Goal: Transaction & Acquisition: Purchase product/service

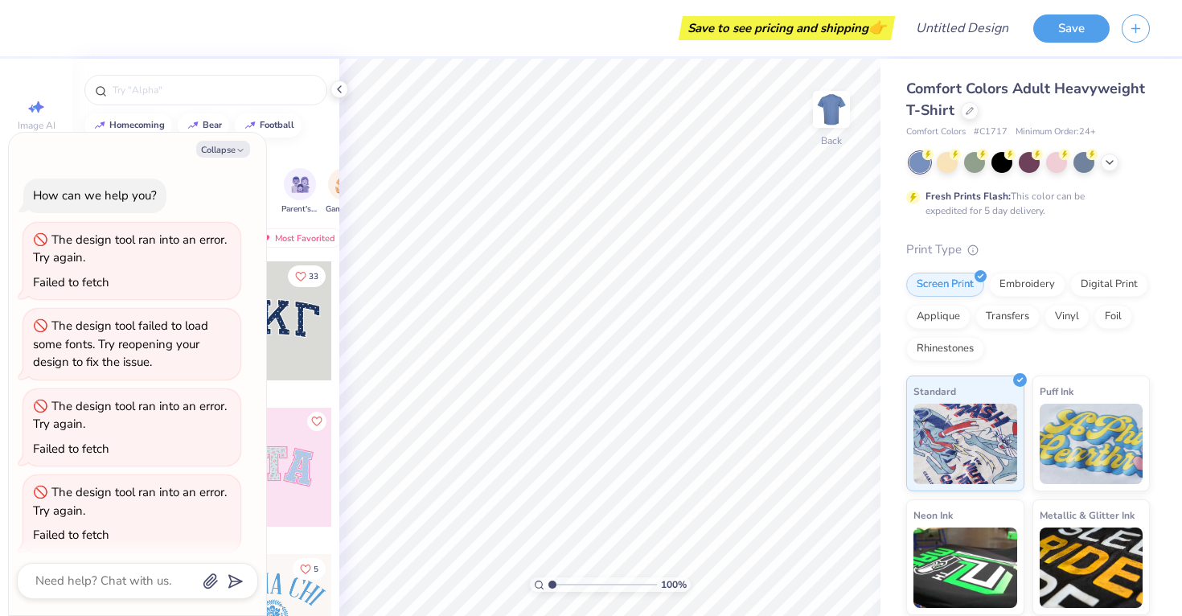
scroll to position [842, 0]
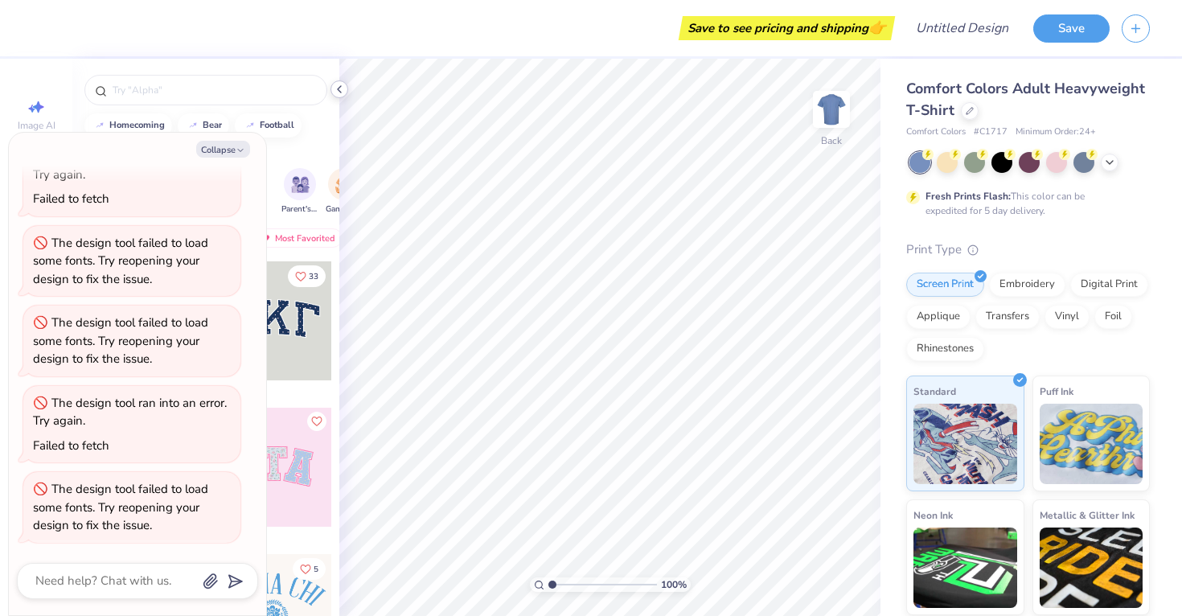
click at [339, 84] on icon at bounding box center [339, 89] width 13 height 13
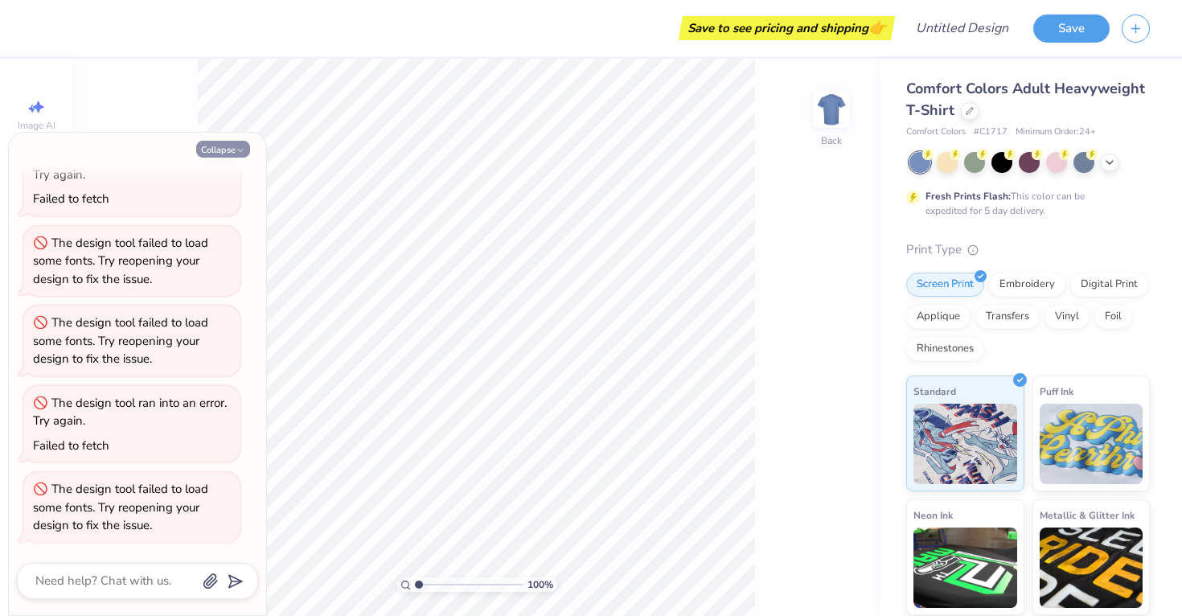
click at [212, 152] on button "Collapse" at bounding box center [223, 149] width 54 height 17
type textarea "x"
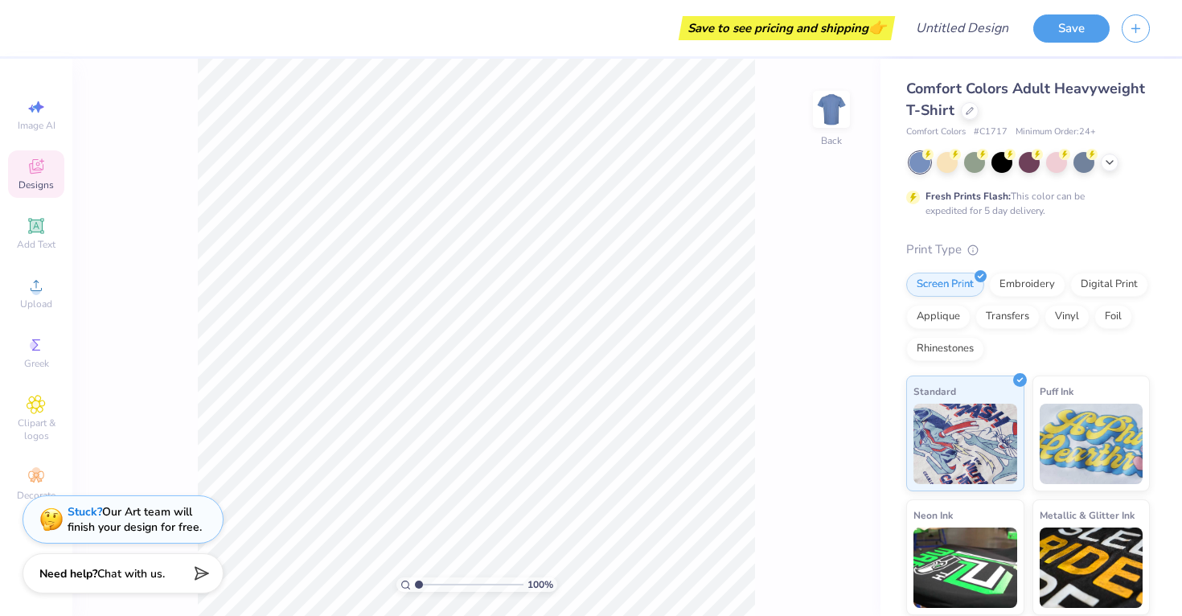
click at [45, 179] on span "Designs" at bounding box center [35, 185] width 35 height 13
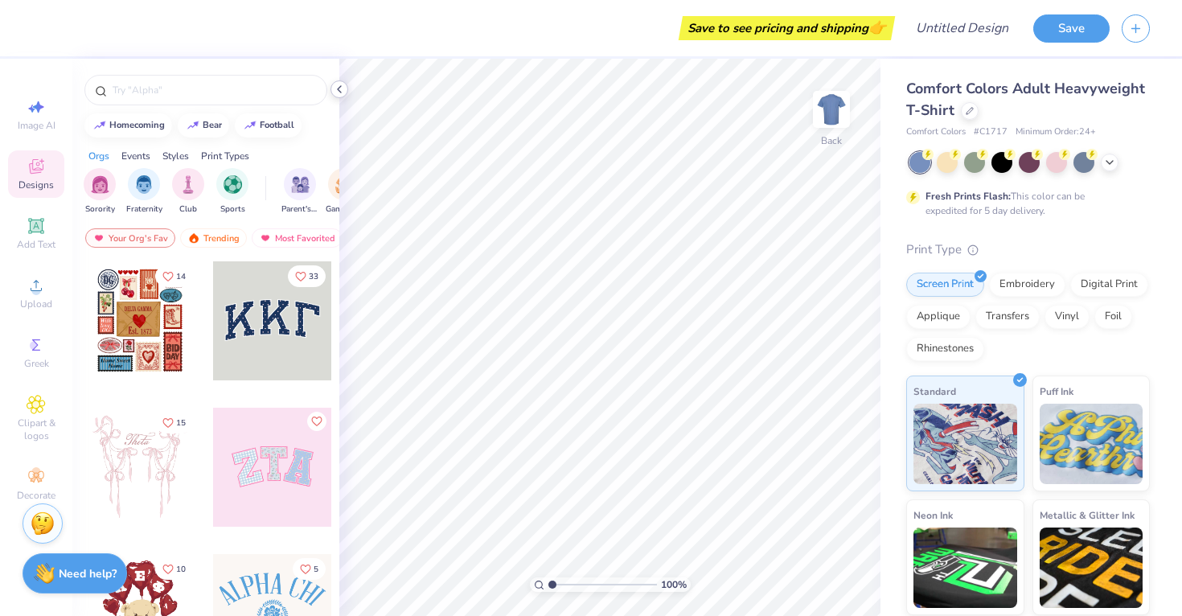
click at [334, 89] on icon at bounding box center [339, 89] width 13 height 13
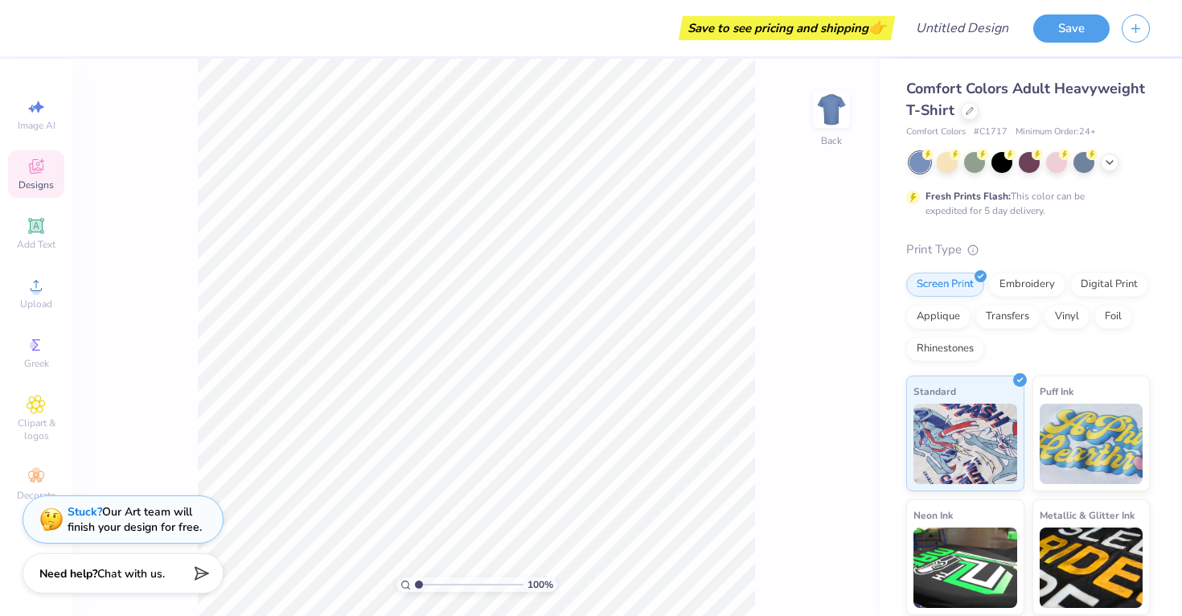
click at [757, 33] on div "Save to see pricing and shipping 👉" at bounding box center [787, 28] width 208 height 24
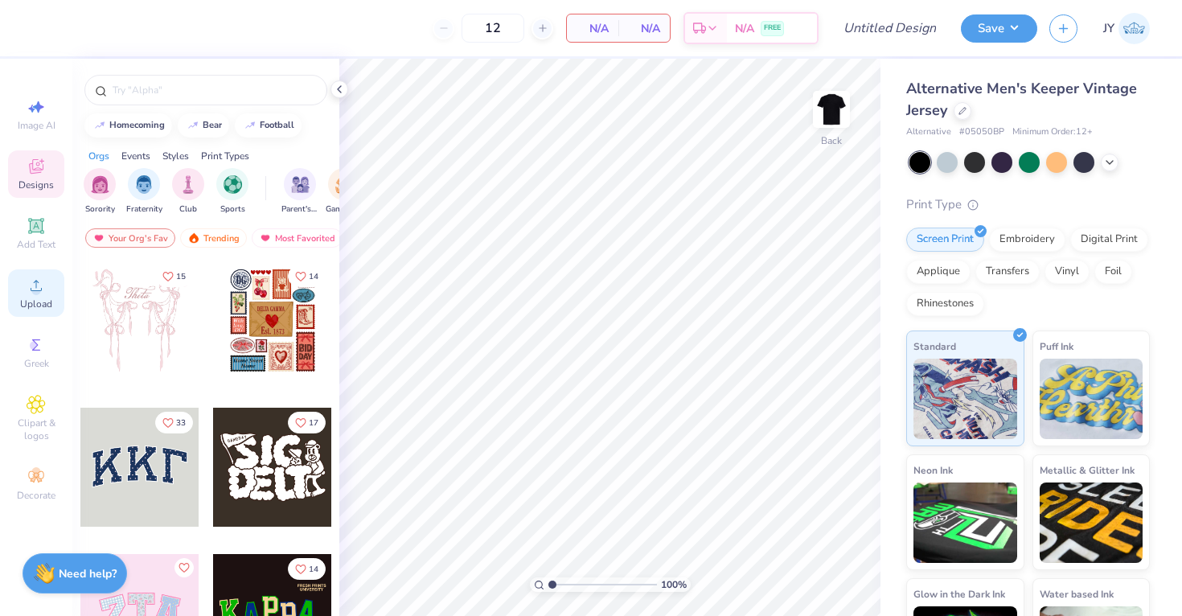
click at [28, 298] on span "Upload" at bounding box center [36, 304] width 32 height 13
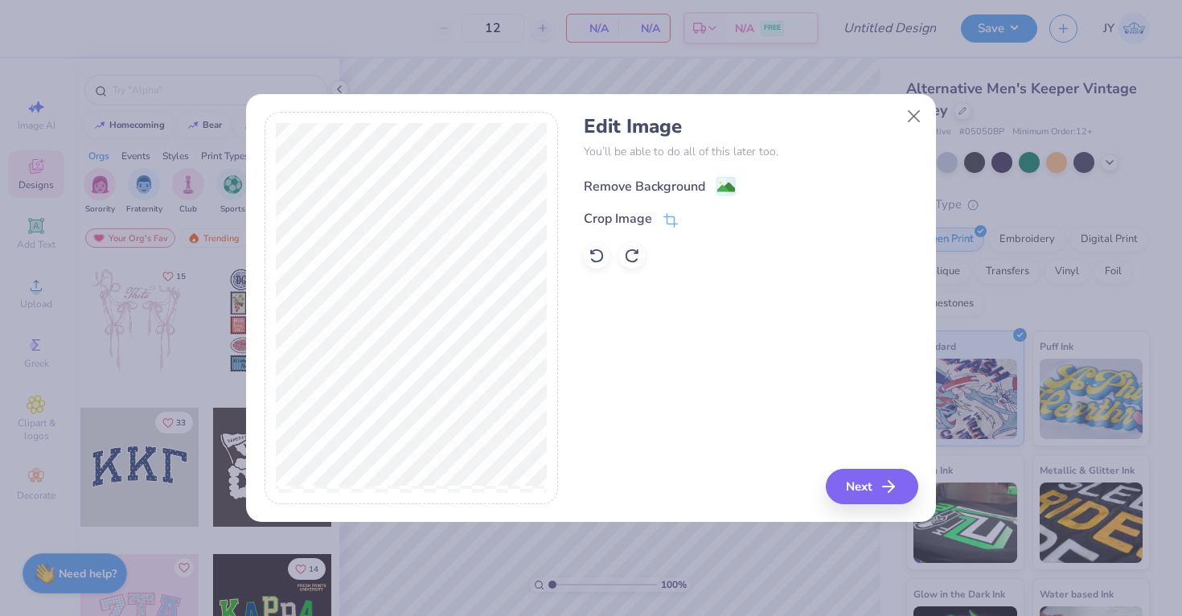
click at [713, 187] on div "Remove Background" at bounding box center [660, 186] width 152 height 20
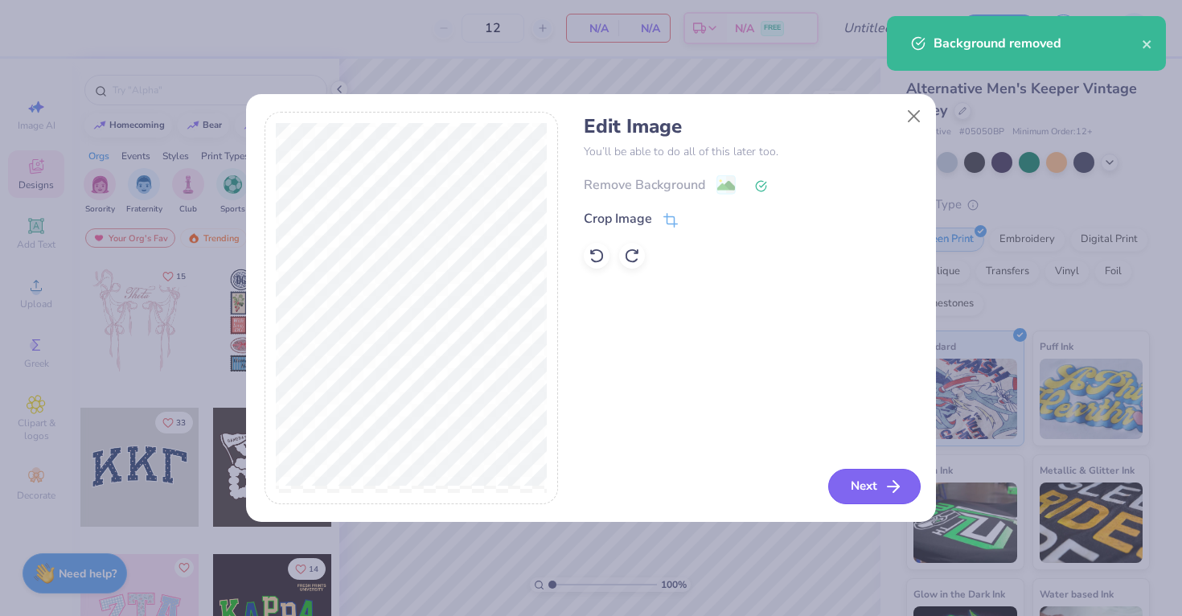
click at [853, 482] on button "Next" at bounding box center [874, 486] width 92 height 35
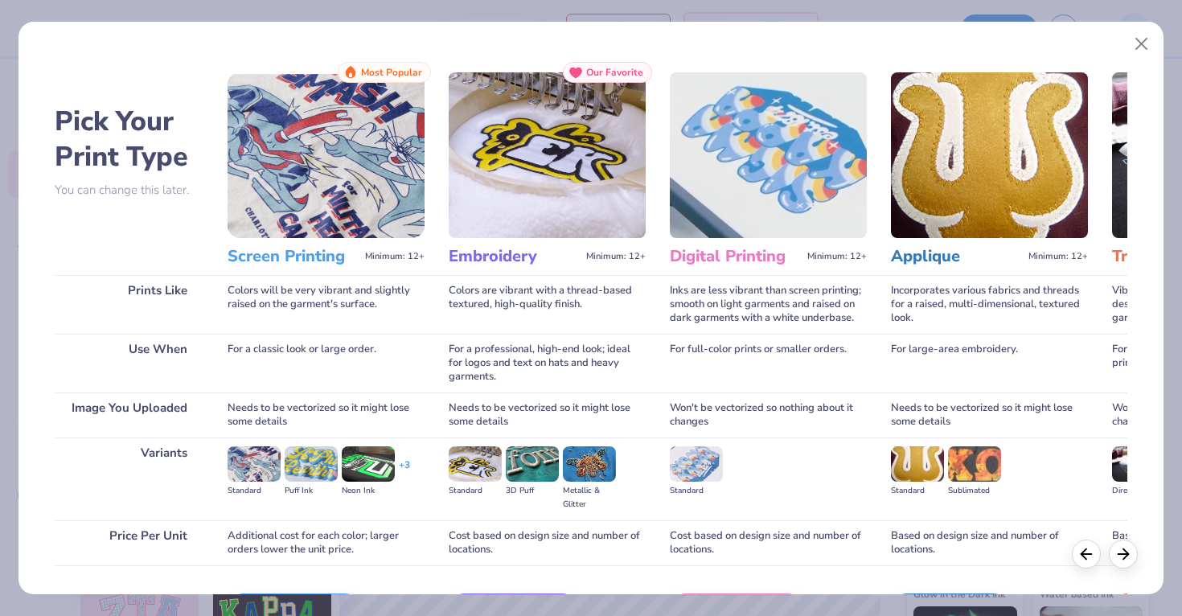
scroll to position [105, 0]
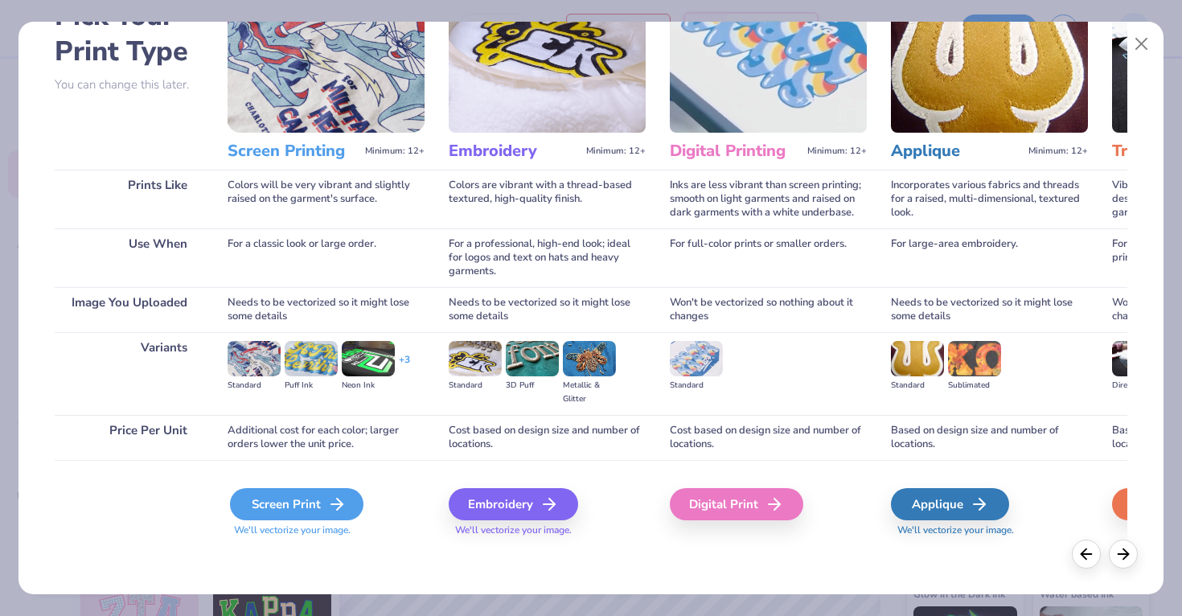
click at [314, 493] on div "Screen Print" at bounding box center [297, 504] width 134 height 32
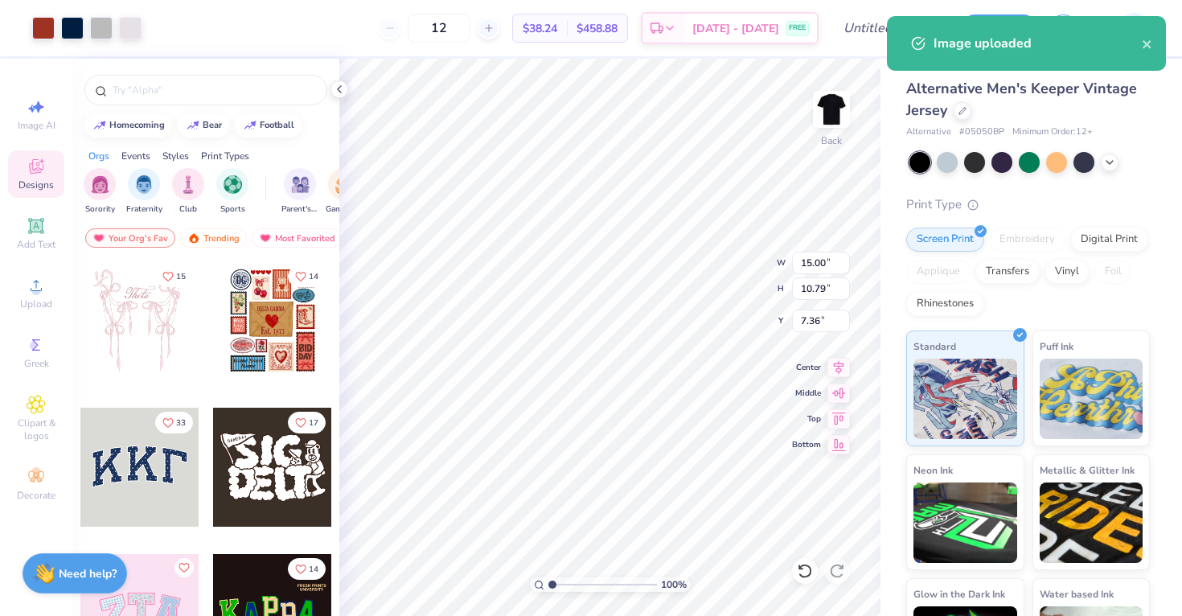
type input "2.38"
type input "1.71"
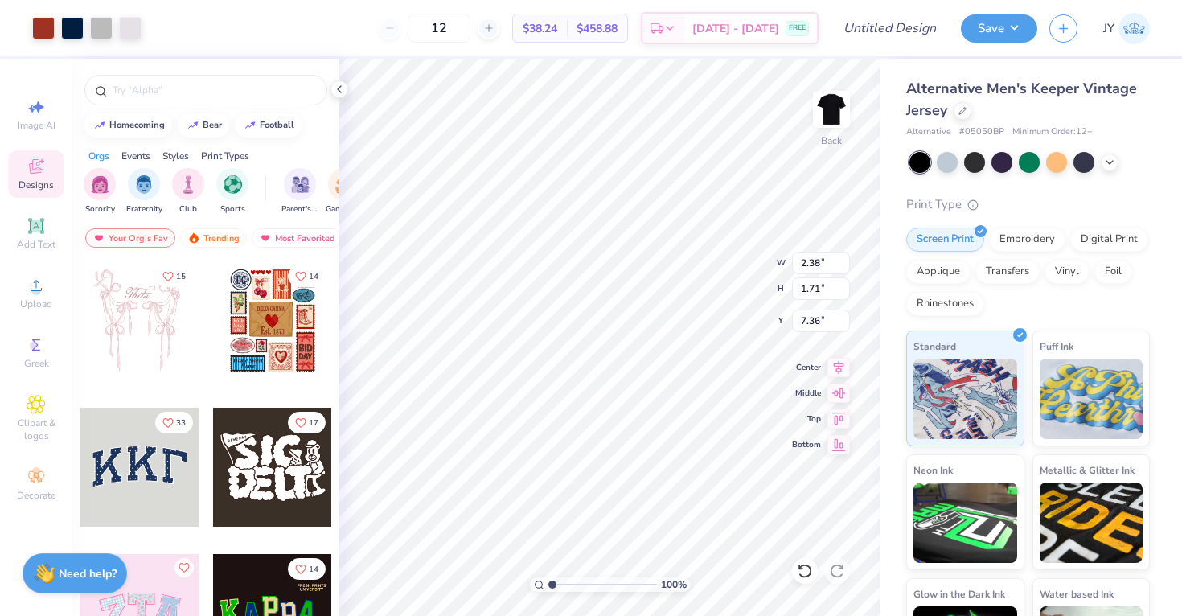
type input "3.00"
click at [40, 298] on span "Upload" at bounding box center [36, 304] width 32 height 13
click at [40, 287] on icon at bounding box center [36, 285] width 19 height 19
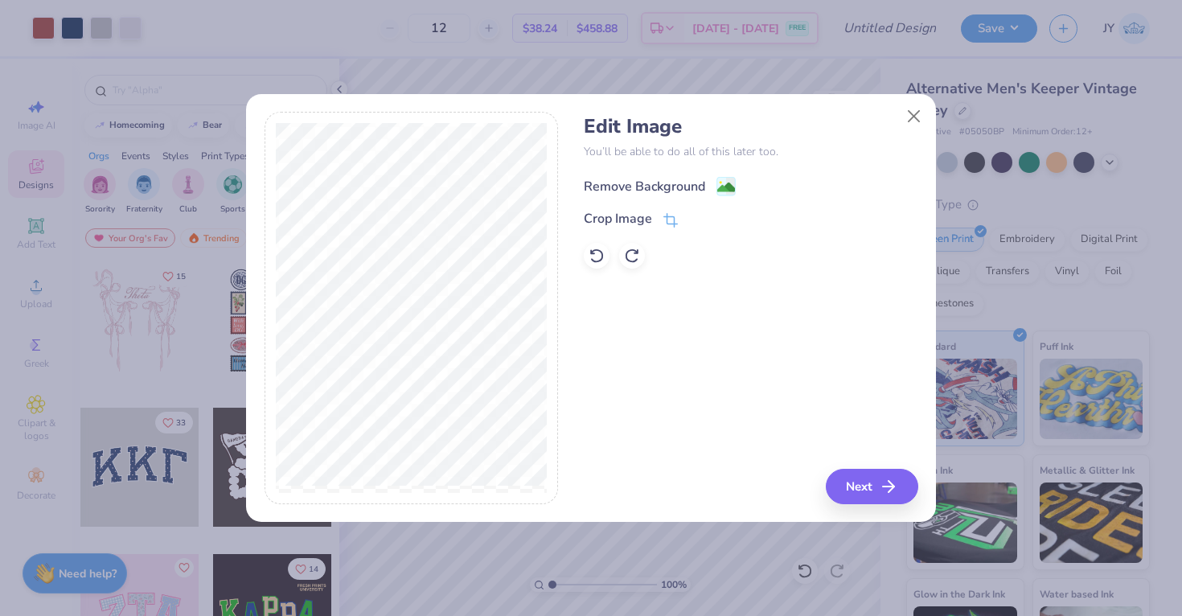
click at [634, 191] on div "Remove Background" at bounding box center [644, 186] width 121 height 19
click at [881, 488] on button "Next" at bounding box center [874, 486] width 92 height 35
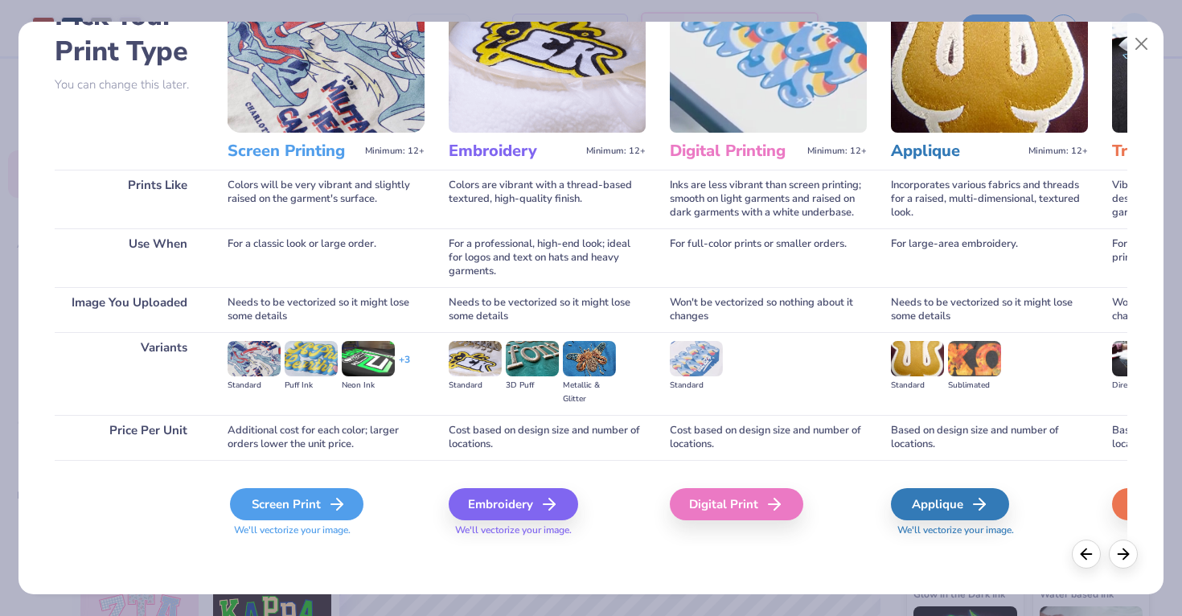
click at [327, 498] on icon at bounding box center [336, 504] width 19 height 19
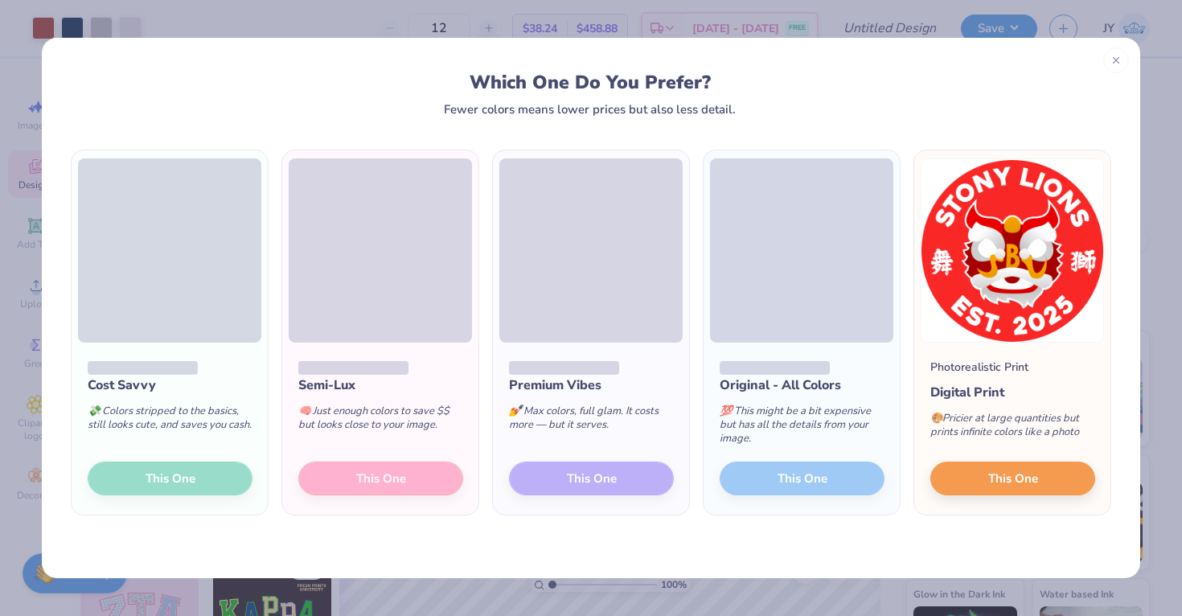
click at [169, 473] on div "Cost Savvy 💸 Colors stripped to the basics, still looks cute, and saves you cas…" at bounding box center [170, 429] width 196 height 172
click at [183, 473] on div "Cost Savvy 💸 Colors stripped to the basics, still looks cute, and saves you cas…" at bounding box center [170, 429] width 196 height 172
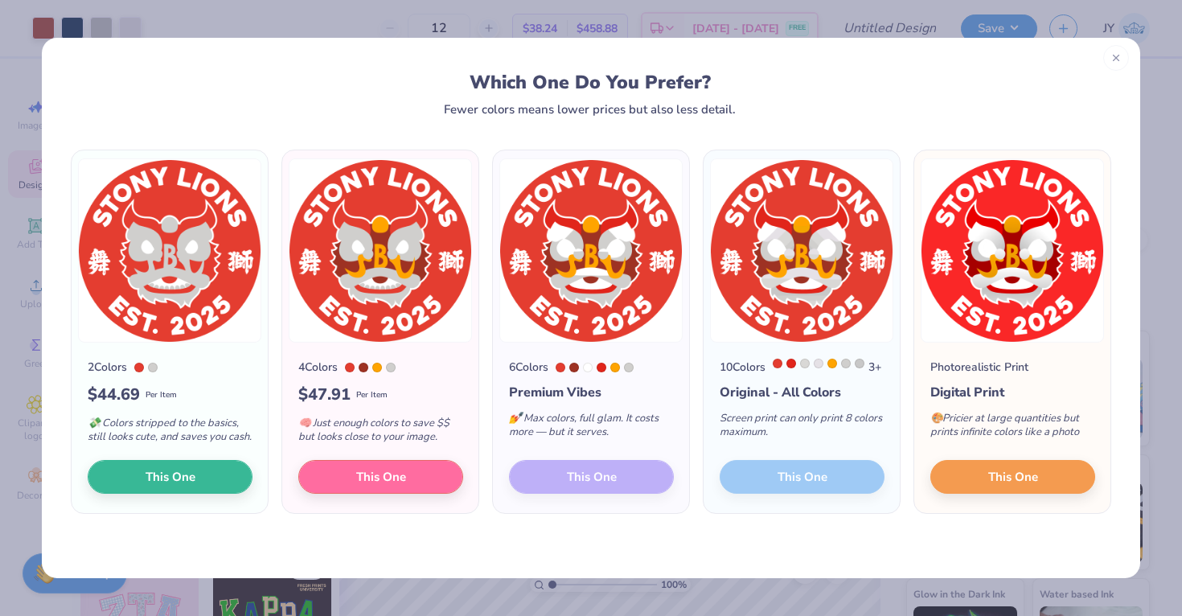
click at [1111, 54] on icon at bounding box center [1116, 57] width 11 height 11
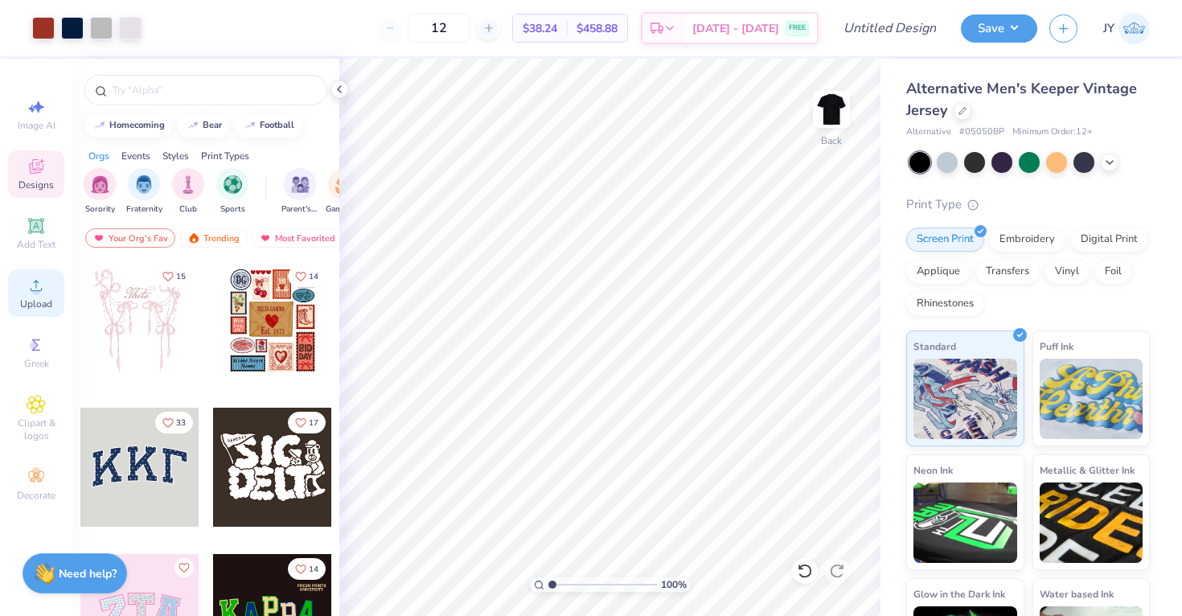
click at [39, 293] on circle at bounding box center [35, 290] width 9 height 9
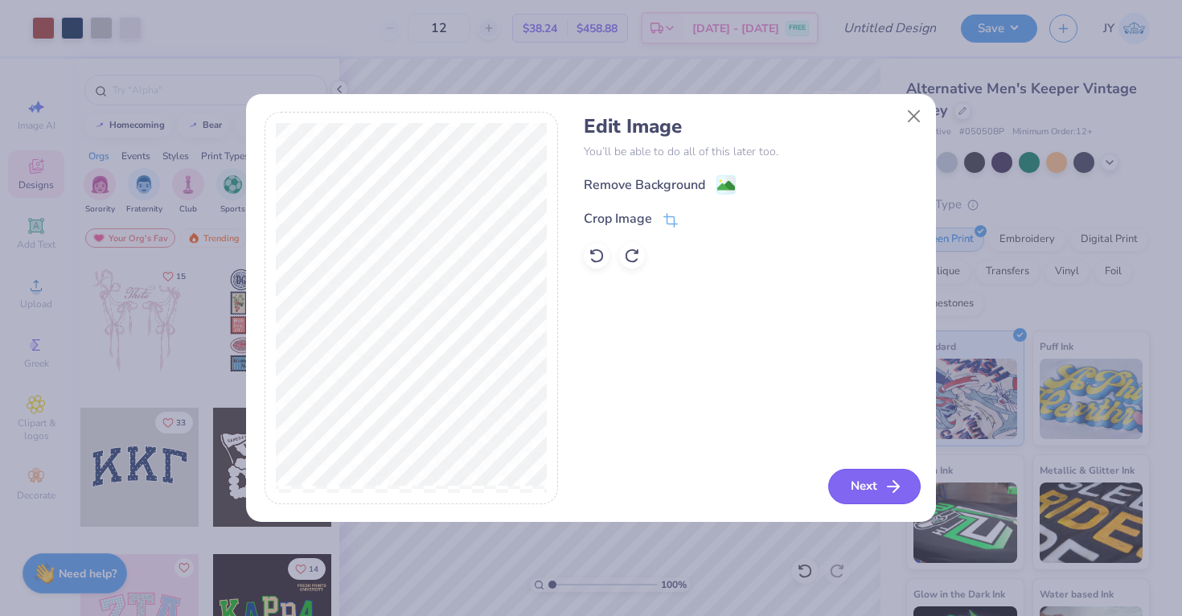
click at [862, 481] on button "Next" at bounding box center [874, 486] width 92 height 35
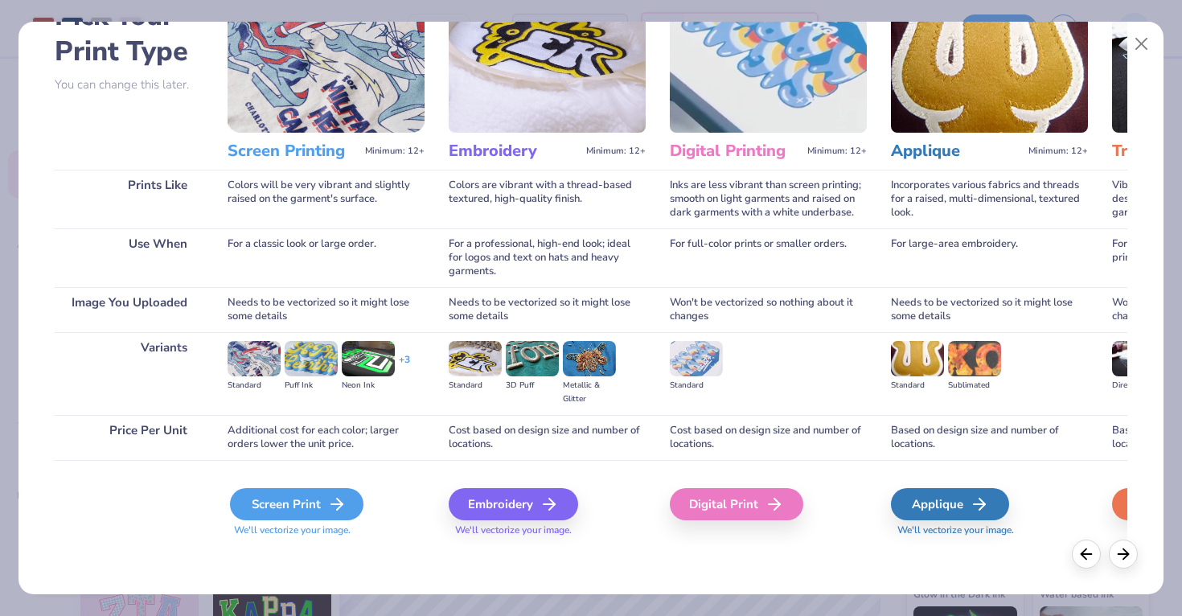
click at [305, 499] on div "Screen Print" at bounding box center [297, 504] width 134 height 32
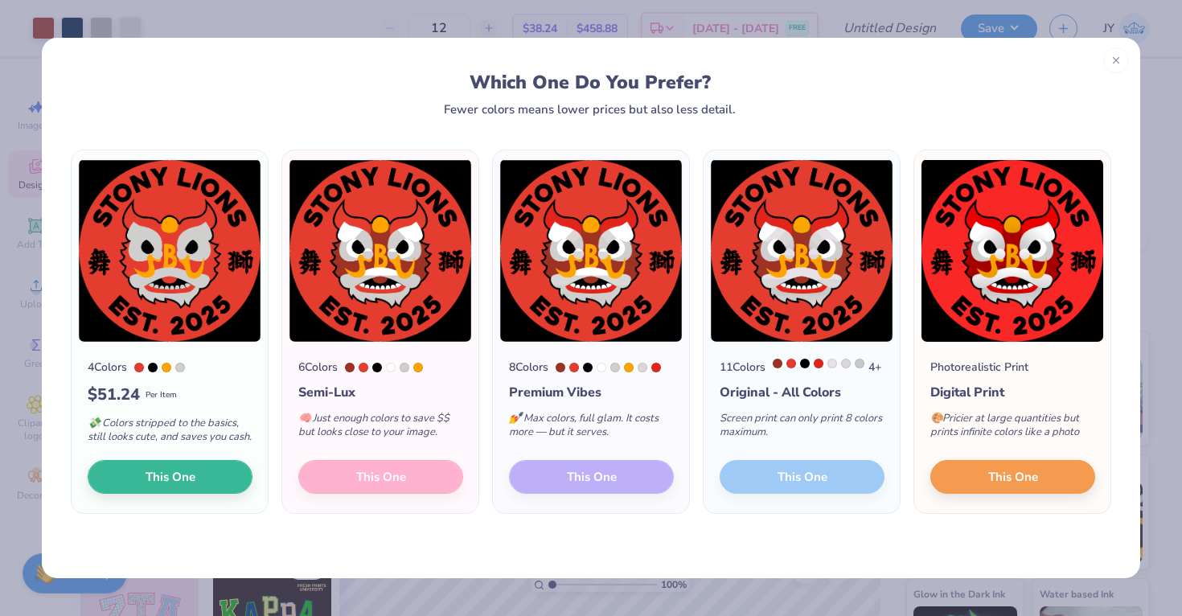
click at [376, 489] on div "6 Colors Semi-Lux 🧠 Just enough colors to save $$ but looks close to your image…" at bounding box center [380, 428] width 196 height 171
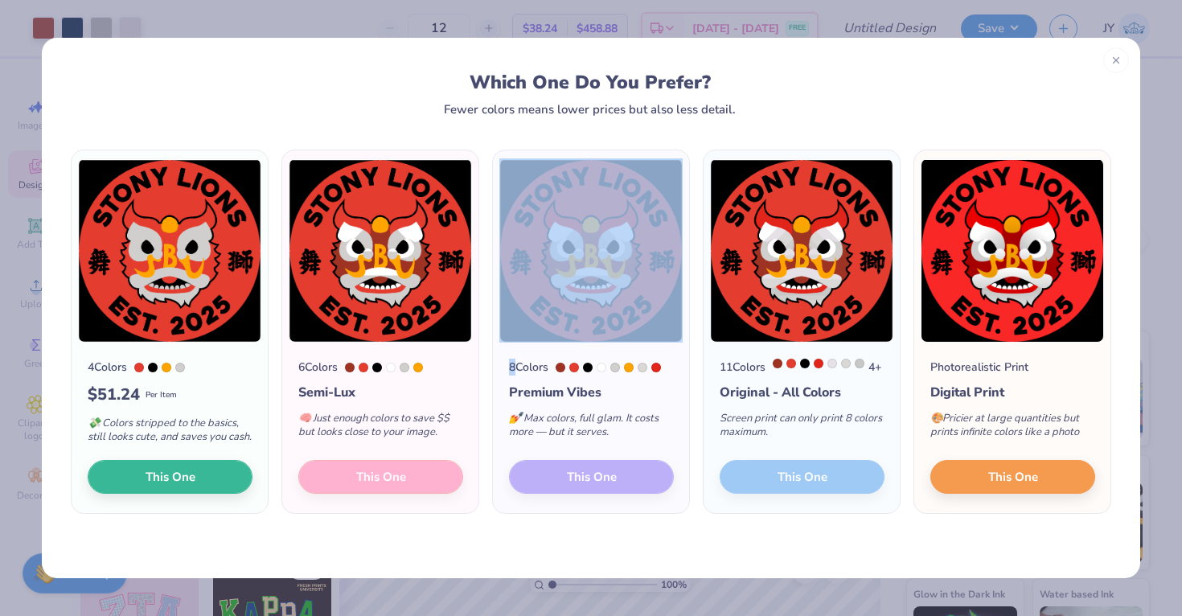
click at [376, 489] on div "6 Colors Semi-Lux 🧠 Just enough colors to save $$ but looks close to your image…" at bounding box center [380, 428] width 196 height 171
click at [784, 116] on div "4 Colors $ 51.24 Per Item 💸 Colors stripped to the basics, still looks cute, an…" at bounding box center [591, 347] width 1099 height 462
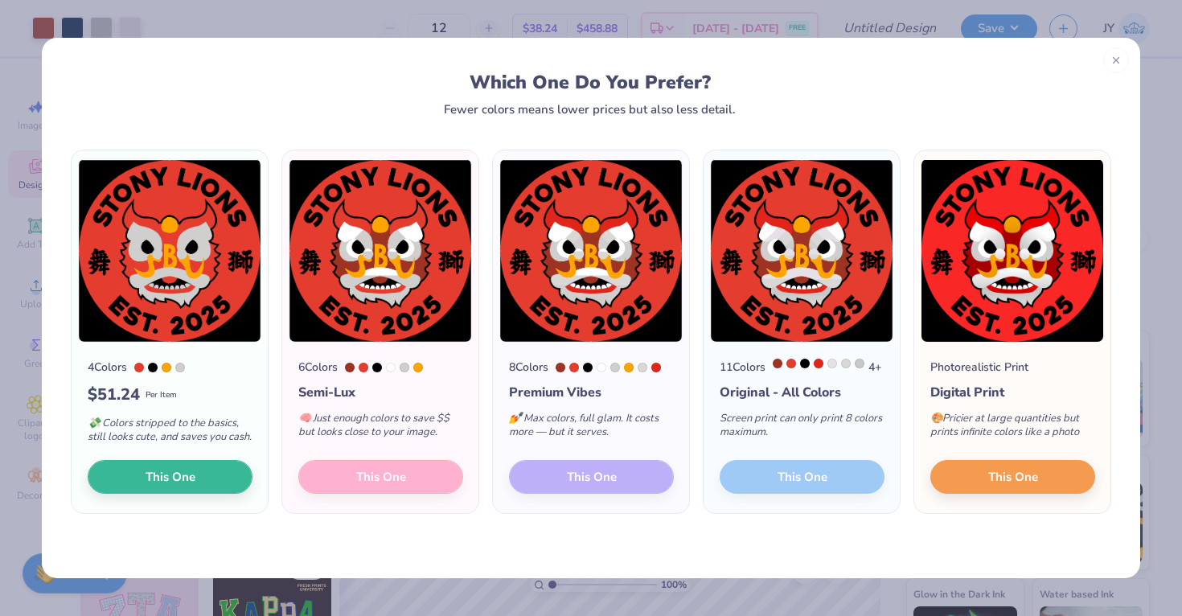
click at [784, 119] on div "4 Colors $ 51.24 Per Item 💸 Colors stripped to the basics, still looks cute, an…" at bounding box center [591, 347] width 1099 height 462
click at [959, 477] on button "This One" at bounding box center [1013, 475] width 165 height 34
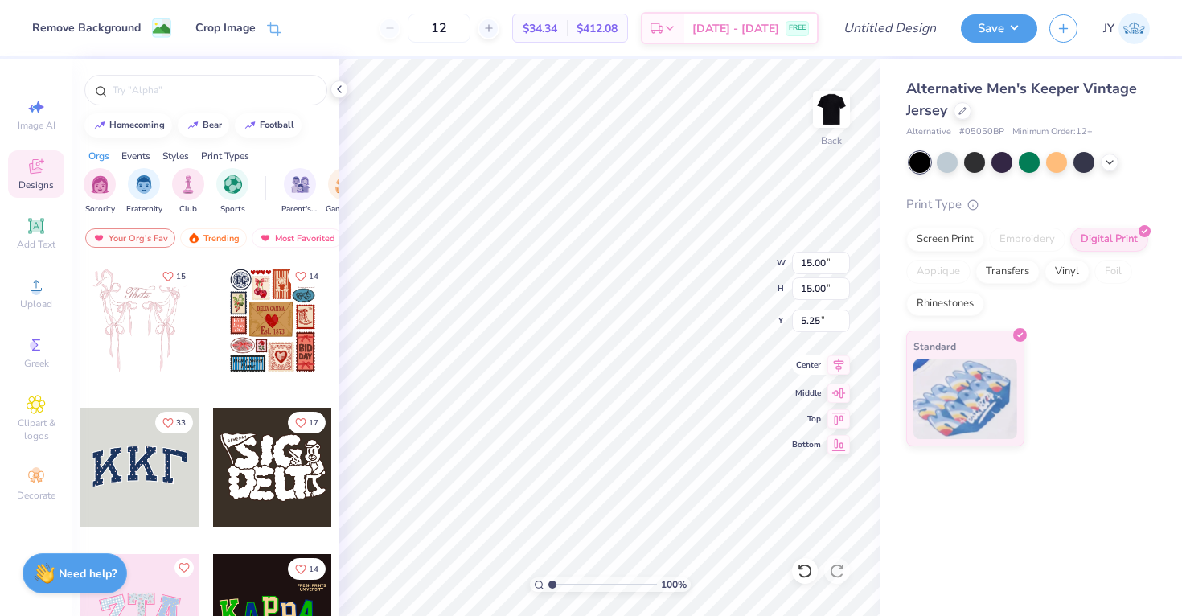
type input "2.74"
type input "3.00"
type input "3.43"
type input "2.46"
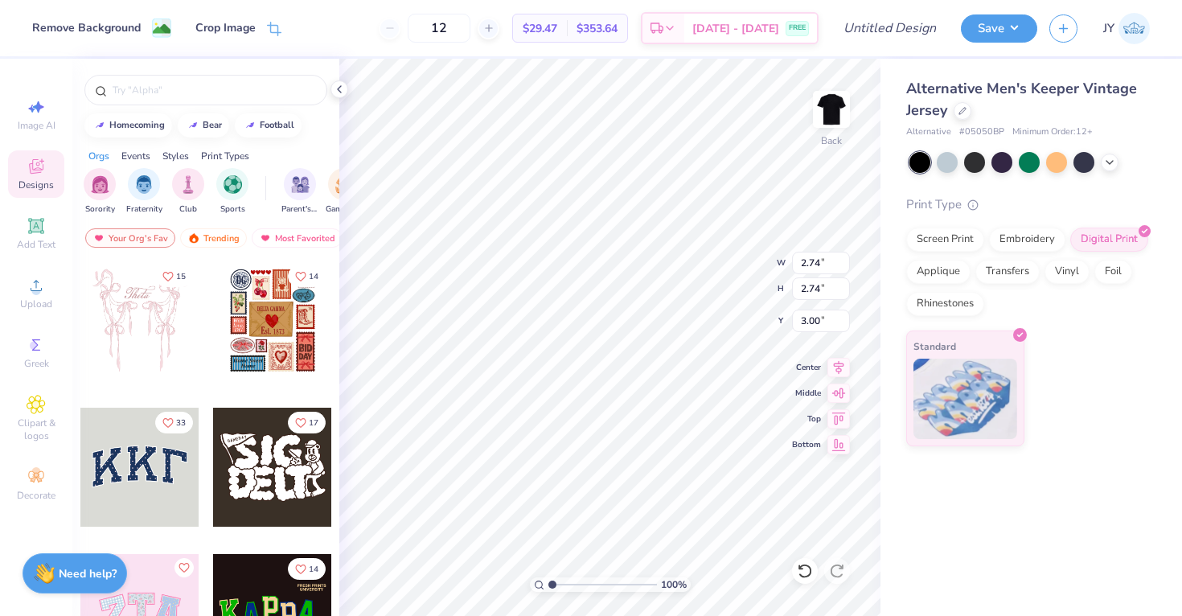
type input "10.53"
type input "7.37"
type input "6.66"
type input "7.37"
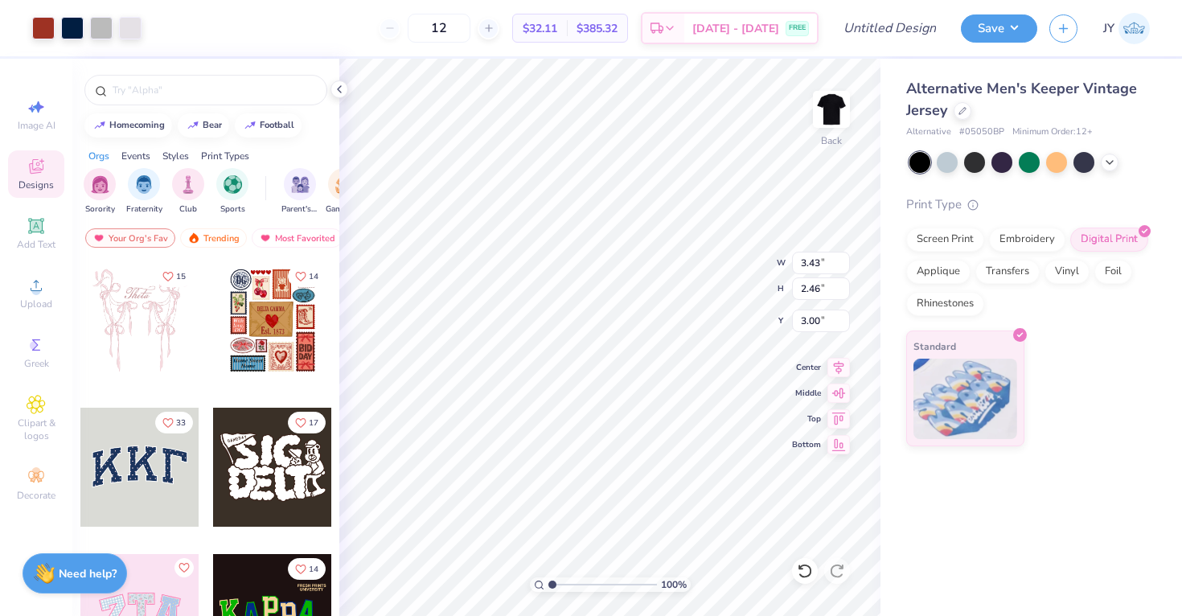
type input "7.37"
type input "6.66"
type input "6.67"
type input "9.24"
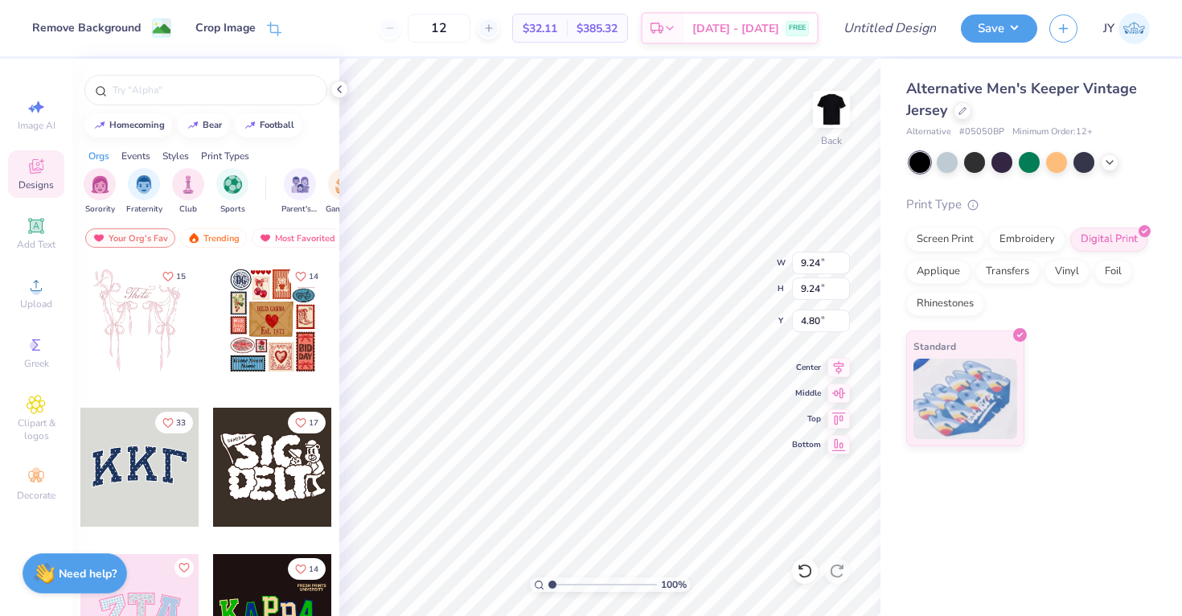
type input "4.73"
type input "4.72"
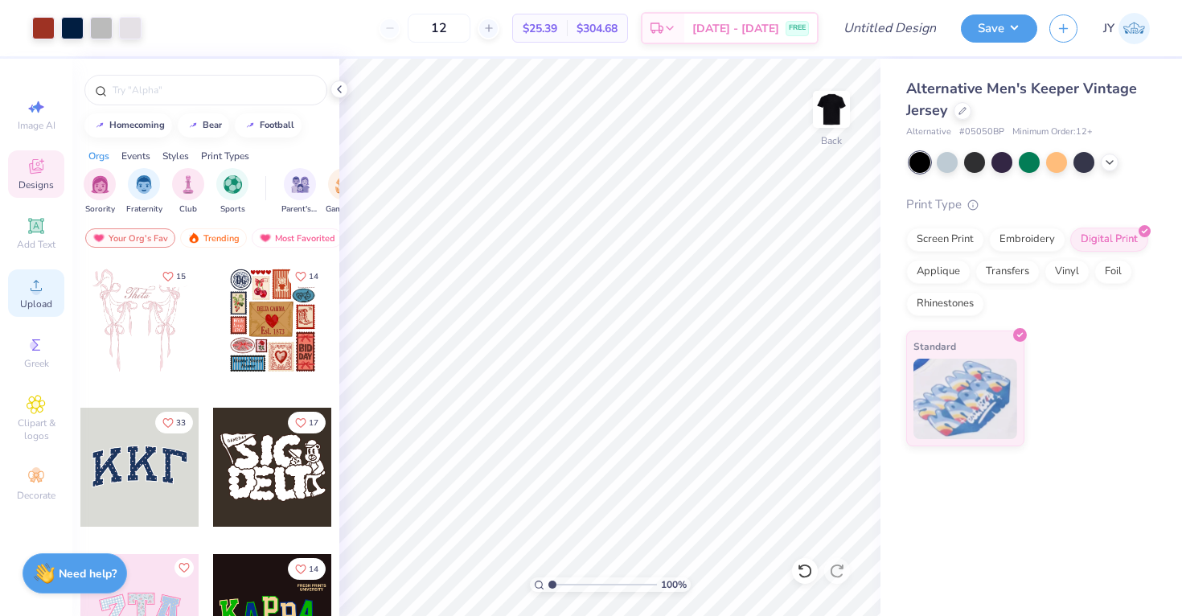
click at [31, 284] on icon at bounding box center [36, 285] width 19 height 19
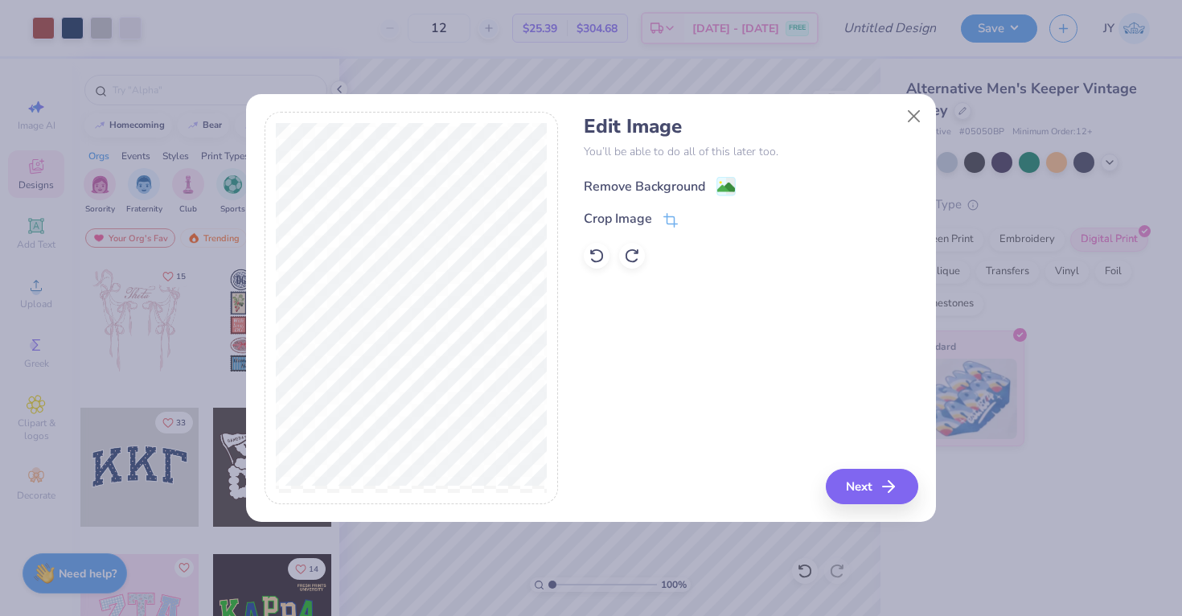
click at [685, 181] on div "Remove Background" at bounding box center [644, 186] width 121 height 19
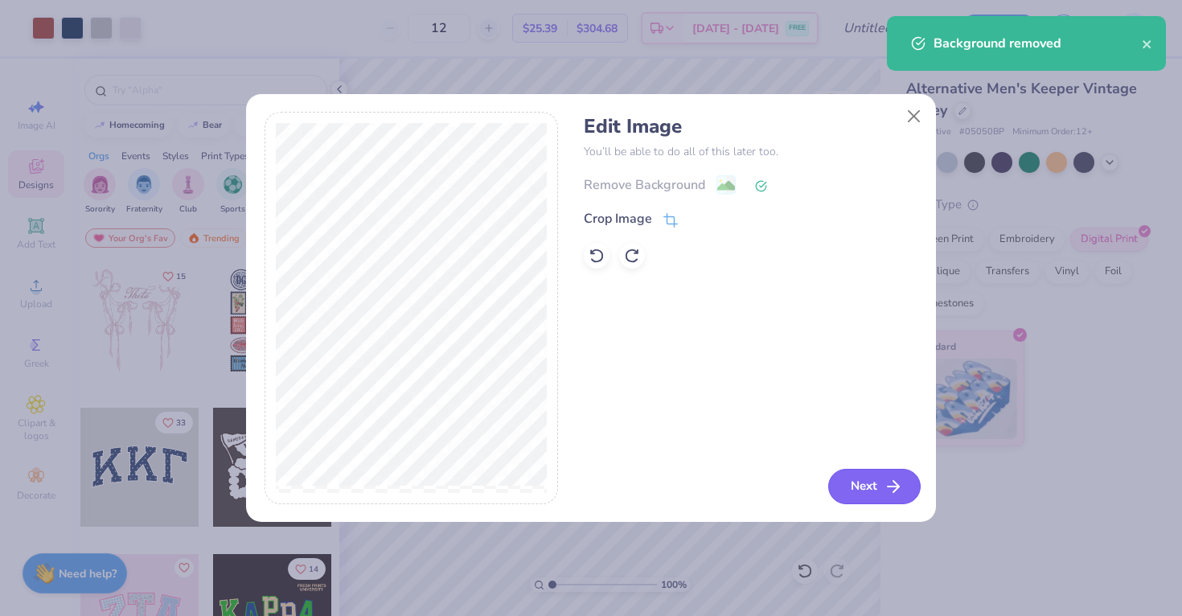
click at [869, 475] on button "Next" at bounding box center [874, 486] width 92 height 35
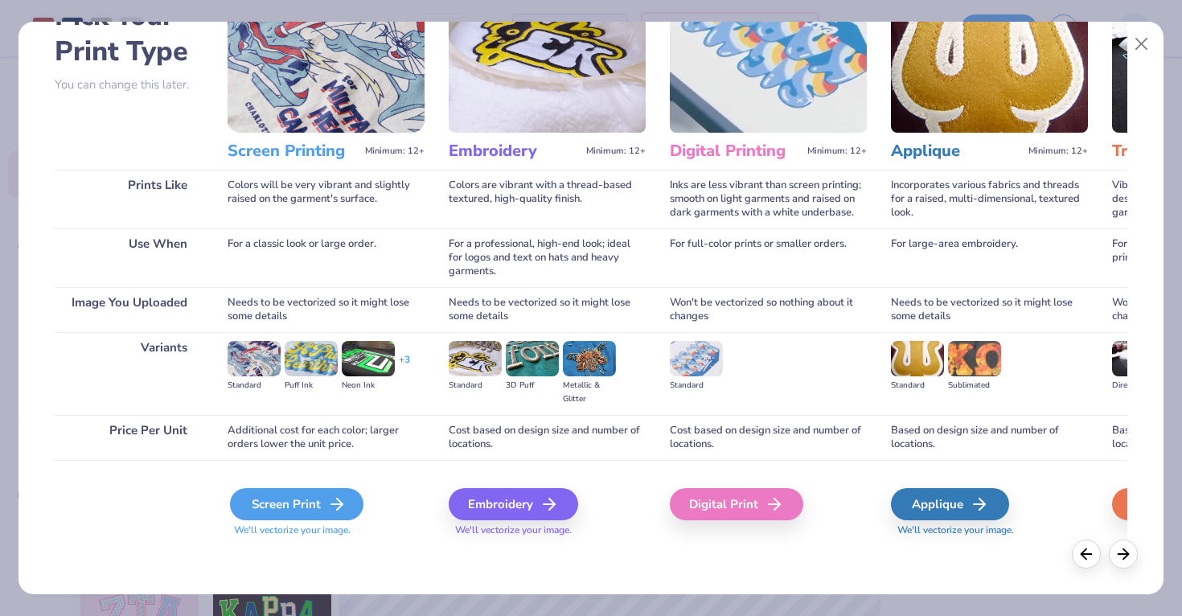
click at [323, 503] on div "Screen Print" at bounding box center [297, 504] width 134 height 32
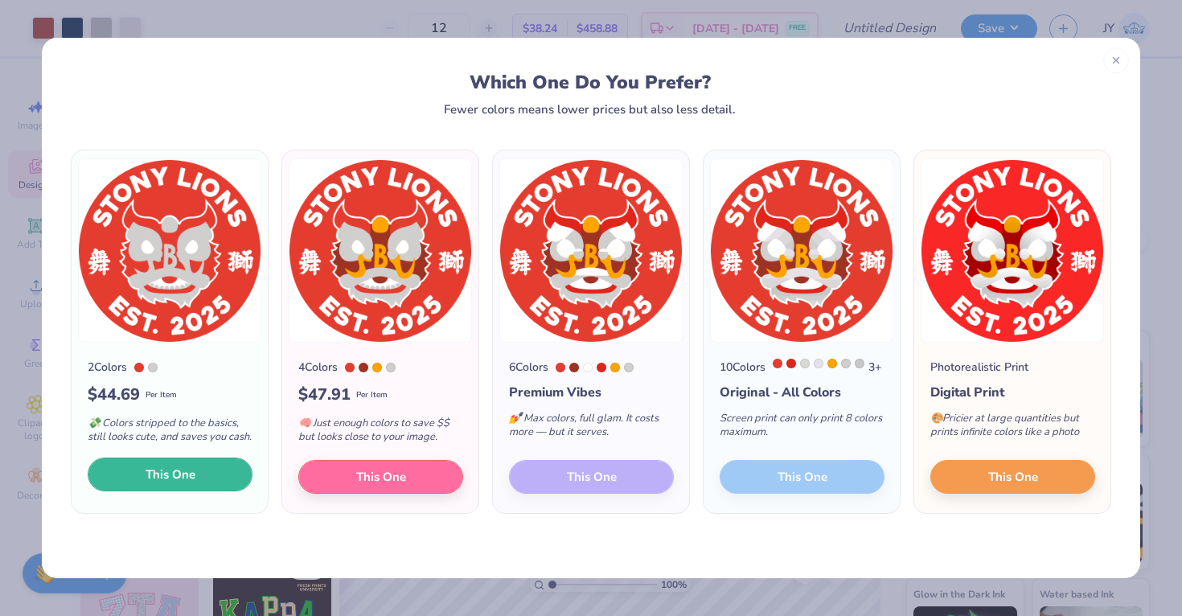
click at [214, 482] on button "This One" at bounding box center [170, 475] width 165 height 34
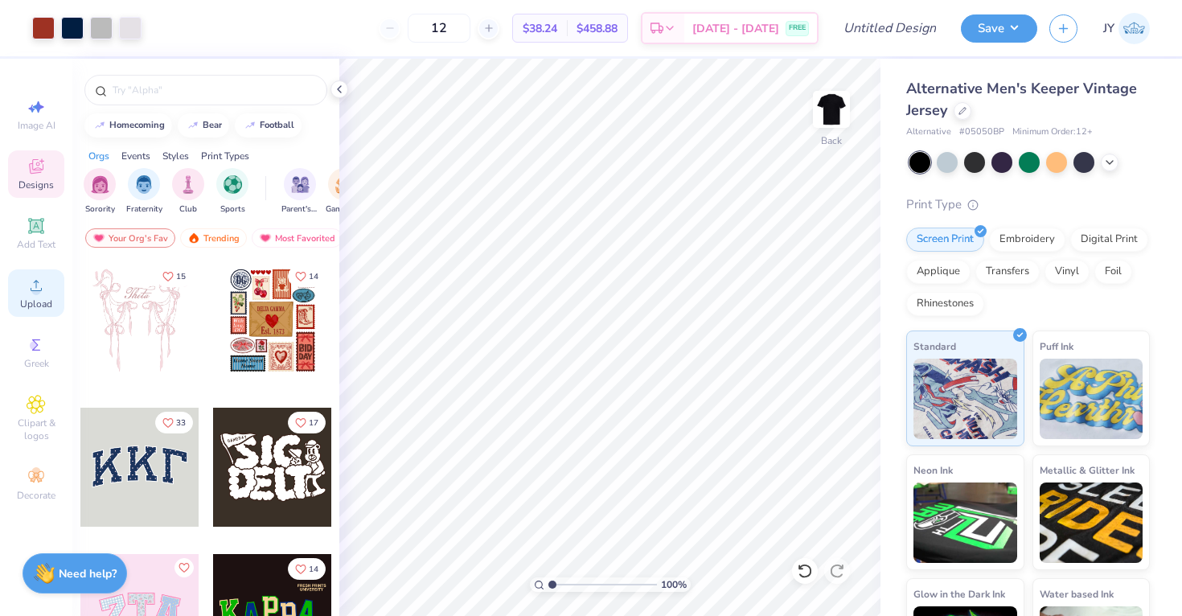
click at [37, 292] on circle at bounding box center [35, 290] width 9 height 9
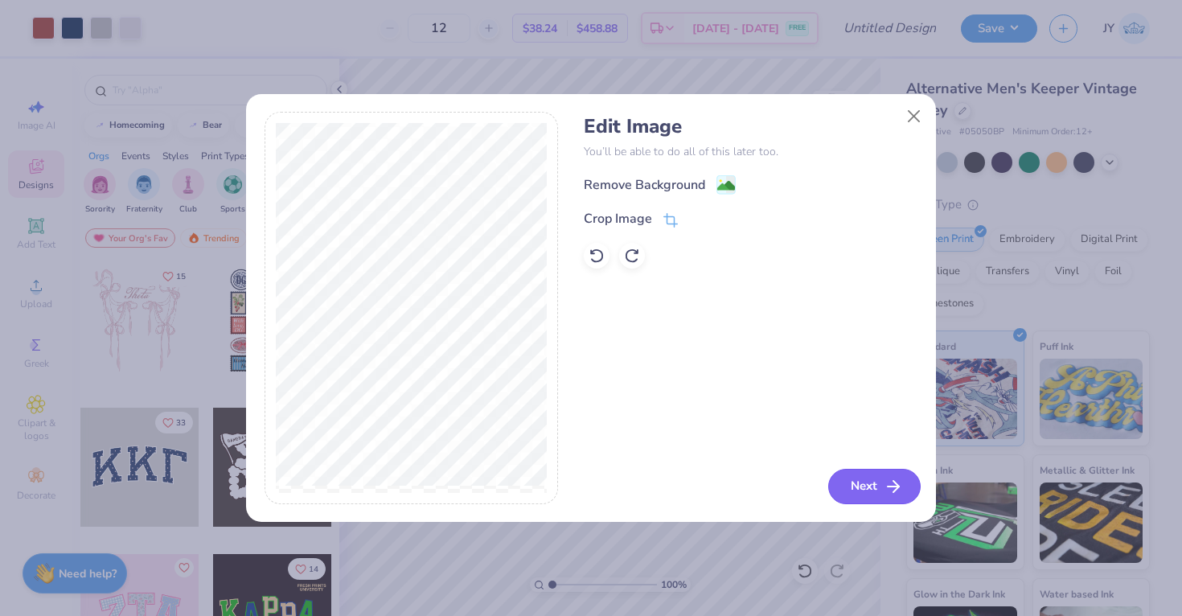
click at [862, 478] on button "Next" at bounding box center [874, 486] width 92 height 35
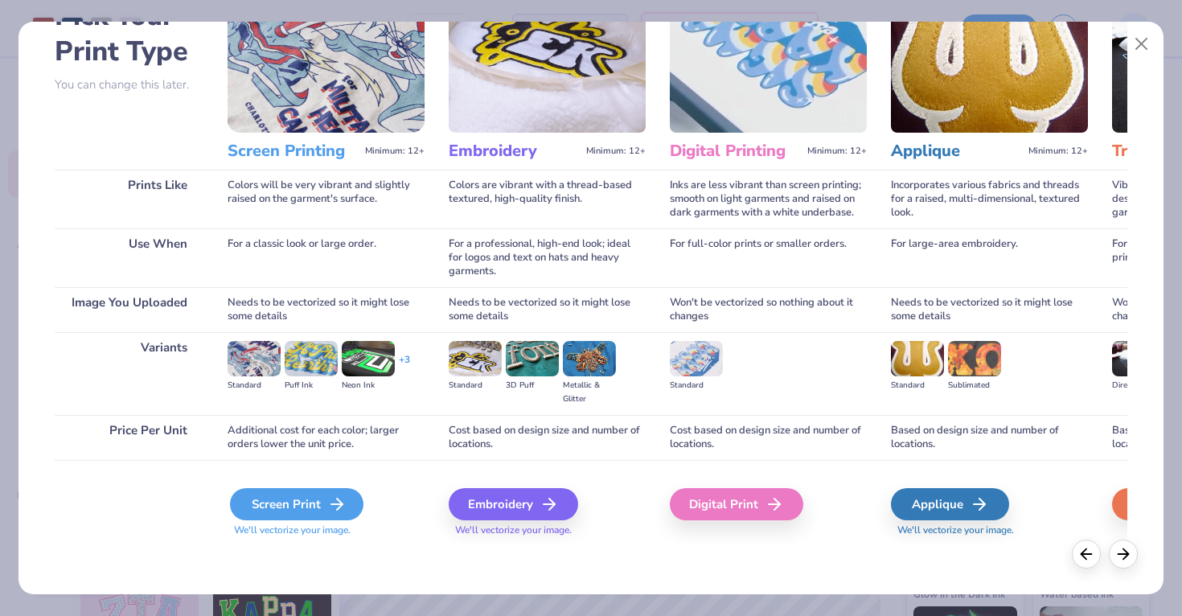
click at [312, 509] on div "Screen Print" at bounding box center [297, 504] width 134 height 32
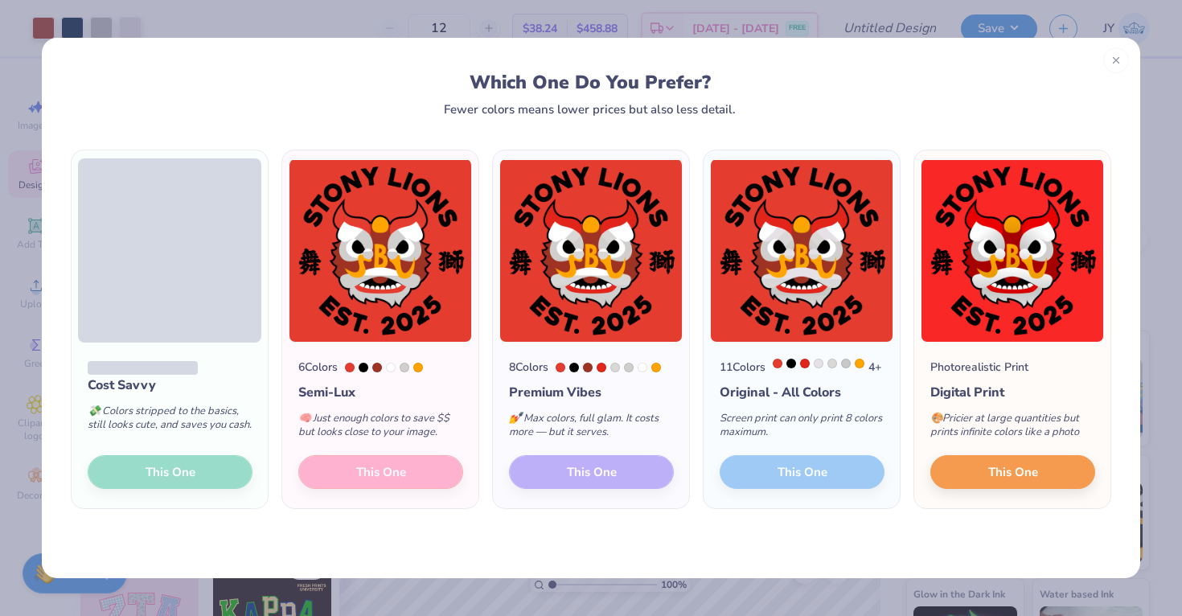
click at [201, 487] on div "Cost Savvy 💸 Colors stripped to the basics, still looks cute, and saves you cas…" at bounding box center [170, 426] width 196 height 166
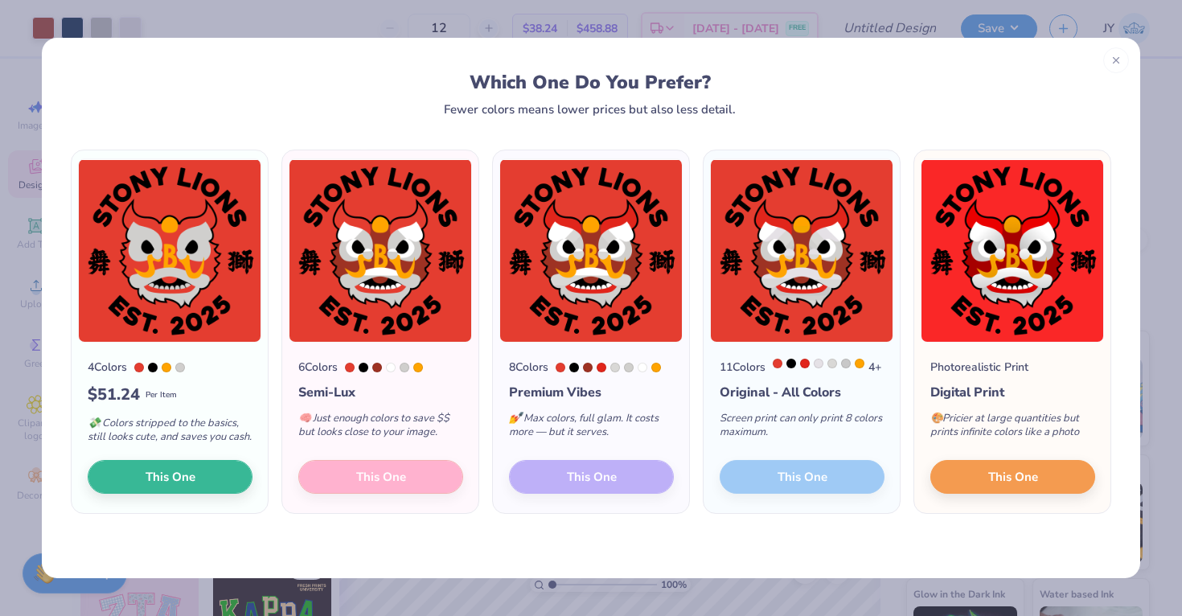
click at [366, 365] on div at bounding box center [364, 368] width 10 height 10
click at [384, 284] on img at bounding box center [380, 250] width 183 height 184
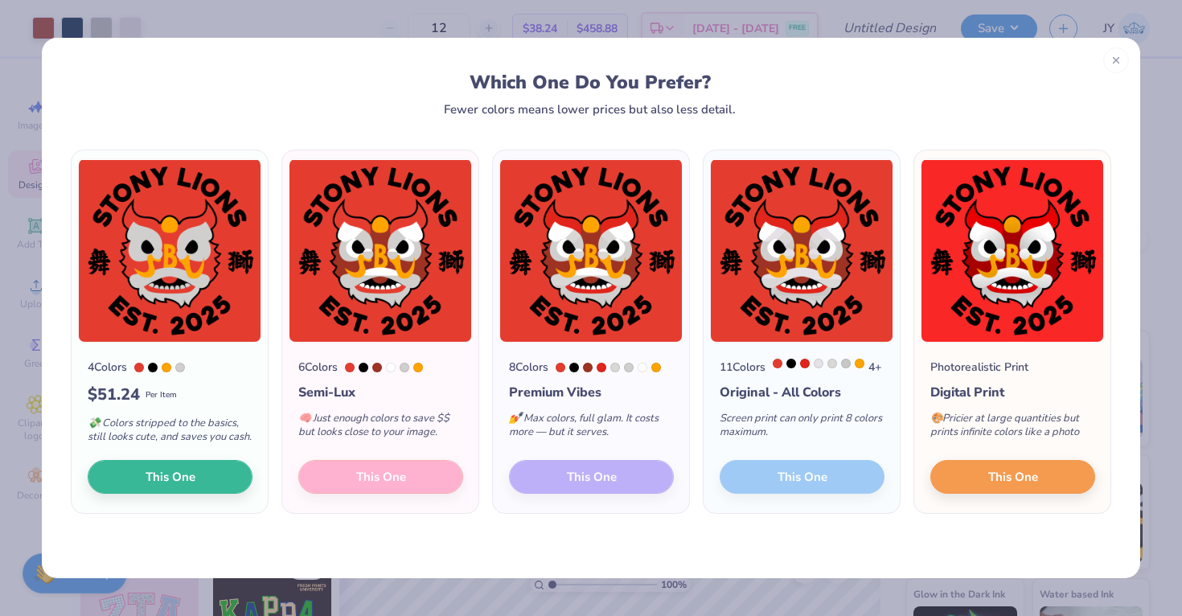
click at [367, 475] on div "6 Colors Semi-Lux 🧠 Just enough colors to save $$ but looks close to your image…" at bounding box center [380, 428] width 196 height 171
click at [392, 467] on div "6 Colors Semi-Lux 🧠 Just enough colors to save $$ but looks close to your image…" at bounding box center [380, 428] width 196 height 171
click at [536, 467] on div "8 Colors Premium Vibes 💅 Max colors, full glam. It costs more — but it serves. …" at bounding box center [591, 428] width 196 height 171
click at [536, 488] on div "8 Colors Premium Vibes 💅 Max colors, full glam. It costs more — but it serves. …" at bounding box center [591, 428] width 196 height 171
click at [232, 476] on button "This One" at bounding box center [170, 475] width 165 height 34
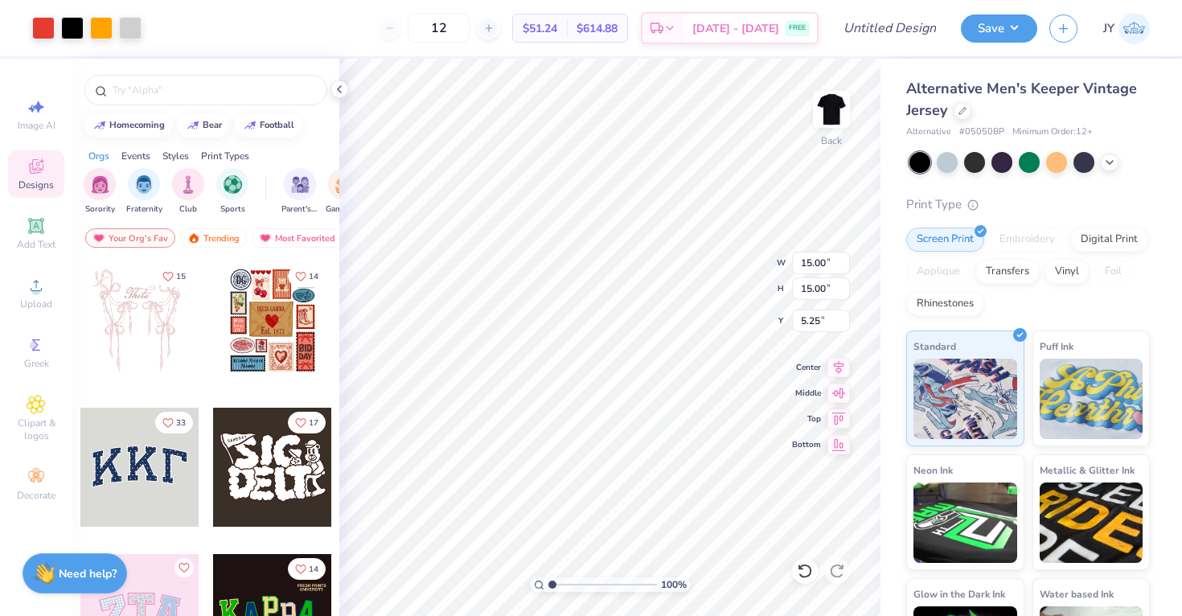
type input "10.12"
type input "5.46"
type input "2.41"
type input "1.74"
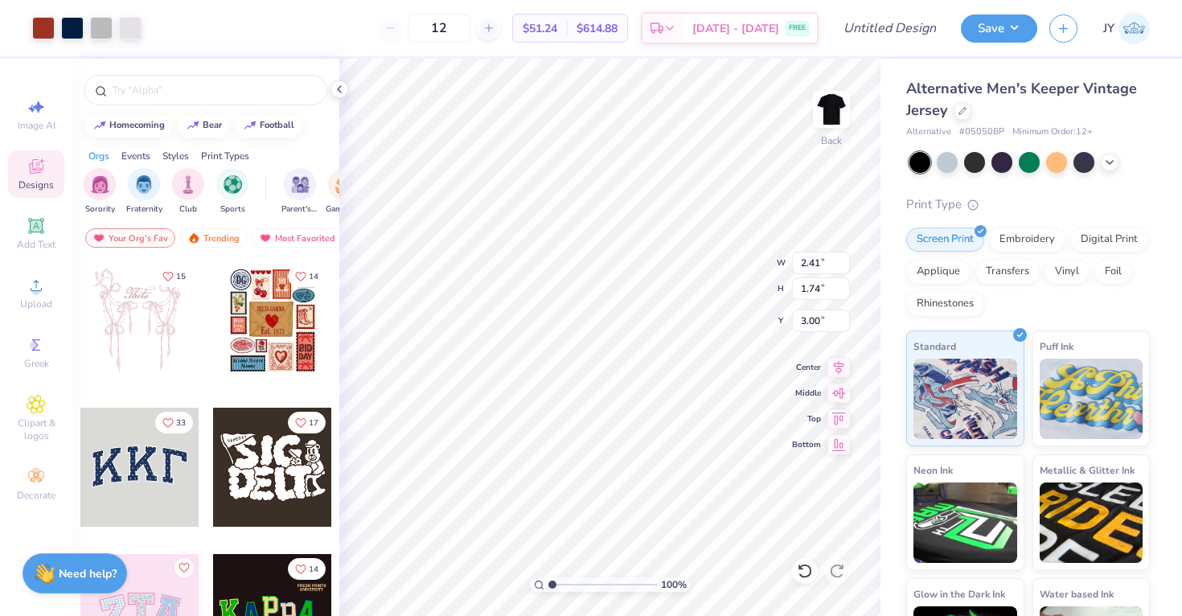
type input "10.12"
type input "5.45"
click at [34, 295] on div "Upload" at bounding box center [36, 292] width 56 height 47
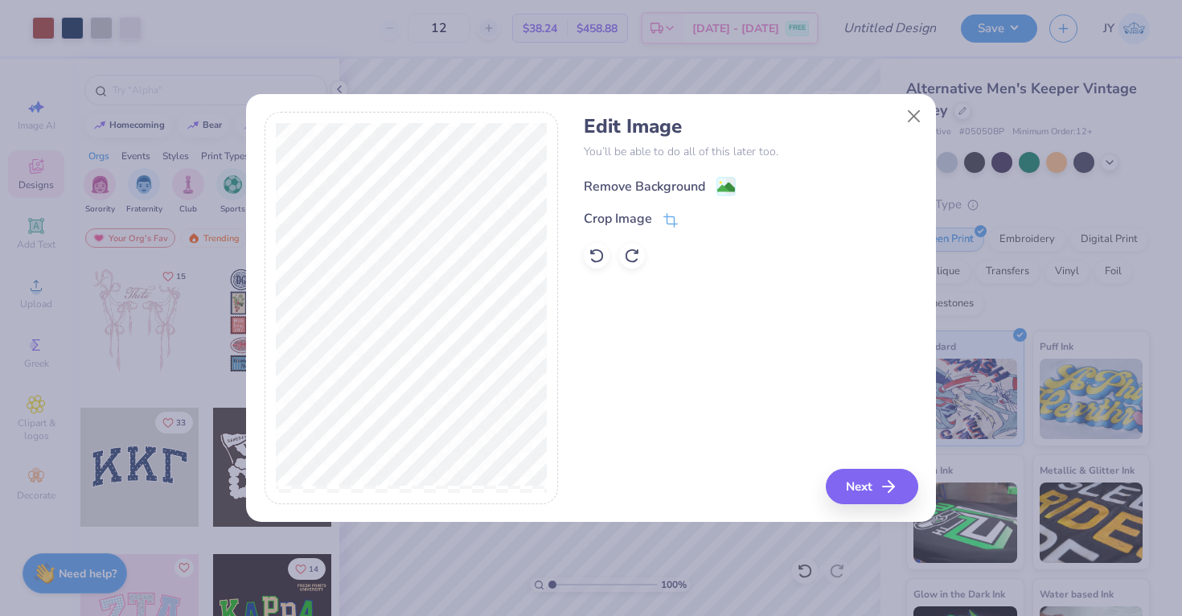
click at [655, 188] on div "Remove Background" at bounding box center [644, 186] width 121 height 19
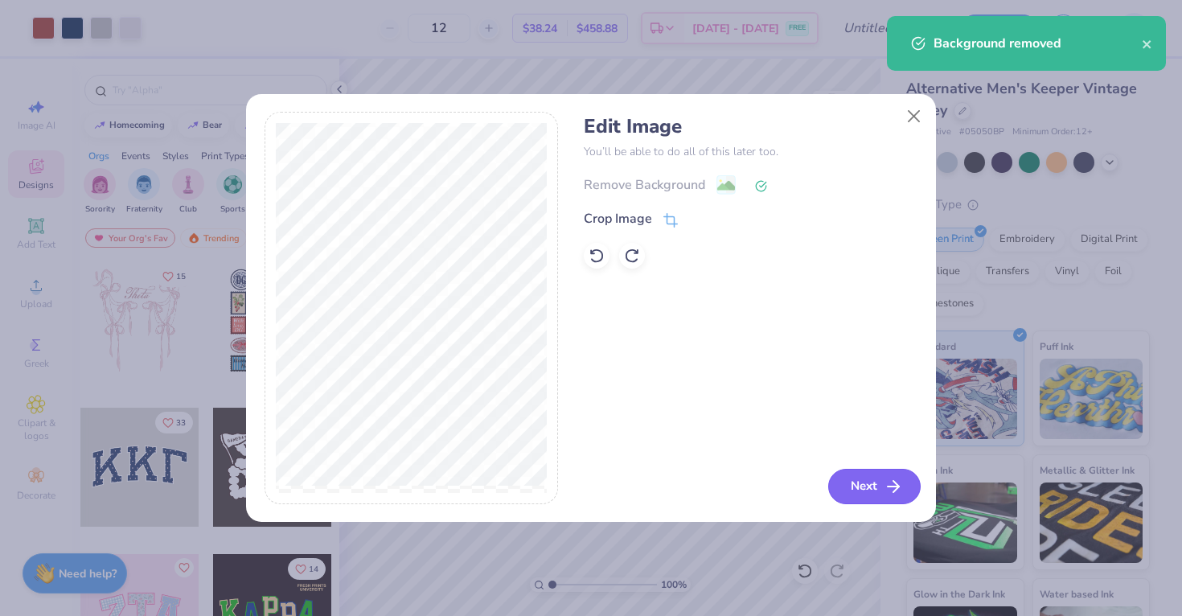
click at [851, 475] on button "Next" at bounding box center [874, 486] width 92 height 35
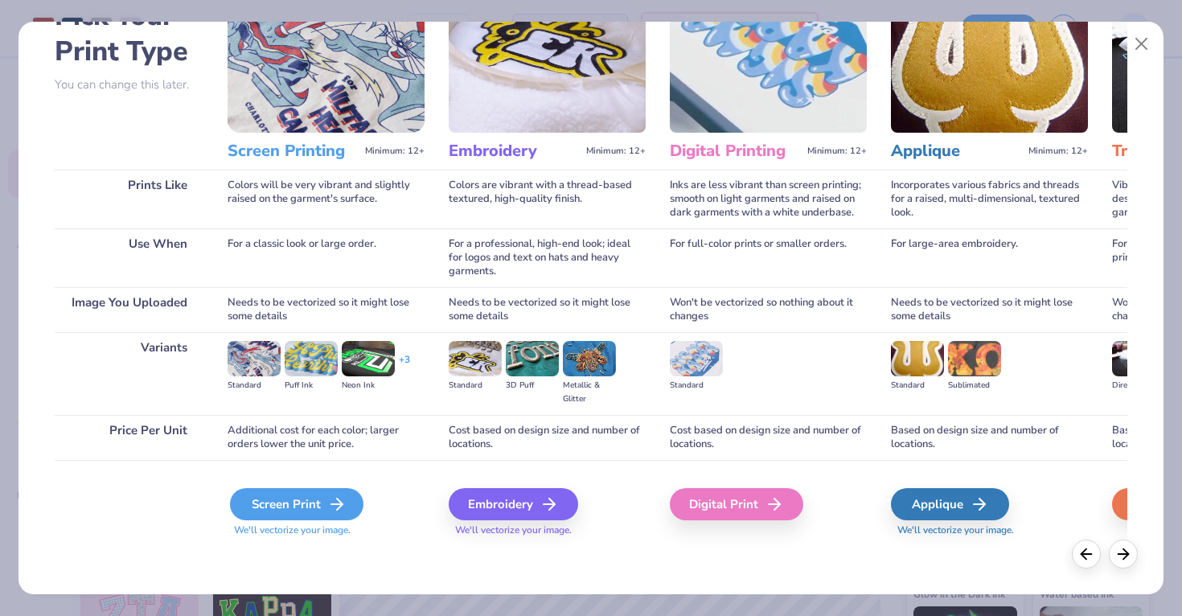
click at [302, 496] on div "Screen Print" at bounding box center [297, 504] width 134 height 32
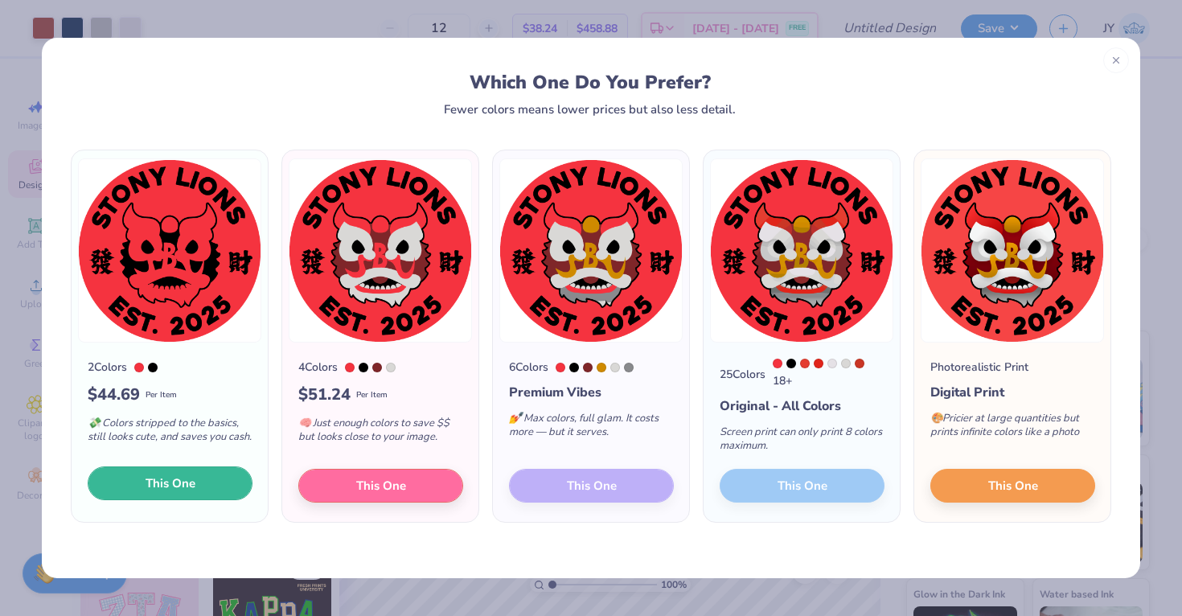
click at [179, 493] on span "This One" at bounding box center [171, 484] width 50 height 18
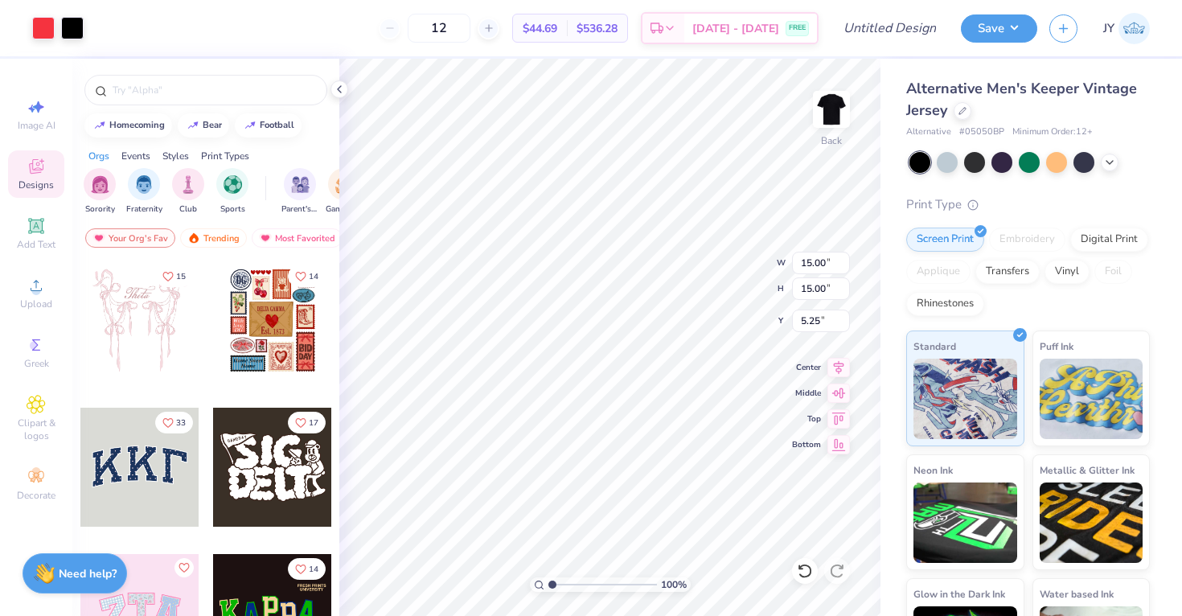
type input "3.87"
type input "9.36"
type input "2.81"
type input "2.02"
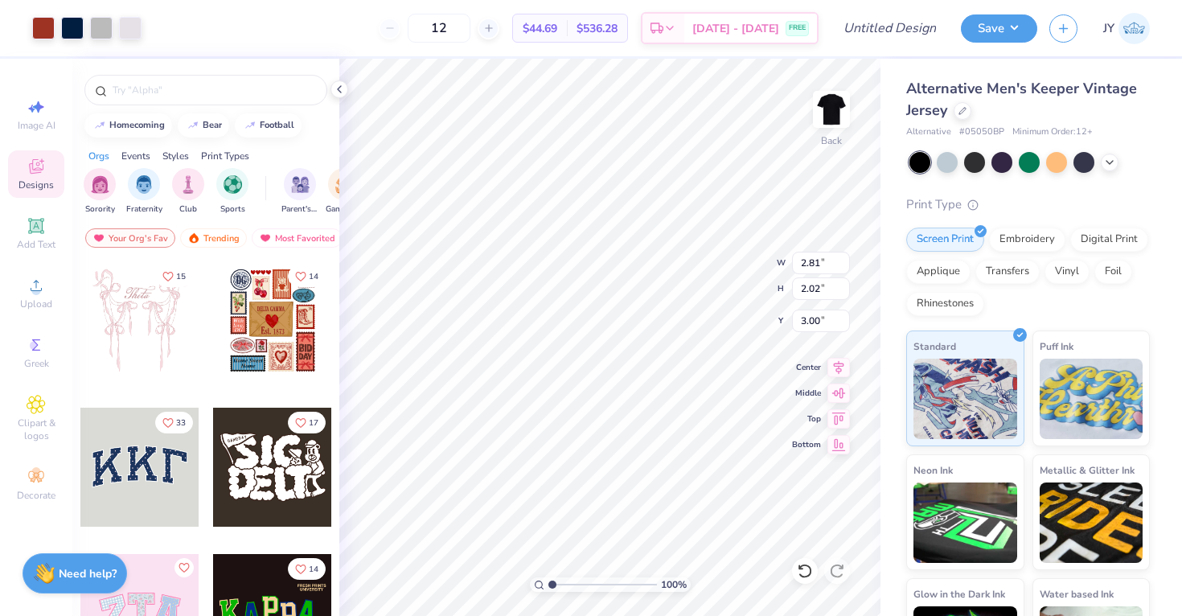
type input "2.89"
type input "2.08"
type input "4.04"
type input "2.74"
click at [740, 284] on div "100 % Back W 2.89 2.89 " H 2.08 2.08 " Y 2.74 2.74 " Center Middle Top Bottom" at bounding box center [609, 337] width 541 height 557
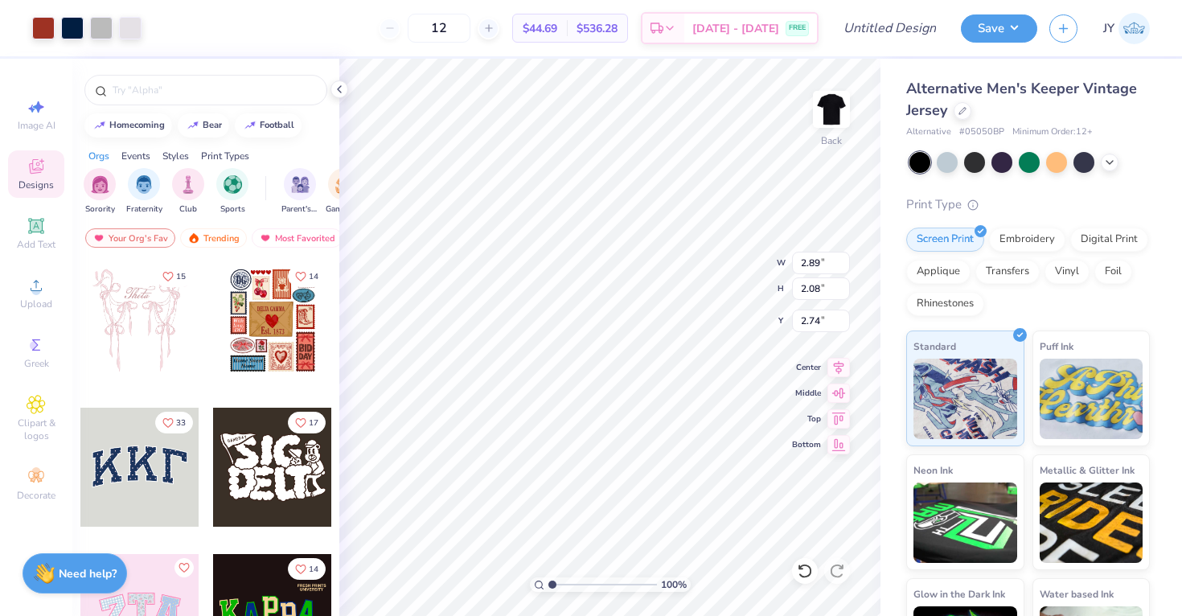
type input "3.00"
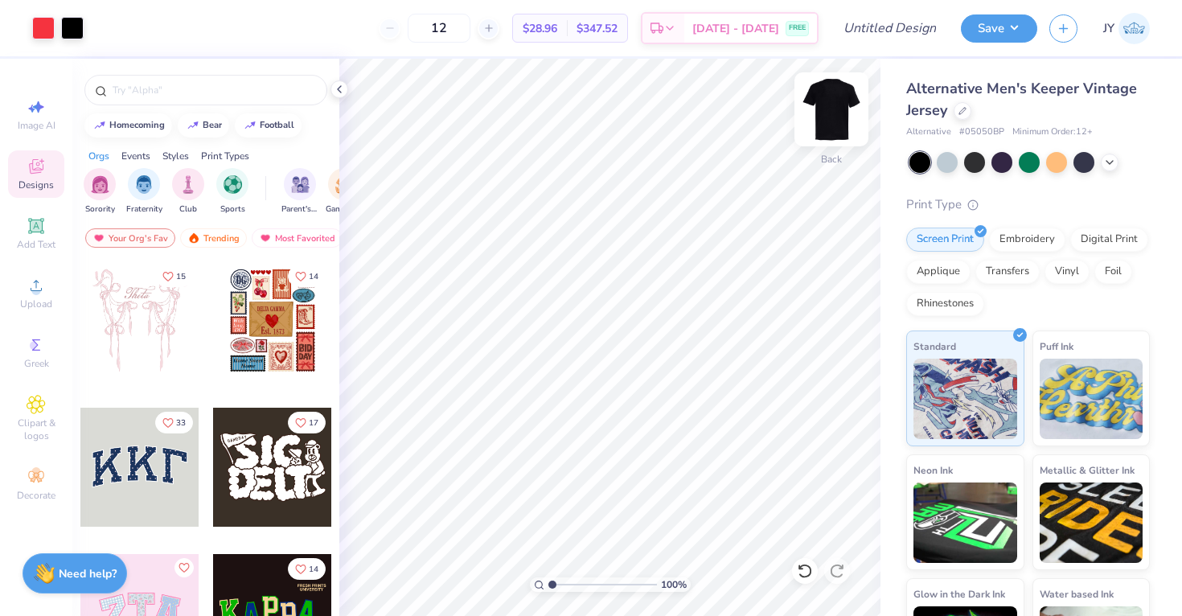
click at [844, 97] on img at bounding box center [831, 109] width 64 height 64
click at [39, 239] on span "Add Text" at bounding box center [36, 244] width 39 height 13
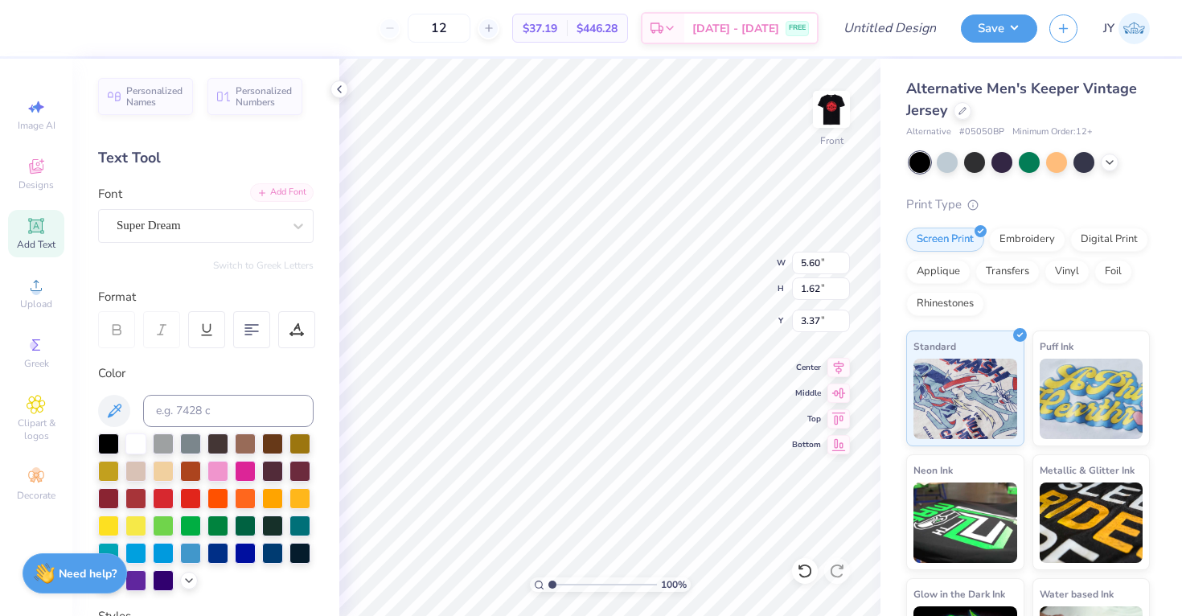
type input "3.36"
type textarea "Zheng"
click at [826, 106] on img at bounding box center [831, 109] width 64 height 64
type input "3.00"
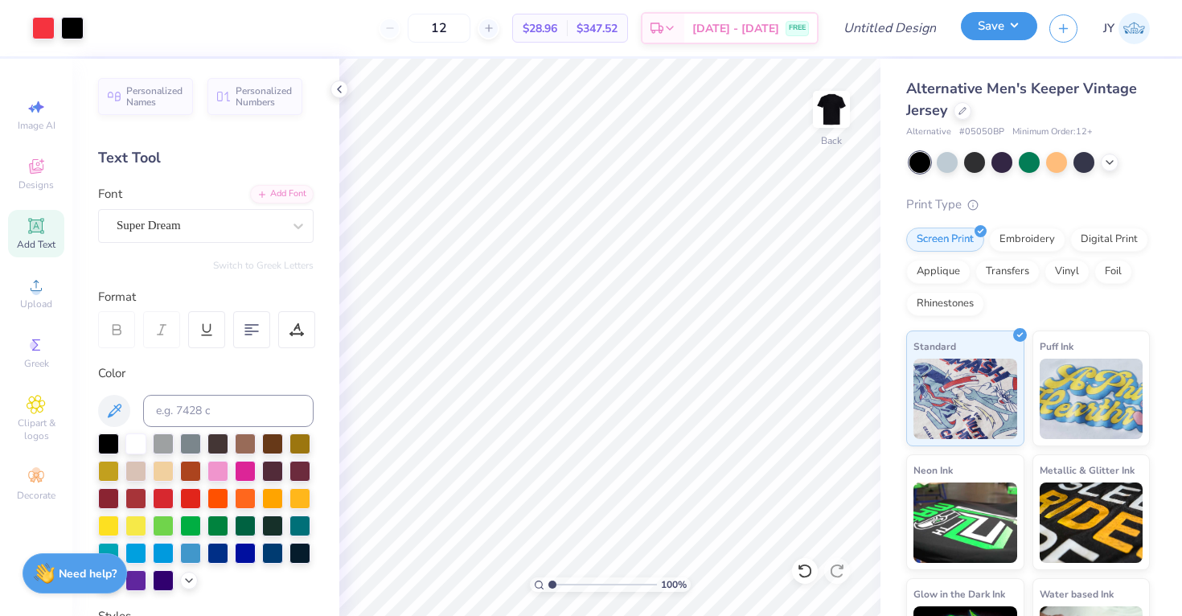
click at [998, 28] on button "Save" at bounding box center [999, 26] width 76 height 28
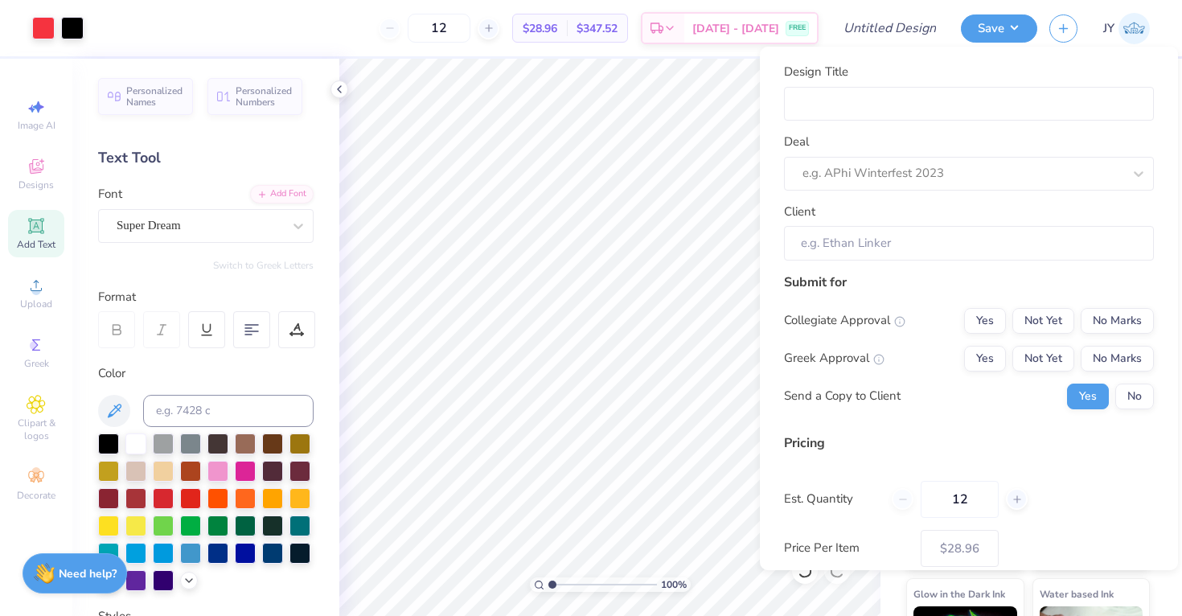
scroll to position [89, 0]
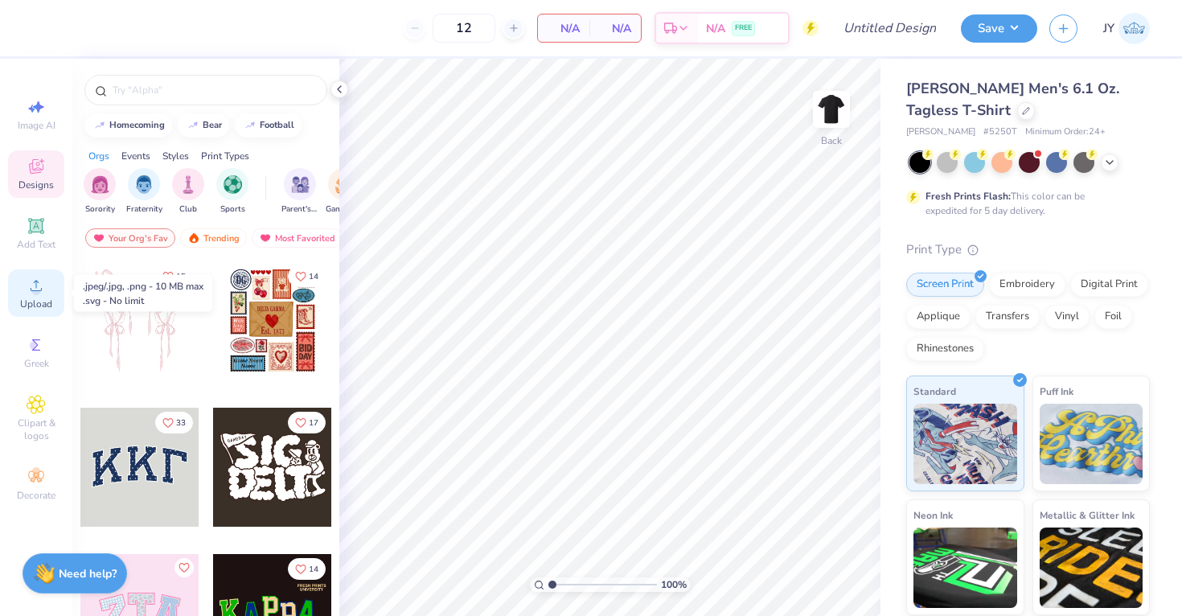
click at [41, 288] on icon at bounding box center [36, 285] width 11 height 11
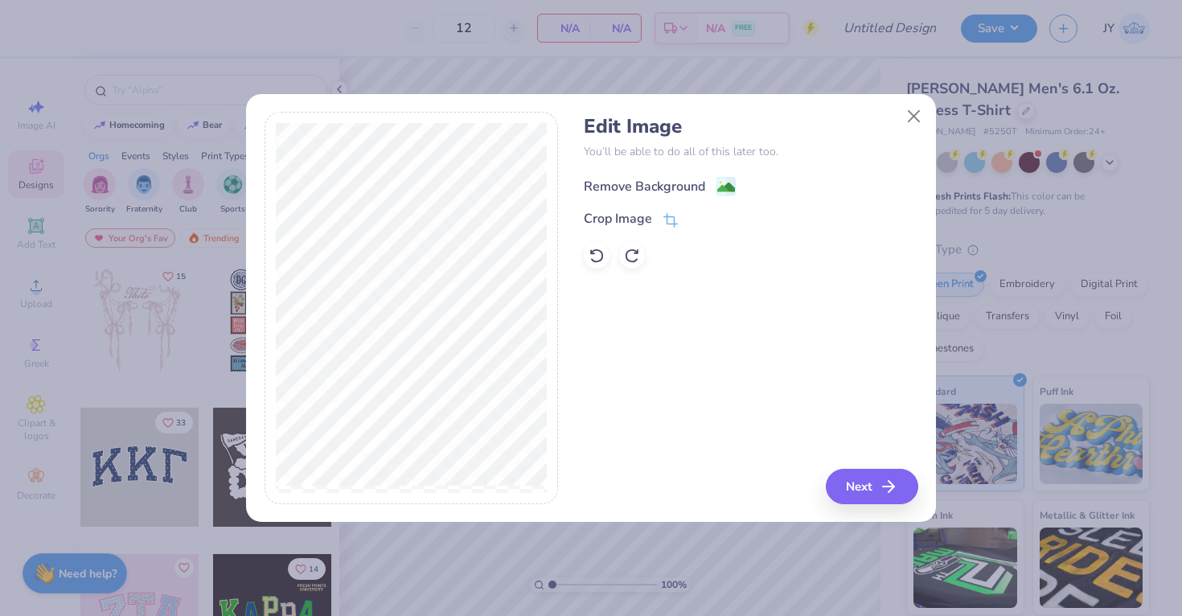
click at [644, 178] on div "Remove Background" at bounding box center [644, 186] width 121 height 19
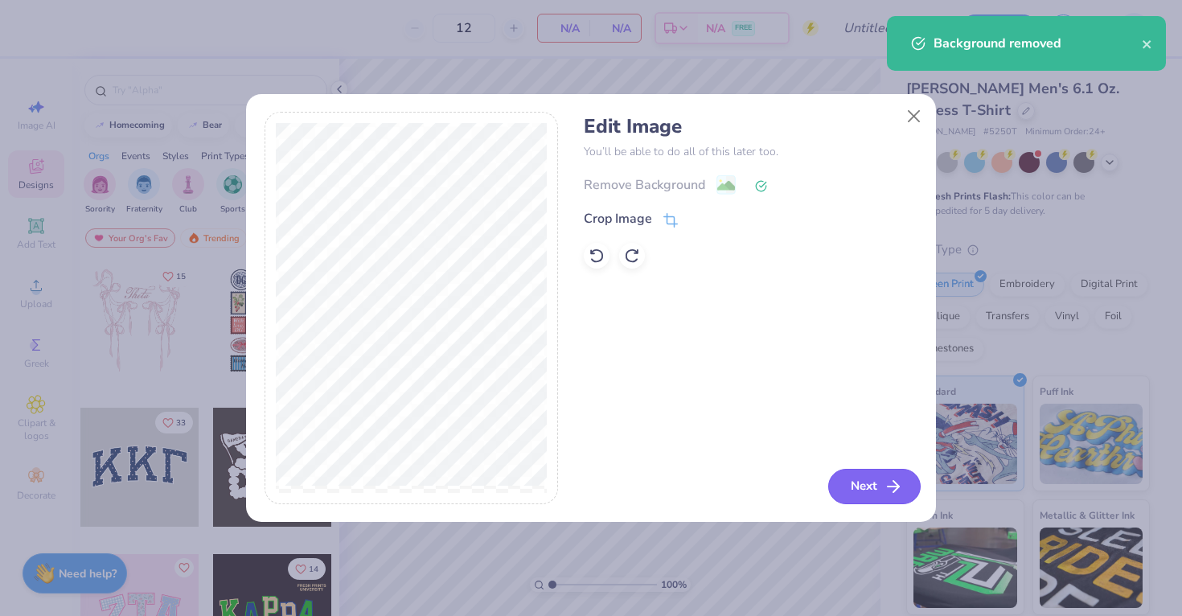
click at [844, 483] on button "Next" at bounding box center [874, 486] width 92 height 35
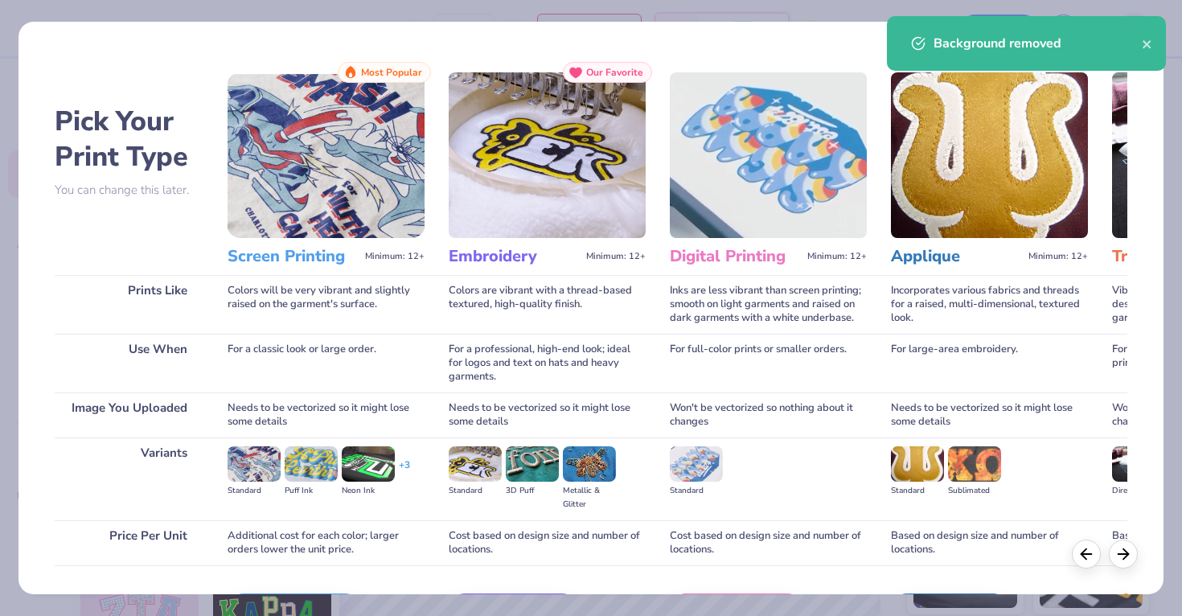
scroll to position [105, 0]
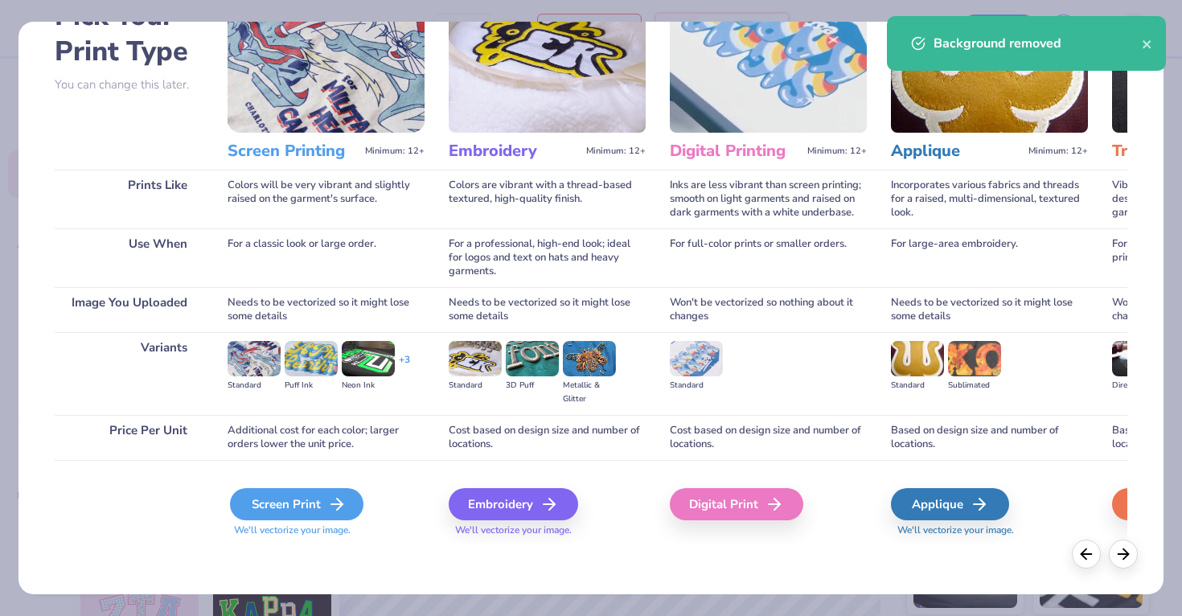
click at [327, 495] on icon at bounding box center [336, 504] width 19 height 19
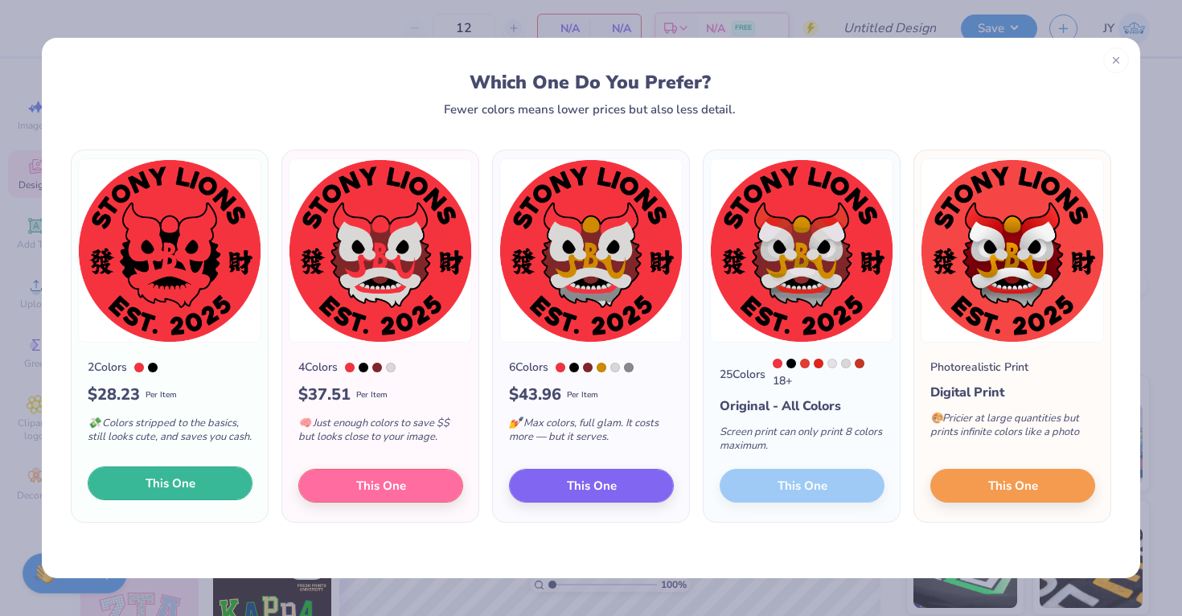
click at [195, 484] on span "This One" at bounding box center [171, 484] width 50 height 18
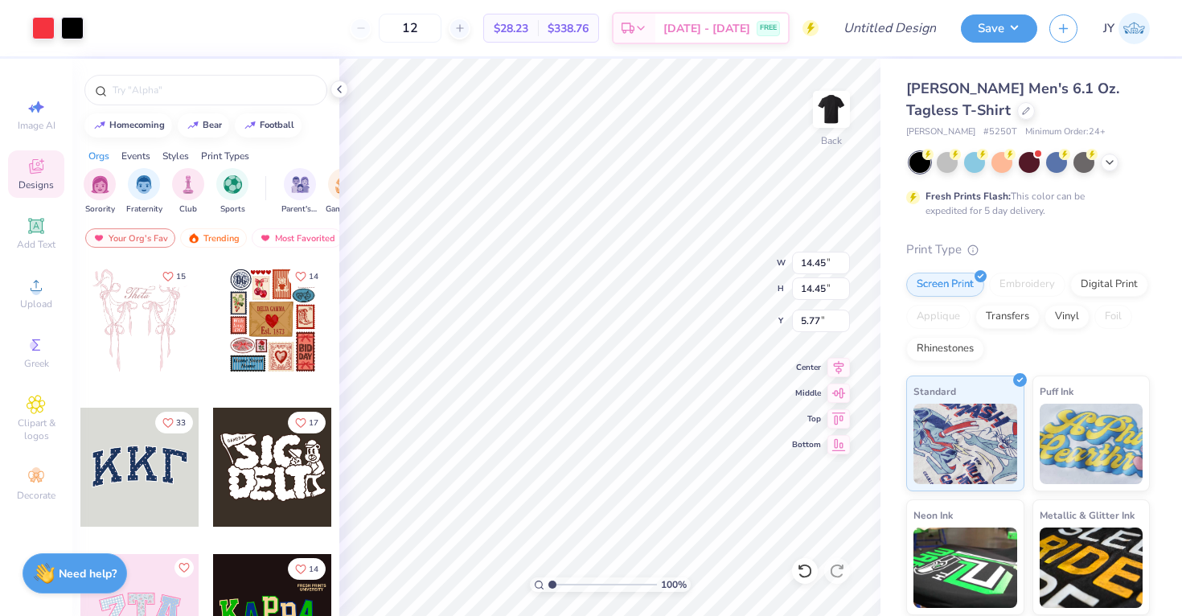
type input "3.00"
type input "10.51"
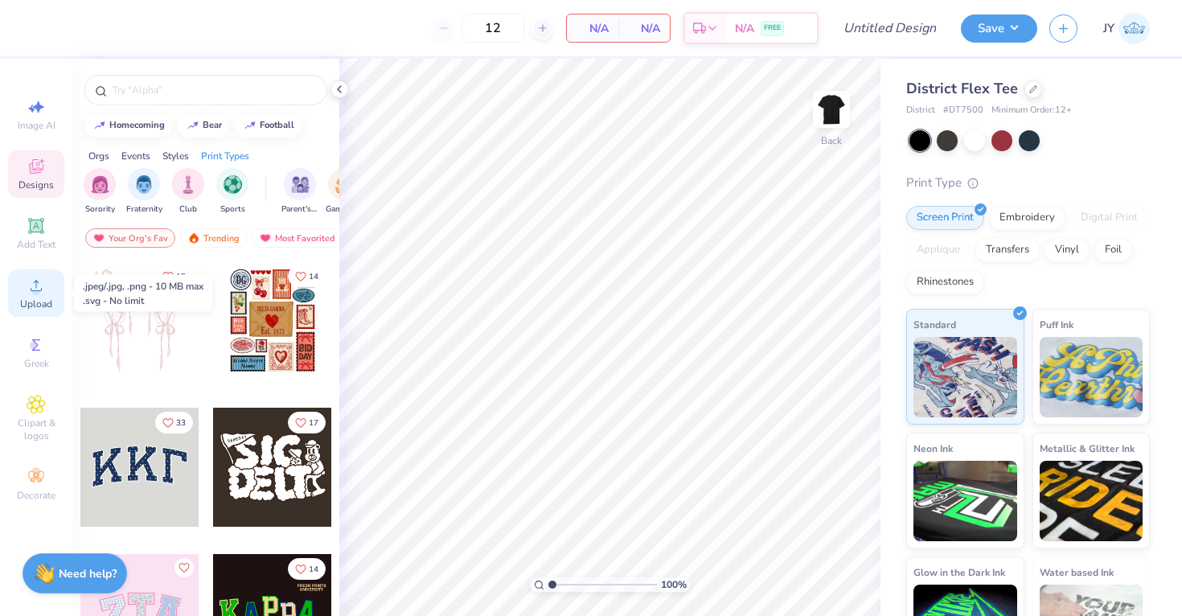
click at [49, 290] on div "Upload" at bounding box center [36, 292] width 56 height 47
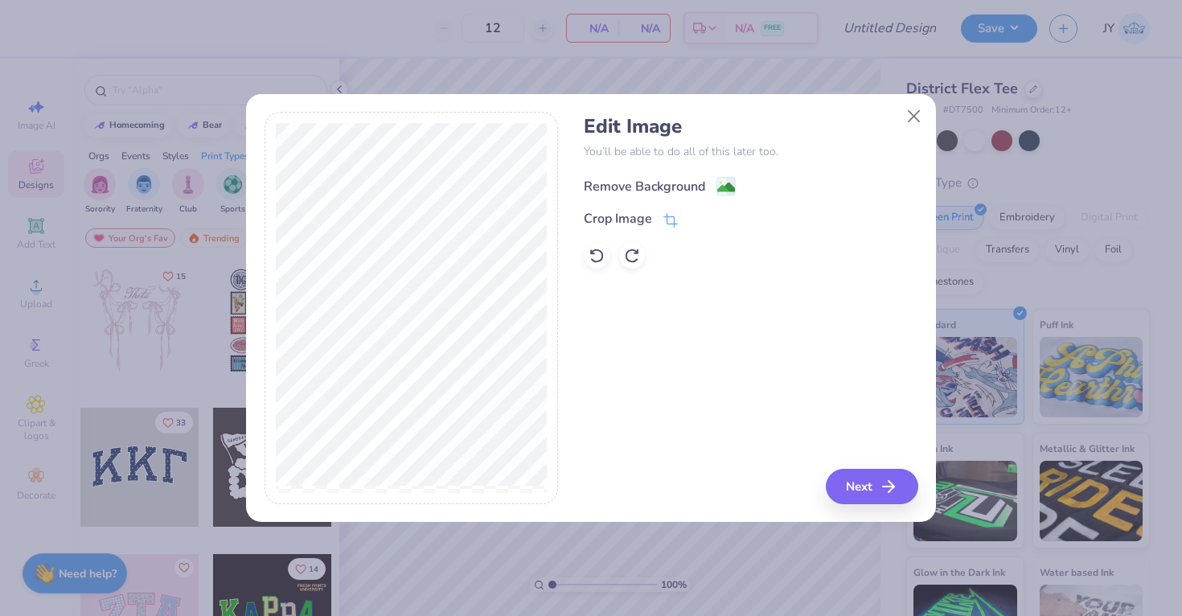
click at [689, 190] on div "Remove Background" at bounding box center [644, 186] width 121 height 19
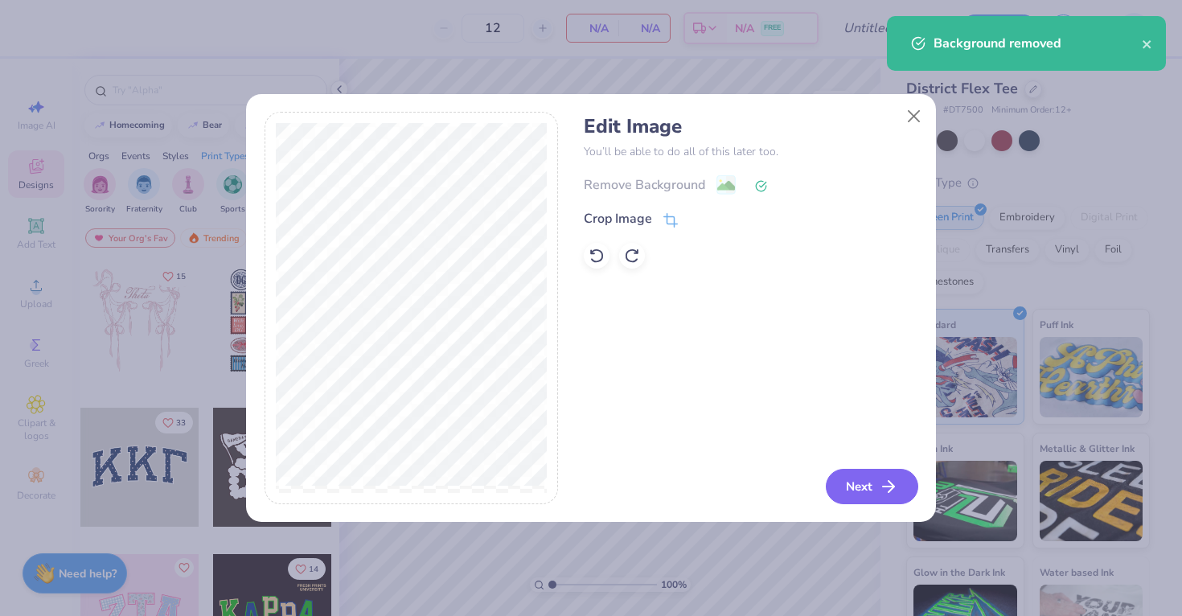
click at [871, 491] on button "Next" at bounding box center [872, 486] width 92 height 35
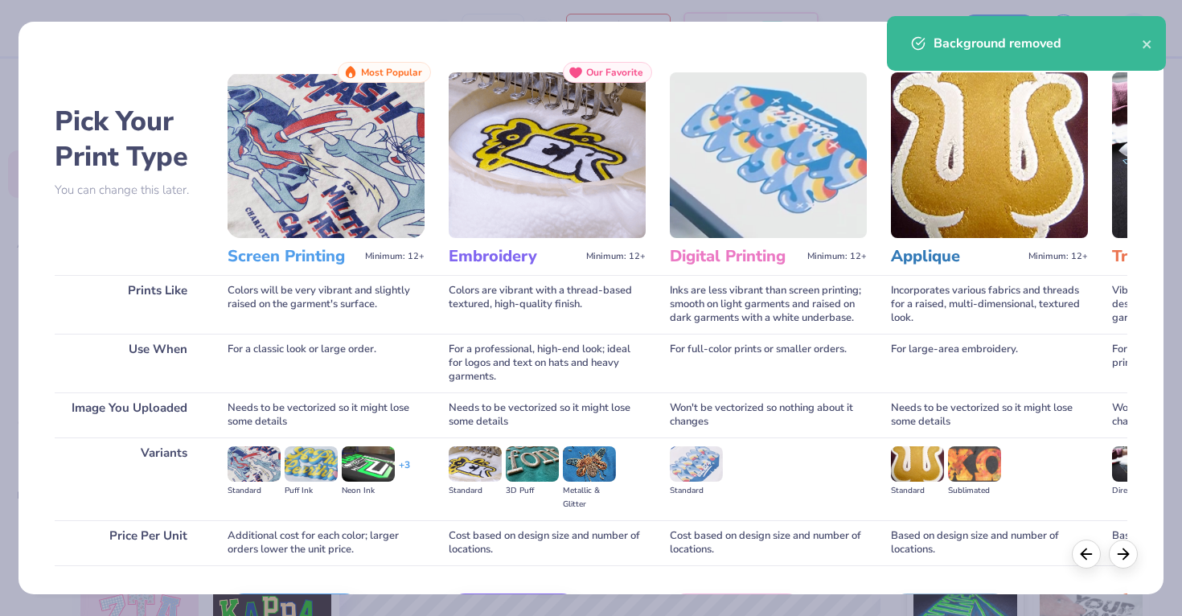
scroll to position [105, 0]
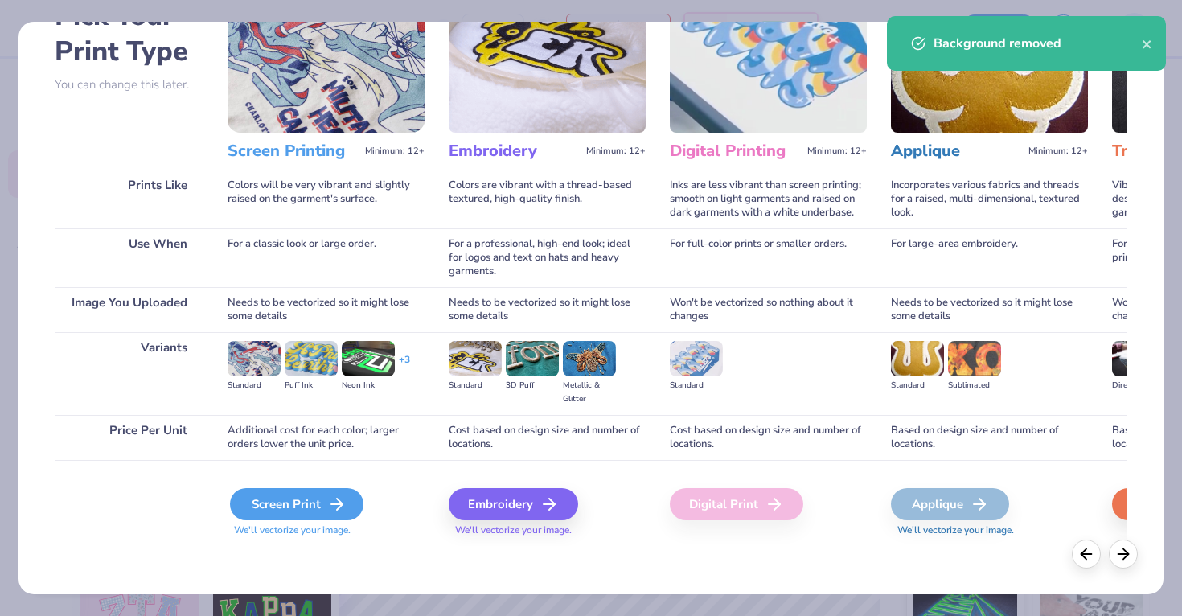
click at [313, 497] on div "Screen Print" at bounding box center [297, 504] width 134 height 32
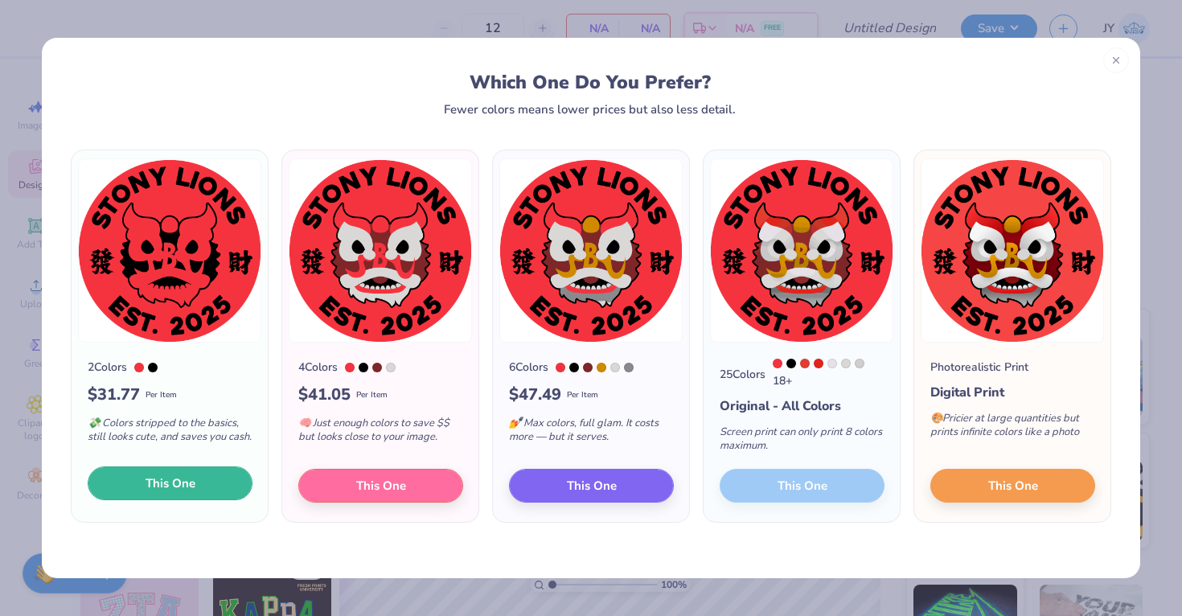
click at [205, 490] on button "This One" at bounding box center [170, 483] width 165 height 34
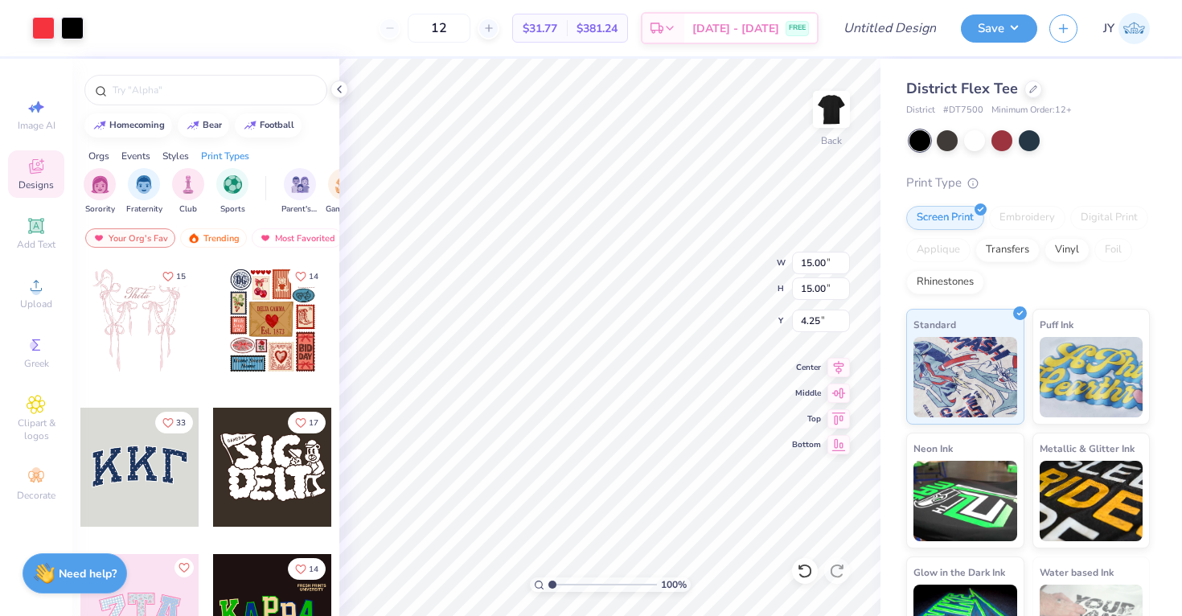
type input "1.46"
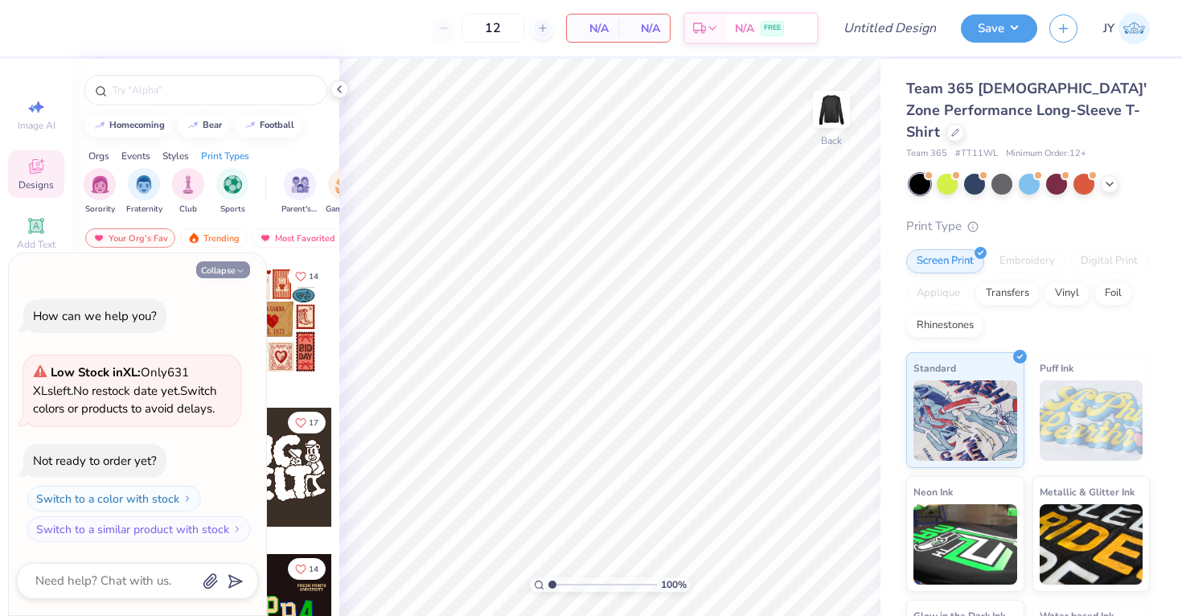
click at [234, 264] on button "Collapse" at bounding box center [223, 269] width 54 height 17
type textarea "x"
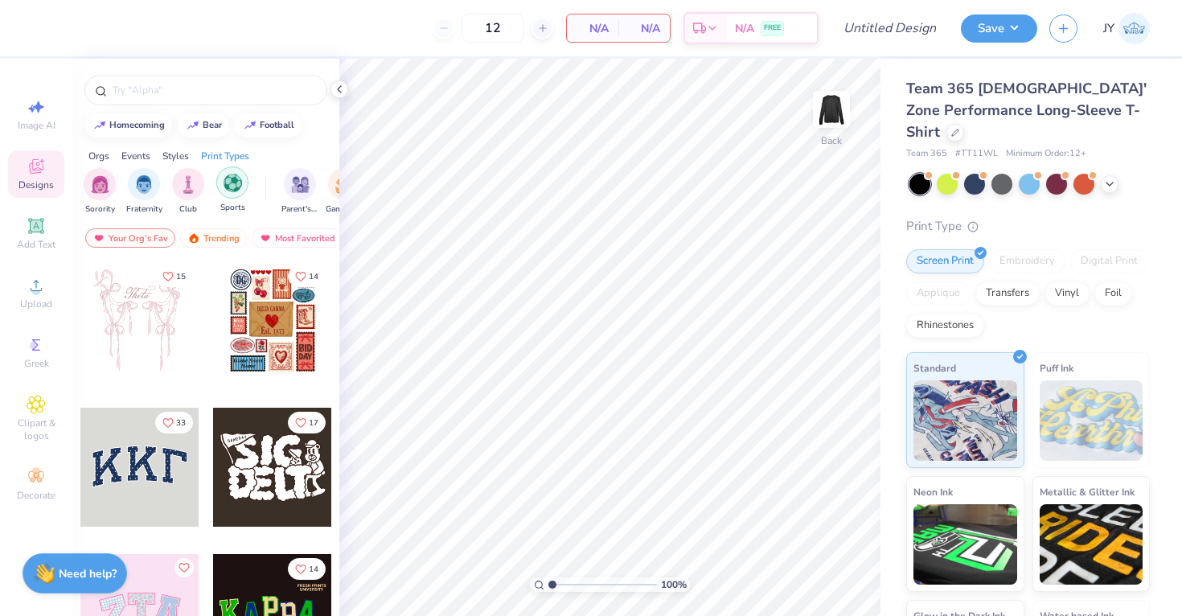
click at [236, 190] on img "filter for Sports" at bounding box center [233, 183] width 18 height 18
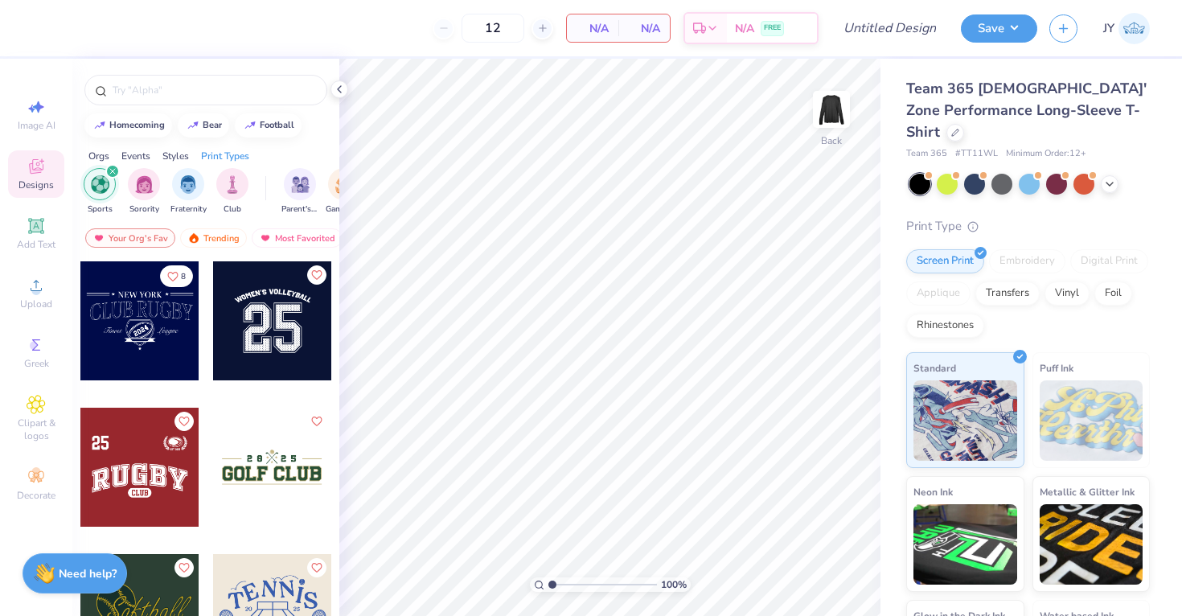
click at [102, 188] on img "filter for Sports" at bounding box center [100, 184] width 18 height 18
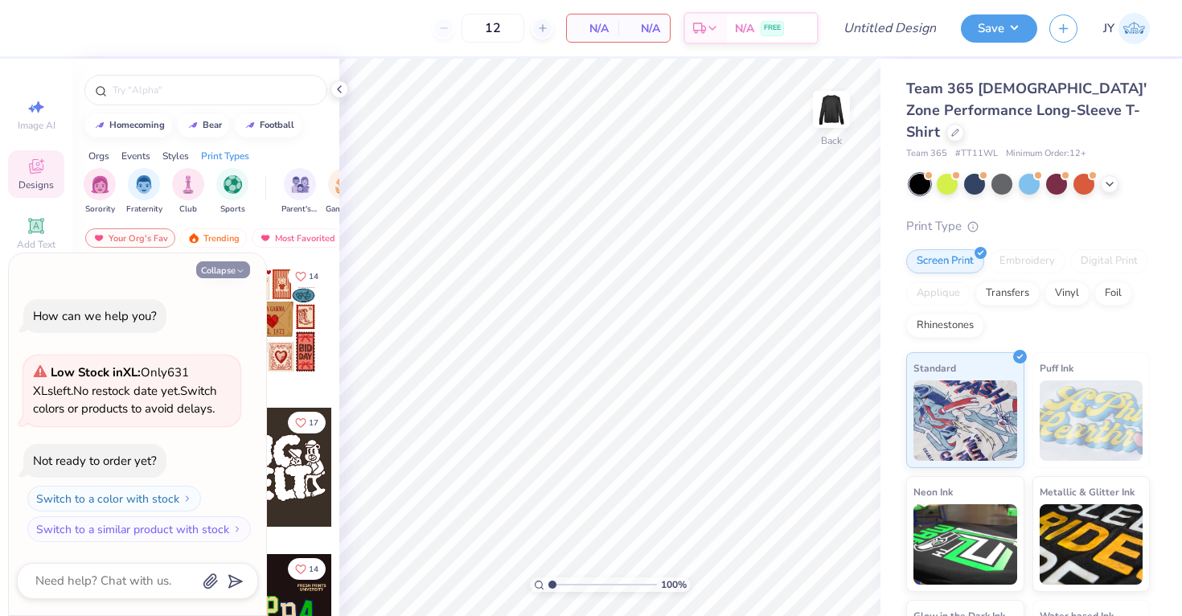
click at [232, 268] on button "Collapse" at bounding box center [223, 269] width 54 height 17
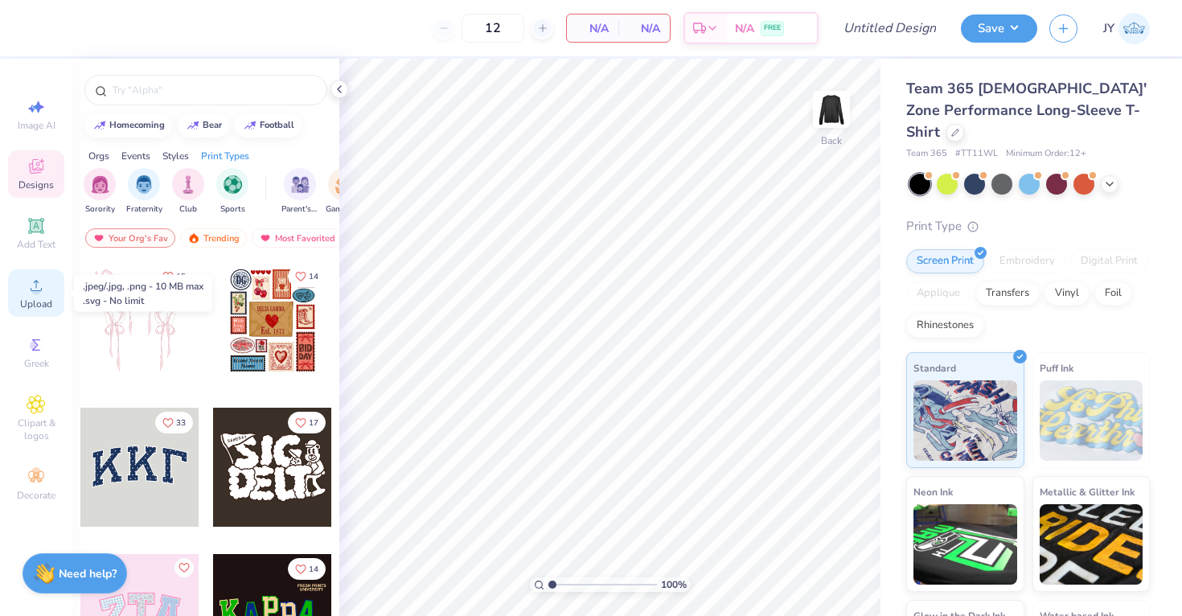
click at [35, 295] on div "Upload" at bounding box center [36, 292] width 56 height 47
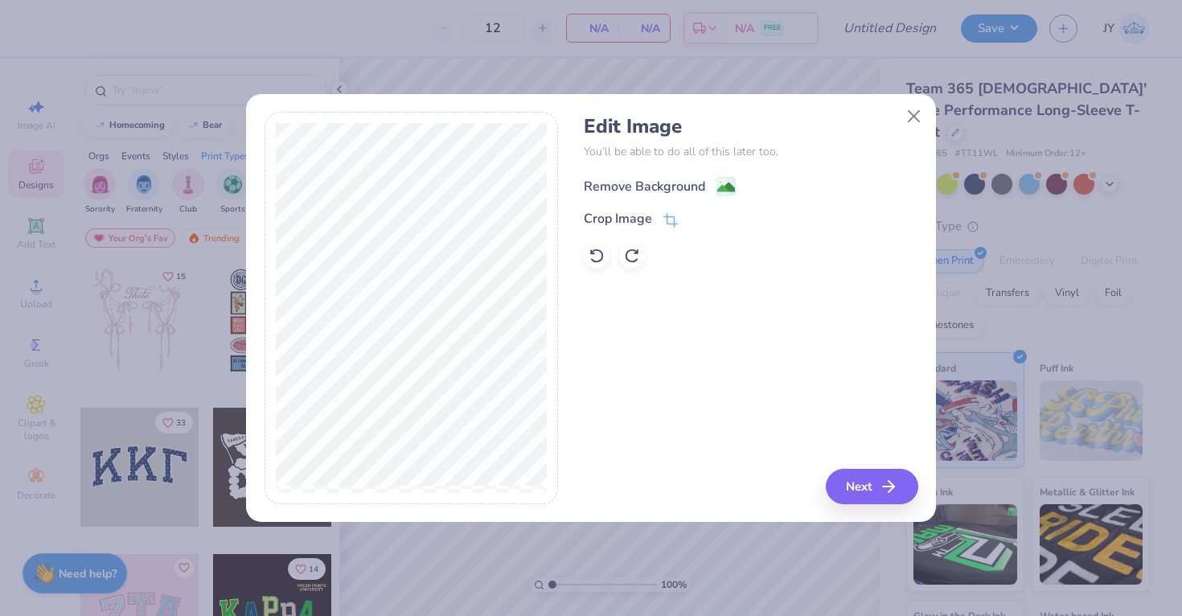
click at [656, 186] on div "Remove Background" at bounding box center [644, 186] width 121 height 19
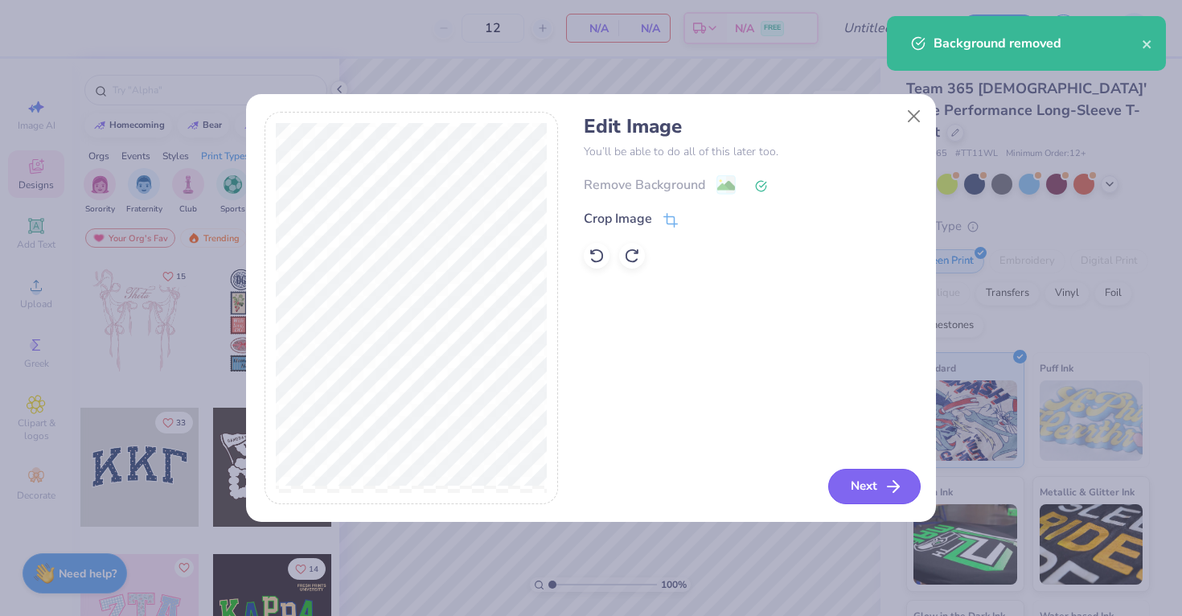
click at [873, 473] on button "Next" at bounding box center [874, 486] width 92 height 35
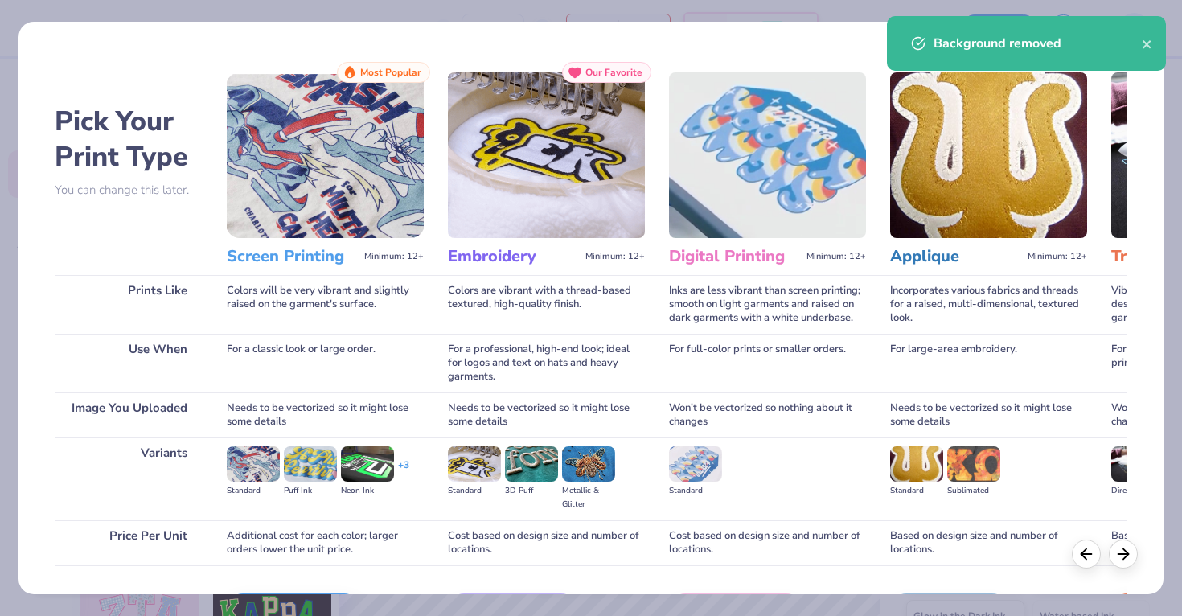
scroll to position [105, 0]
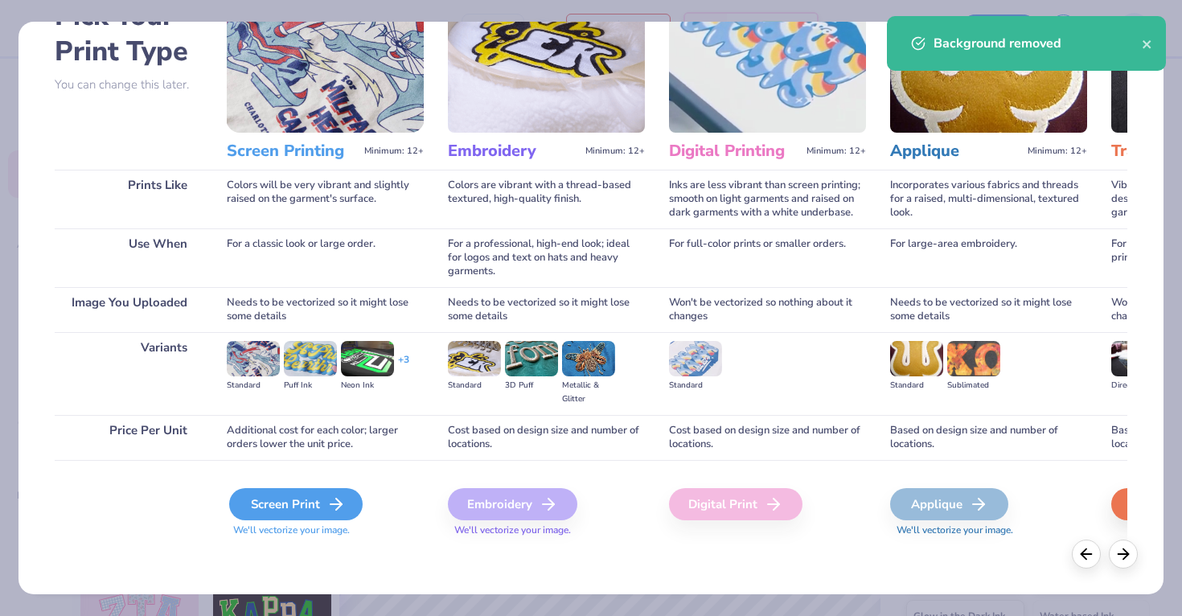
click at [314, 505] on div "Screen Print" at bounding box center [296, 504] width 134 height 32
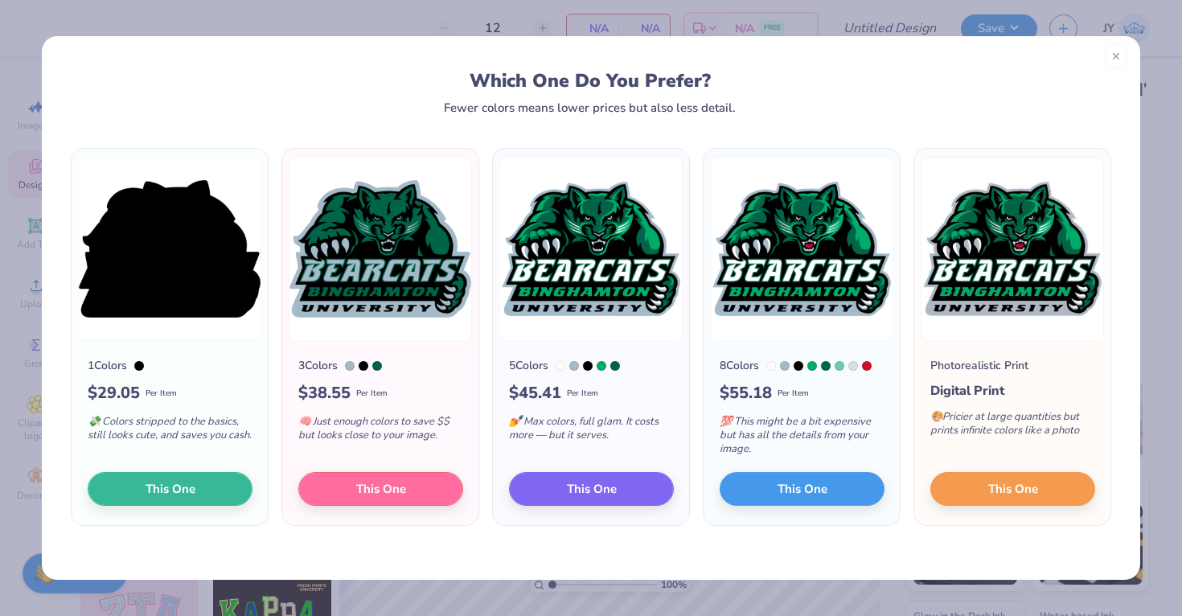
click at [1113, 64] on div at bounding box center [1116, 56] width 26 height 26
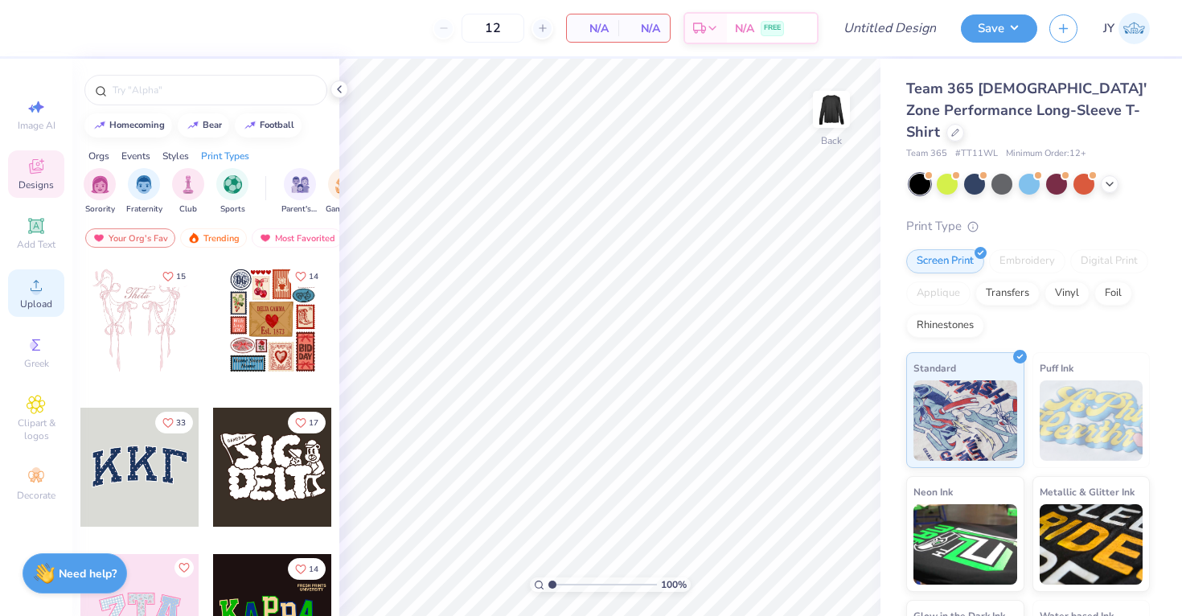
click at [17, 307] on div "Upload" at bounding box center [36, 292] width 56 height 47
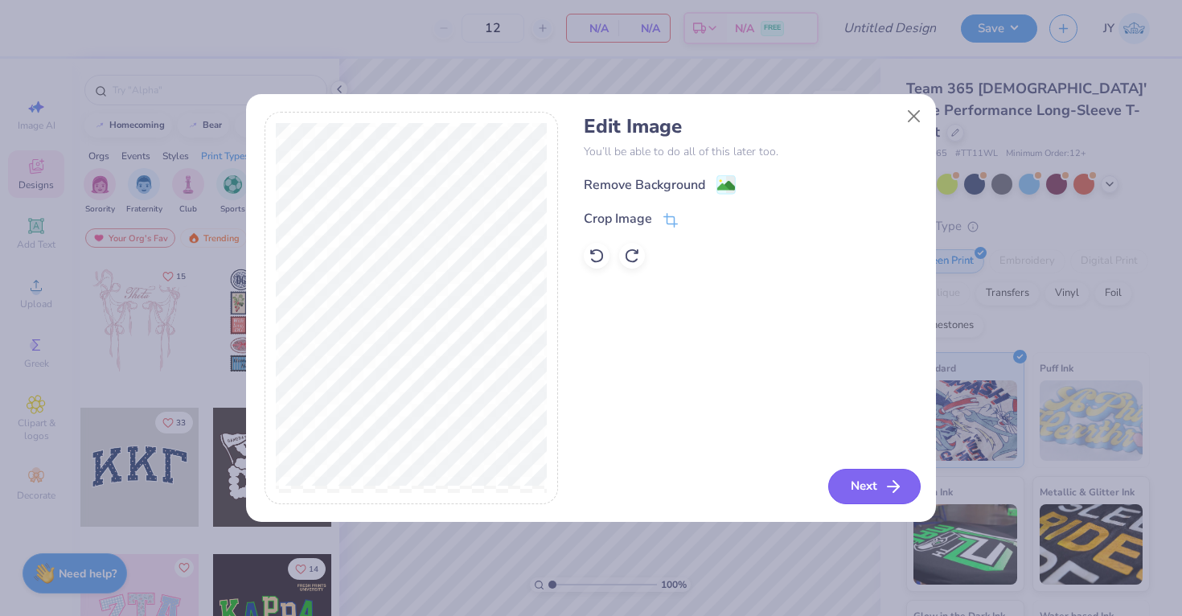
click at [889, 477] on icon "button" at bounding box center [893, 486] width 19 height 19
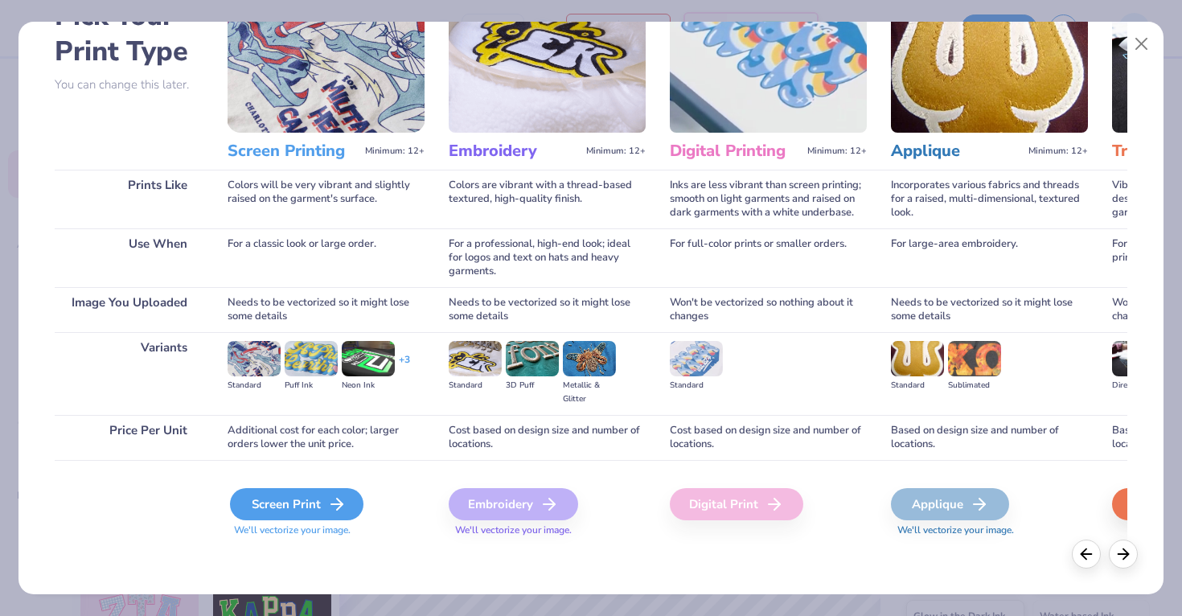
click at [264, 496] on div "Screen Print" at bounding box center [297, 504] width 134 height 32
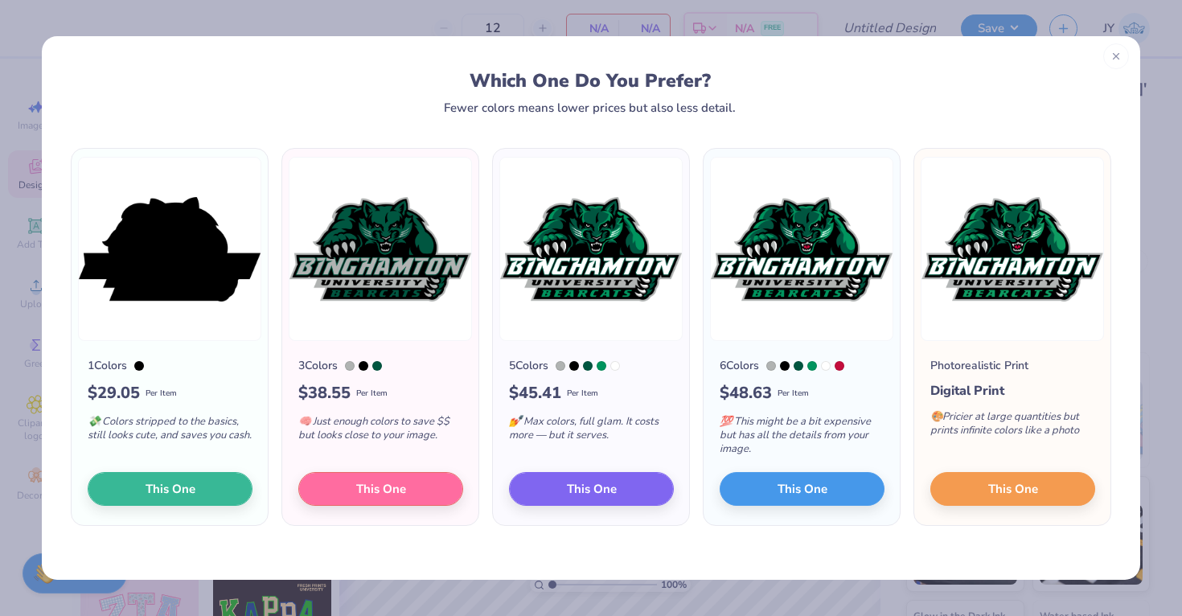
click at [1112, 59] on icon at bounding box center [1116, 56] width 11 height 11
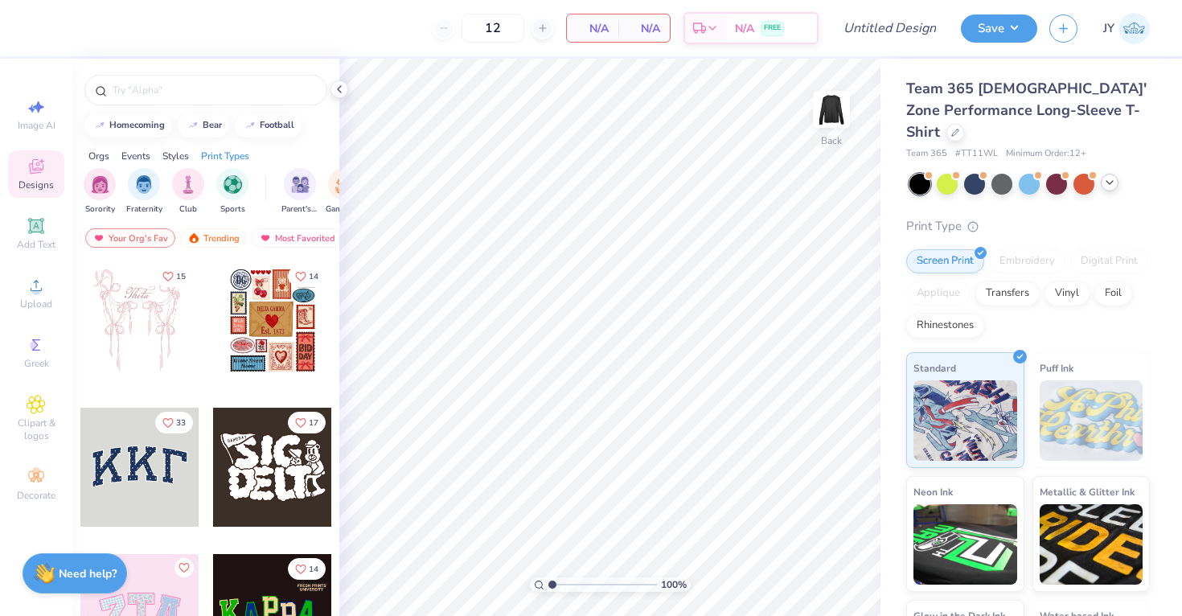
click at [1107, 185] on icon at bounding box center [1109, 182] width 13 height 13
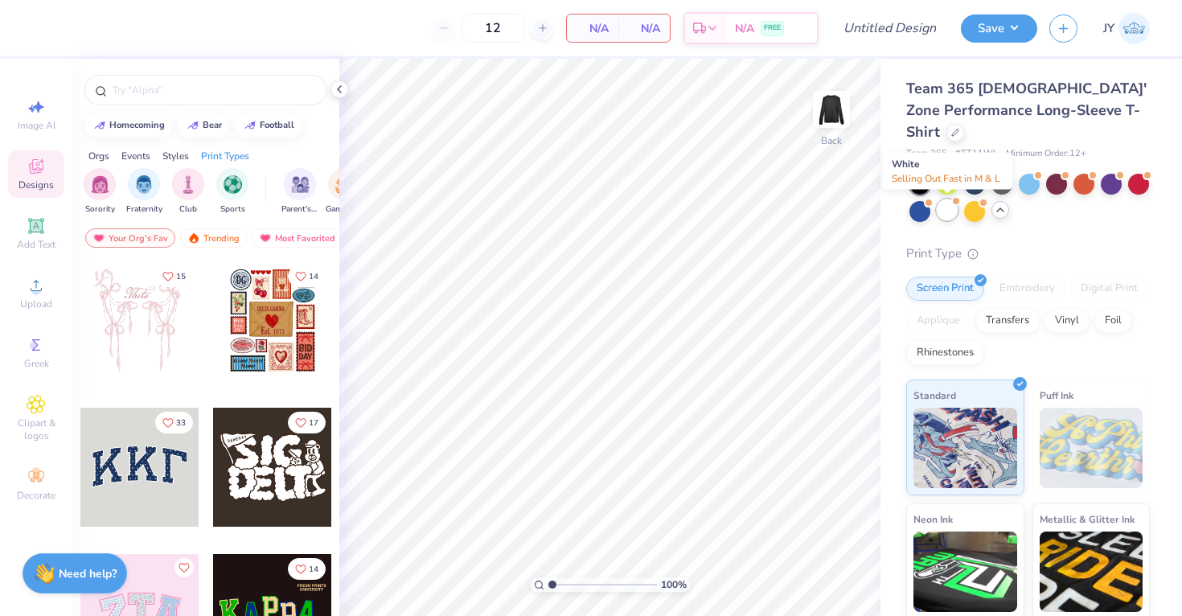
click at [952, 206] on div at bounding box center [947, 209] width 21 height 21
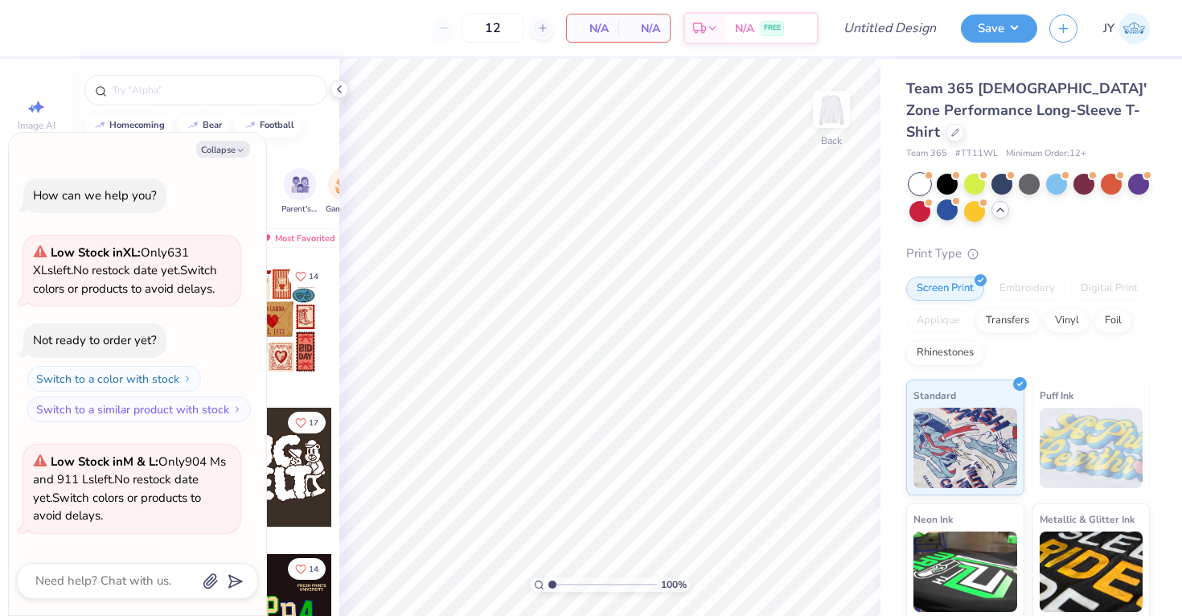
scroll to position [107, 0]
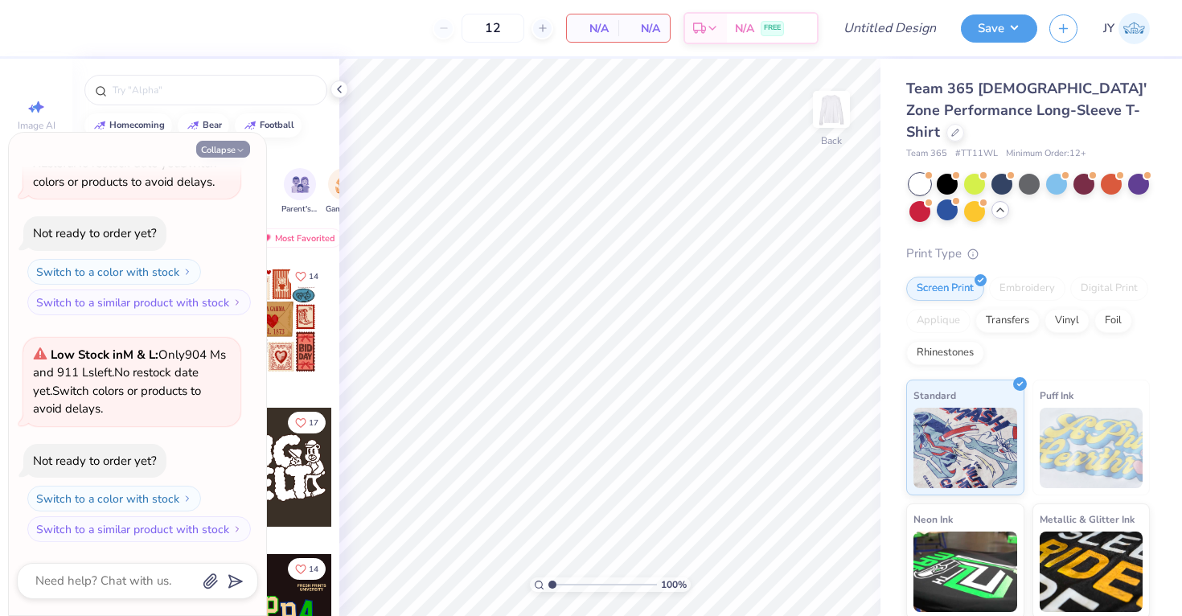
click at [232, 148] on button "Collapse" at bounding box center [223, 149] width 54 height 17
type textarea "x"
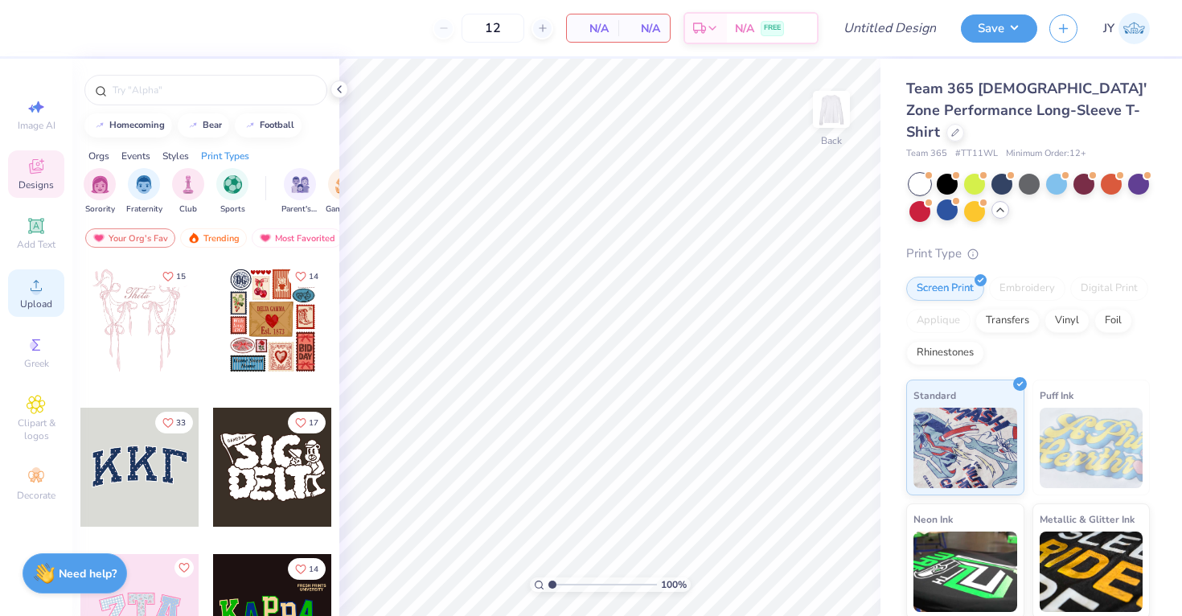
click at [28, 282] on icon at bounding box center [36, 285] width 19 height 19
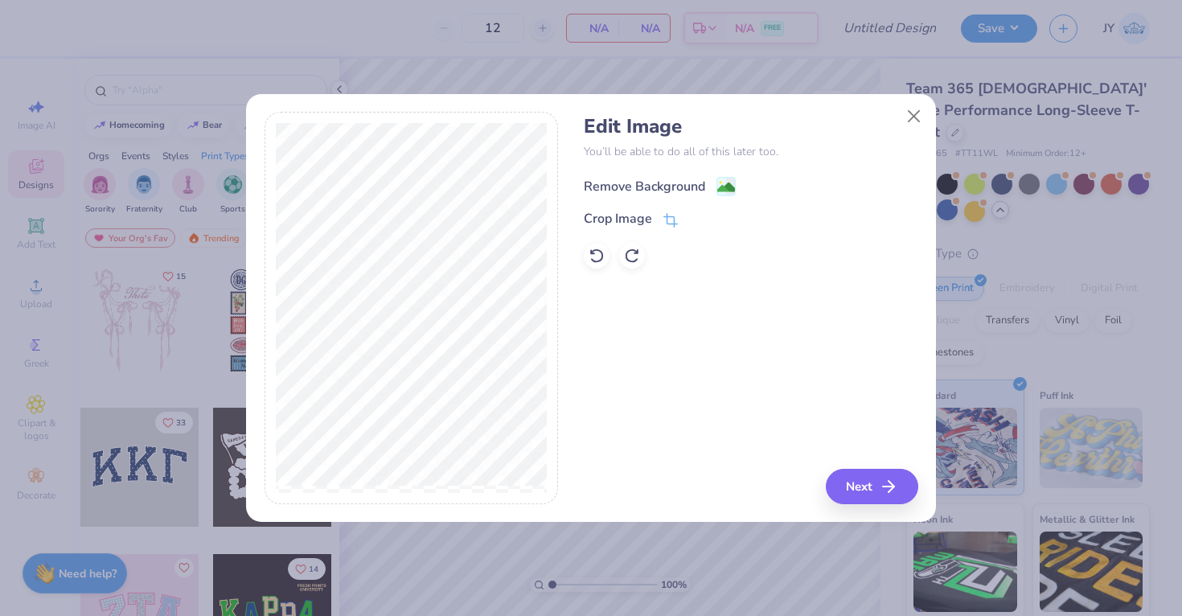
click at [665, 189] on div "Remove Background" at bounding box center [644, 186] width 121 height 19
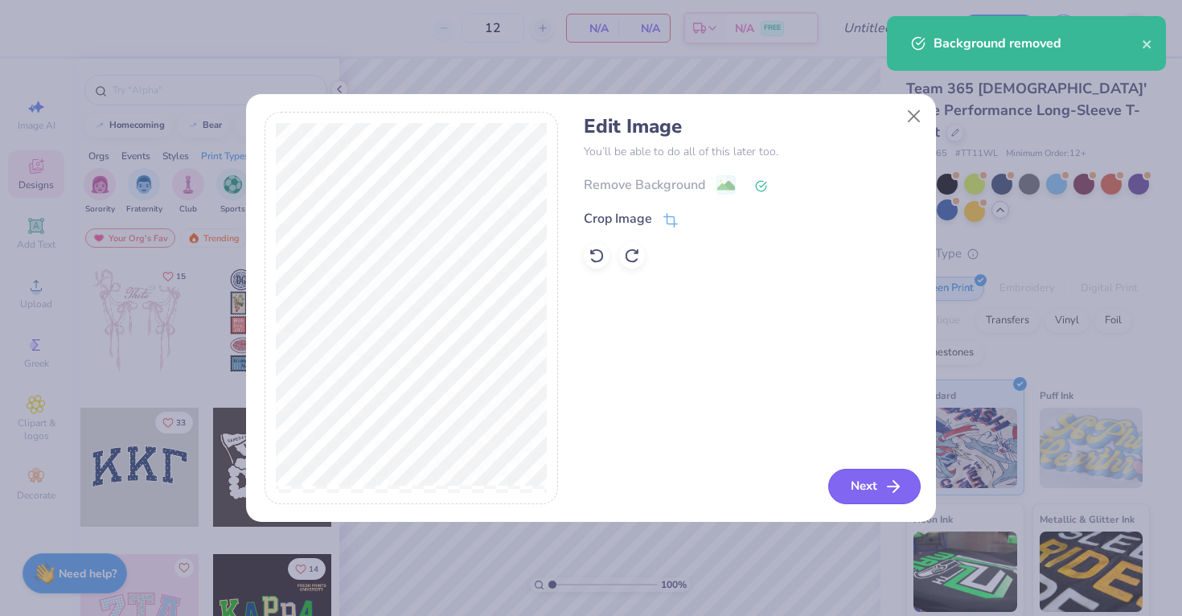
click at [873, 491] on button "Next" at bounding box center [874, 486] width 92 height 35
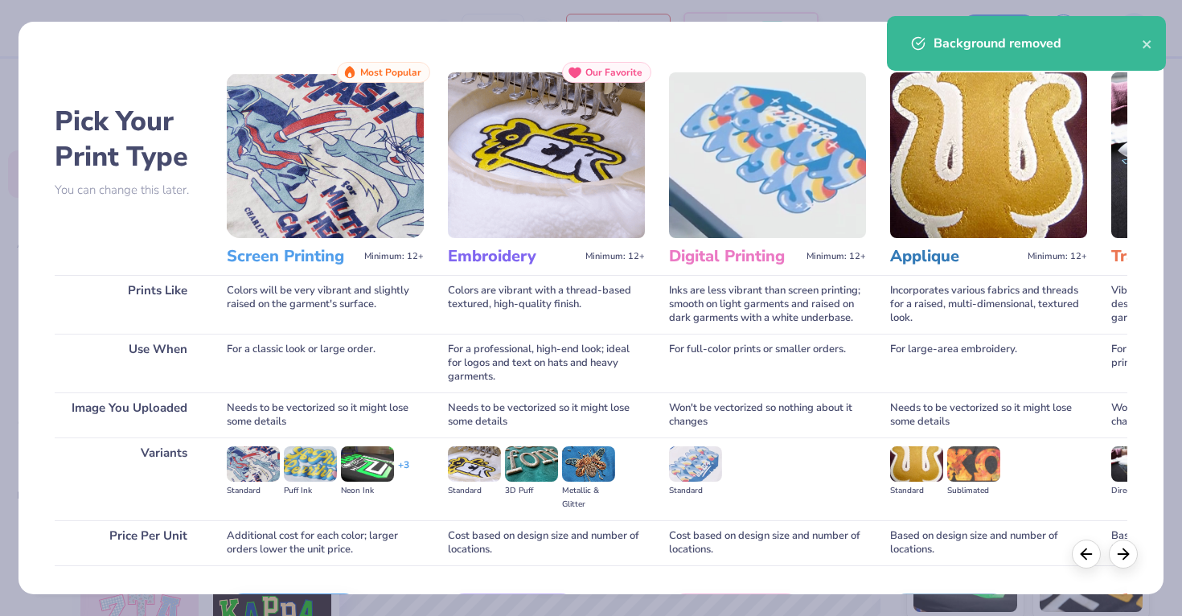
scroll to position [105, 0]
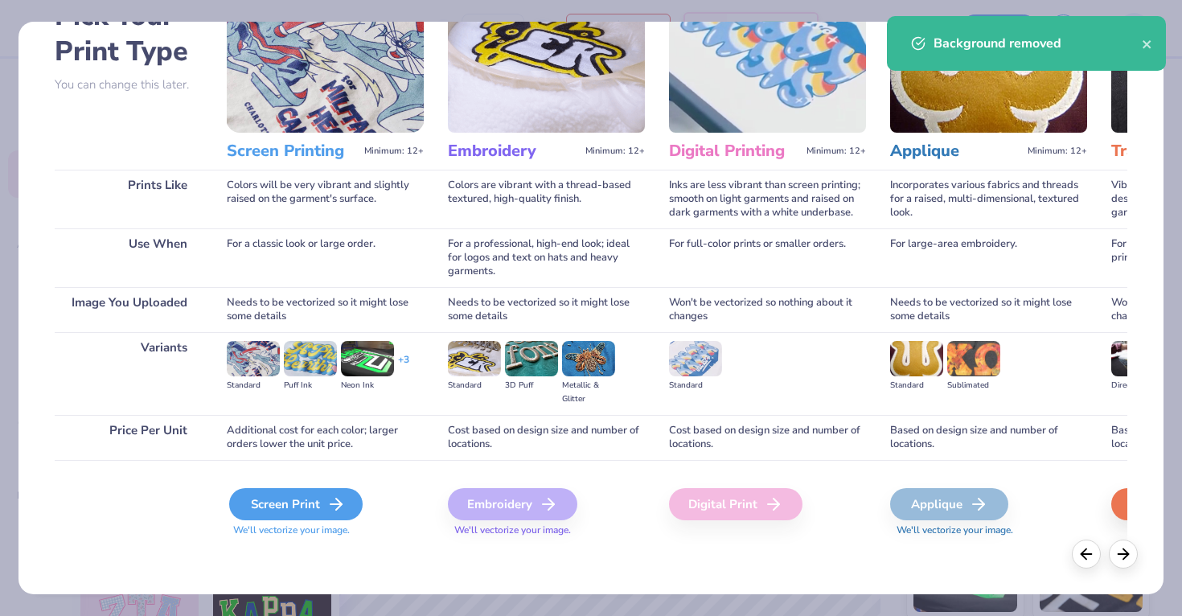
click at [308, 491] on div "Screen Print" at bounding box center [296, 504] width 134 height 32
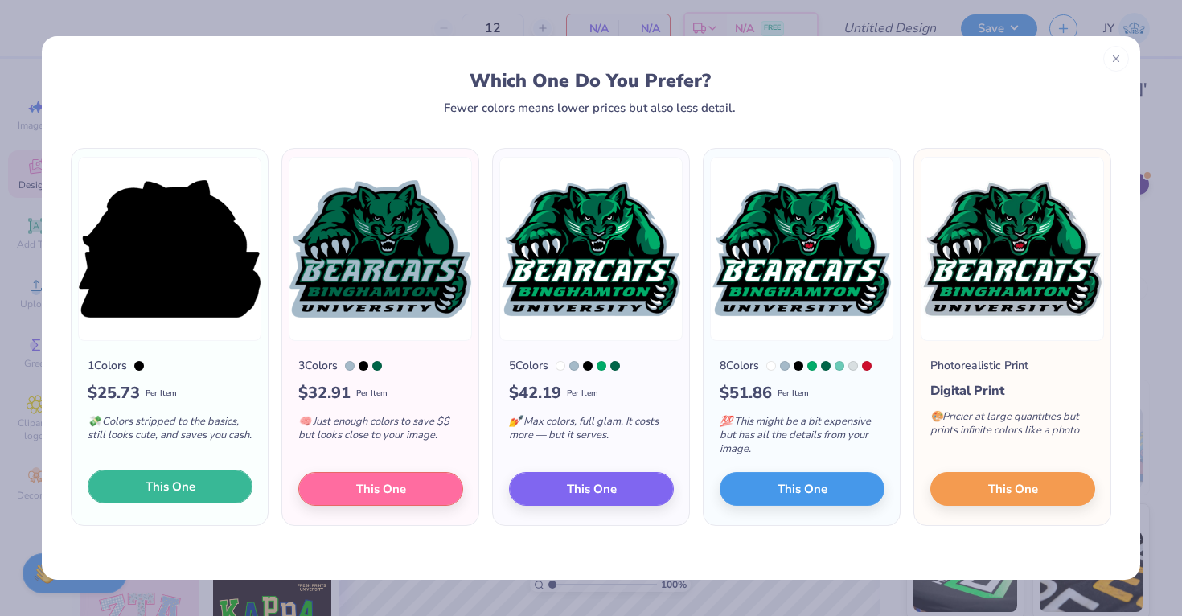
click at [186, 501] on button "This One" at bounding box center [170, 487] width 165 height 34
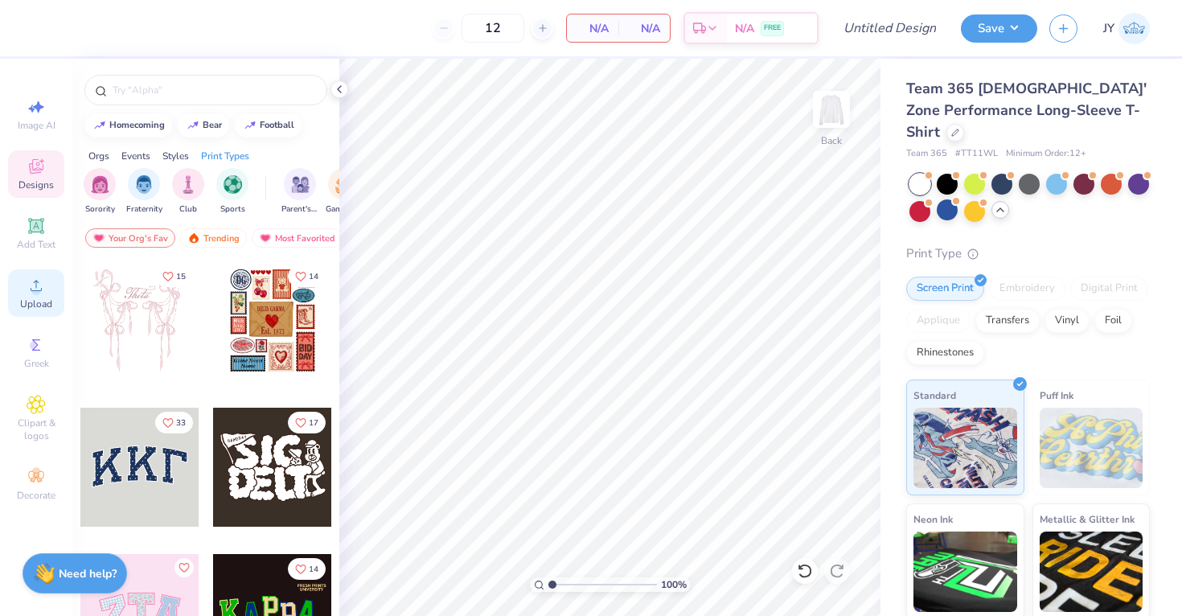
click at [34, 276] on icon at bounding box center [36, 285] width 19 height 19
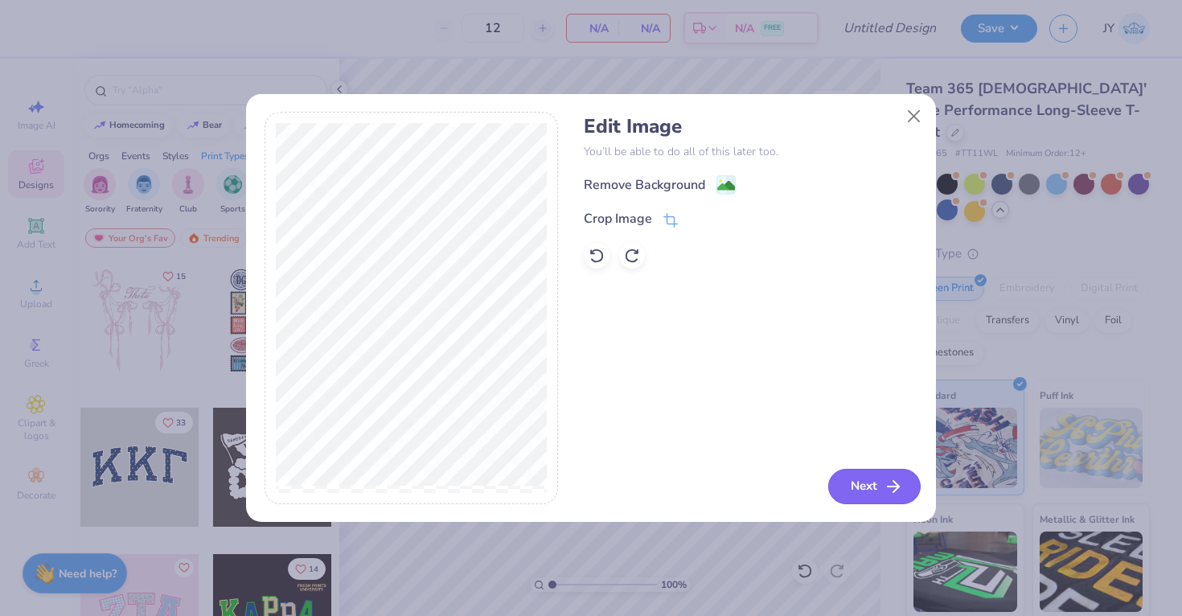
click at [853, 470] on button "Next" at bounding box center [874, 486] width 92 height 35
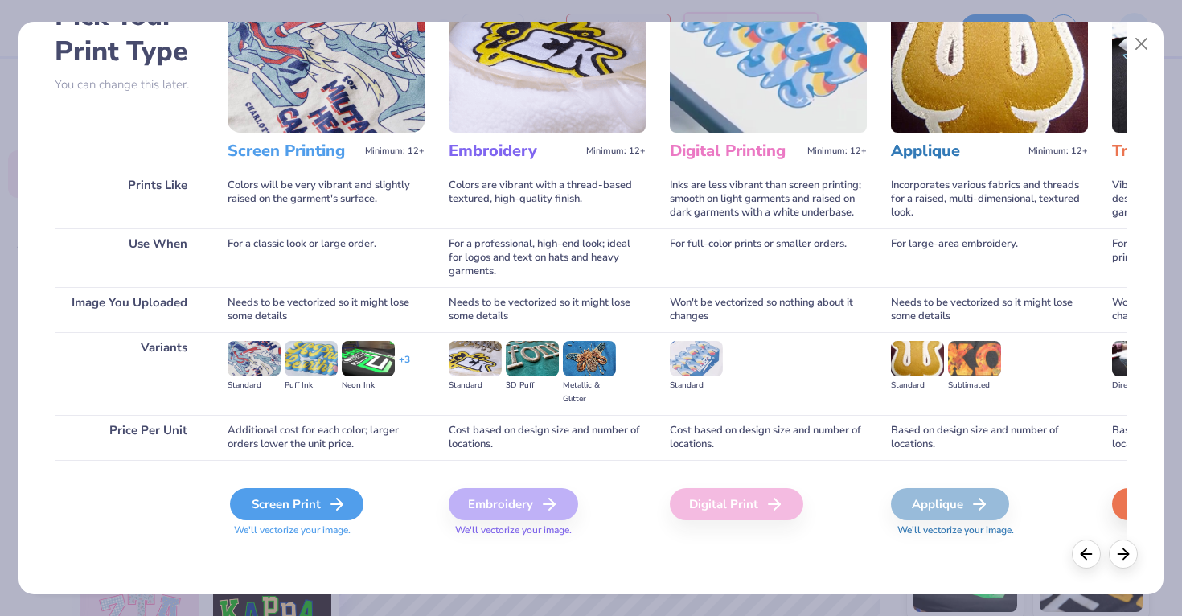
click at [298, 499] on div "Screen Print" at bounding box center [297, 504] width 134 height 32
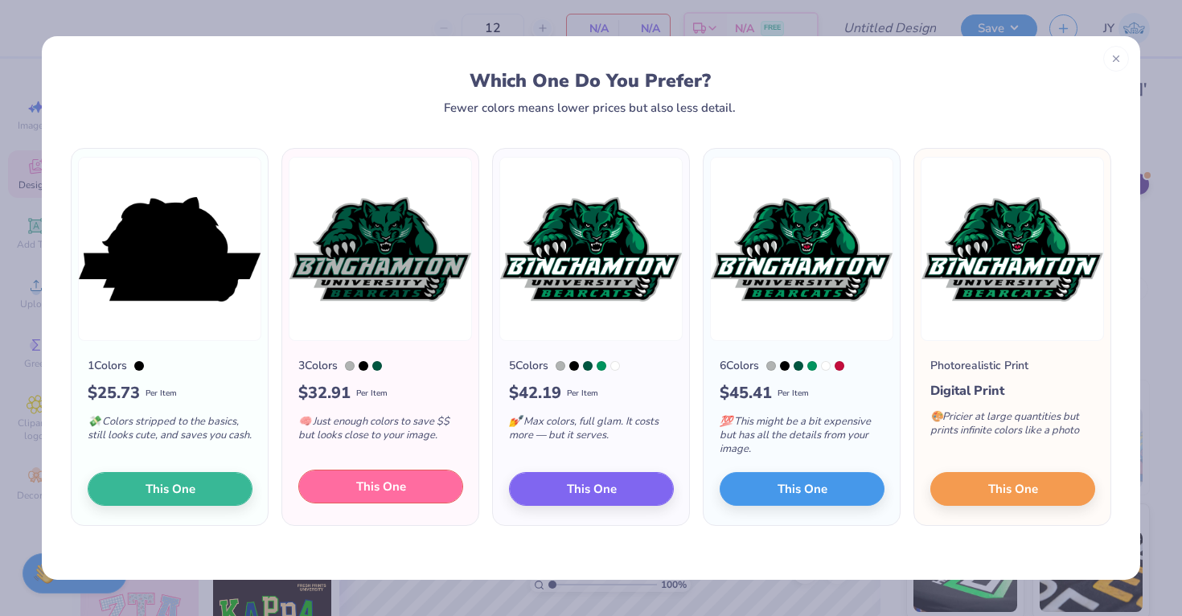
click at [372, 476] on button "This One" at bounding box center [380, 487] width 165 height 34
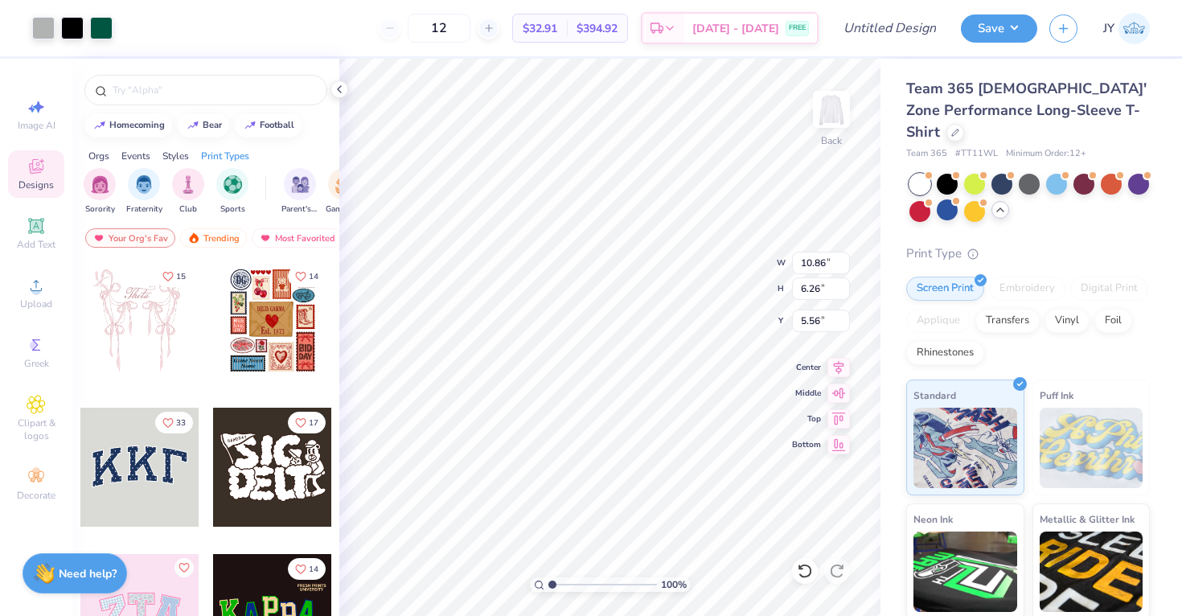
type input "10.86"
type input "6.26"
type input "0.50"
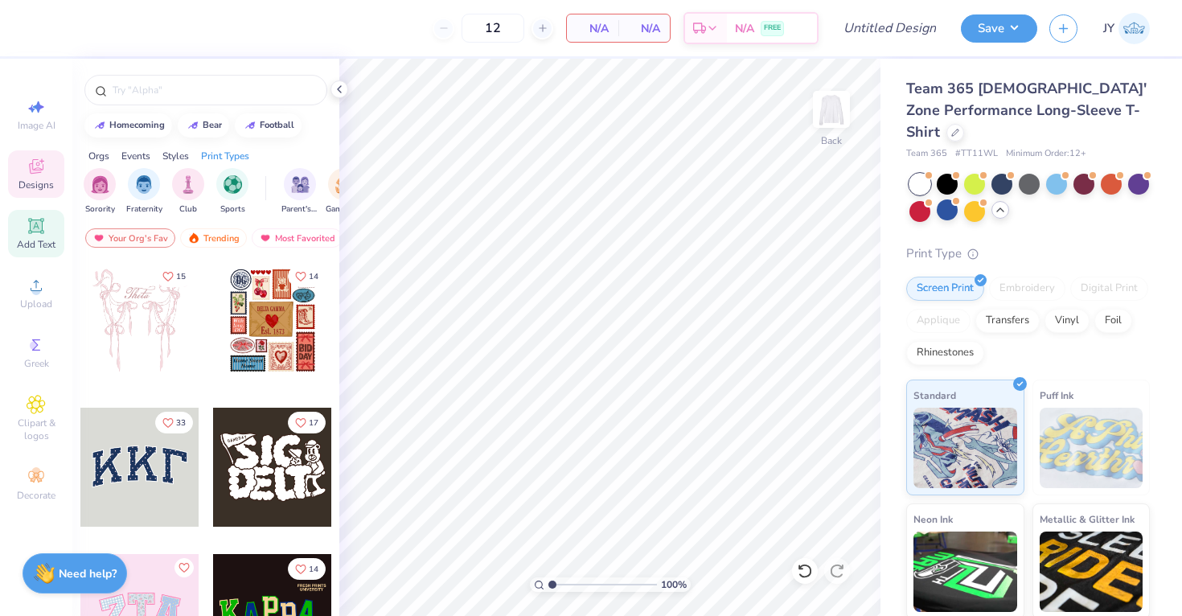
click at [35, 246] on span "Add Text" at bounding box center [36, 244] width 39 height 13
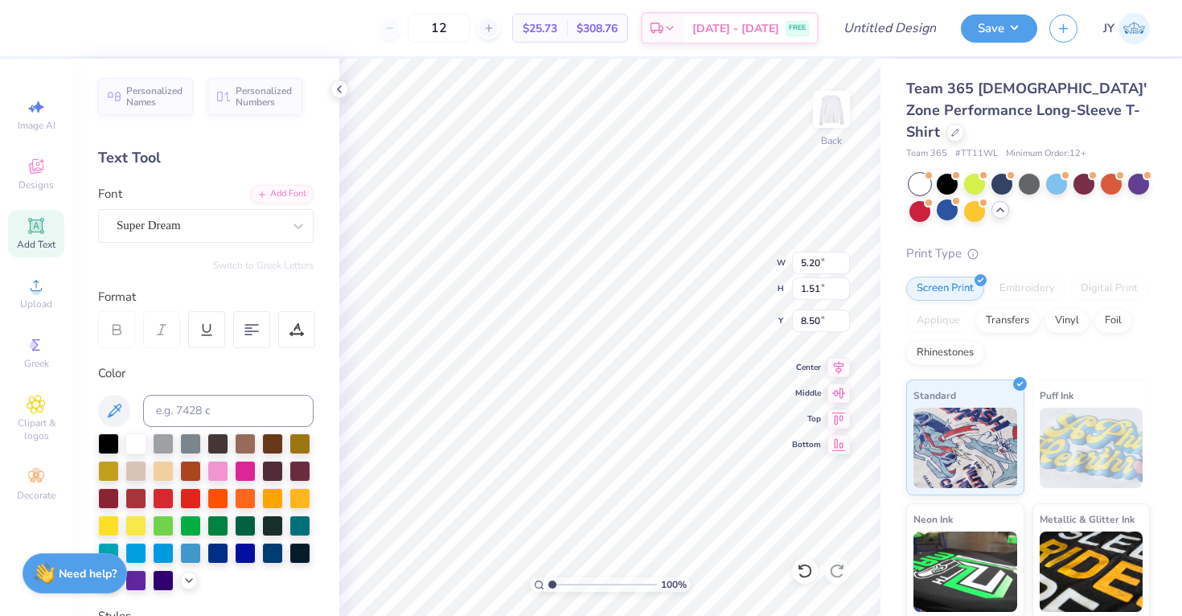
scroll to position [0, 3]
type textarea "Binghamton"
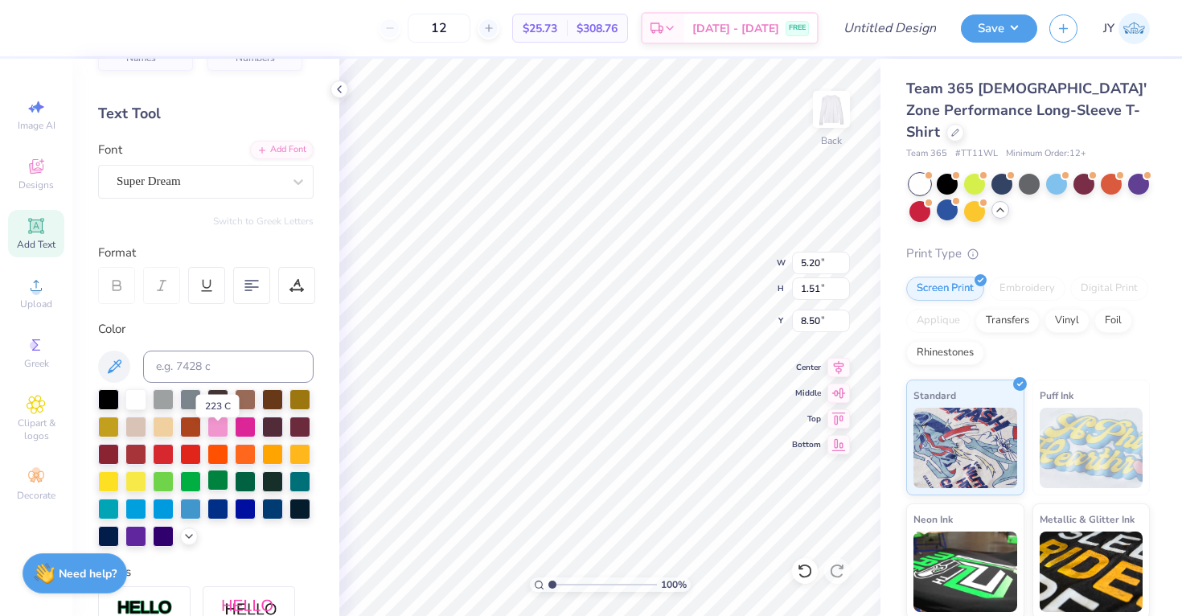
scroll to position [60, 0]
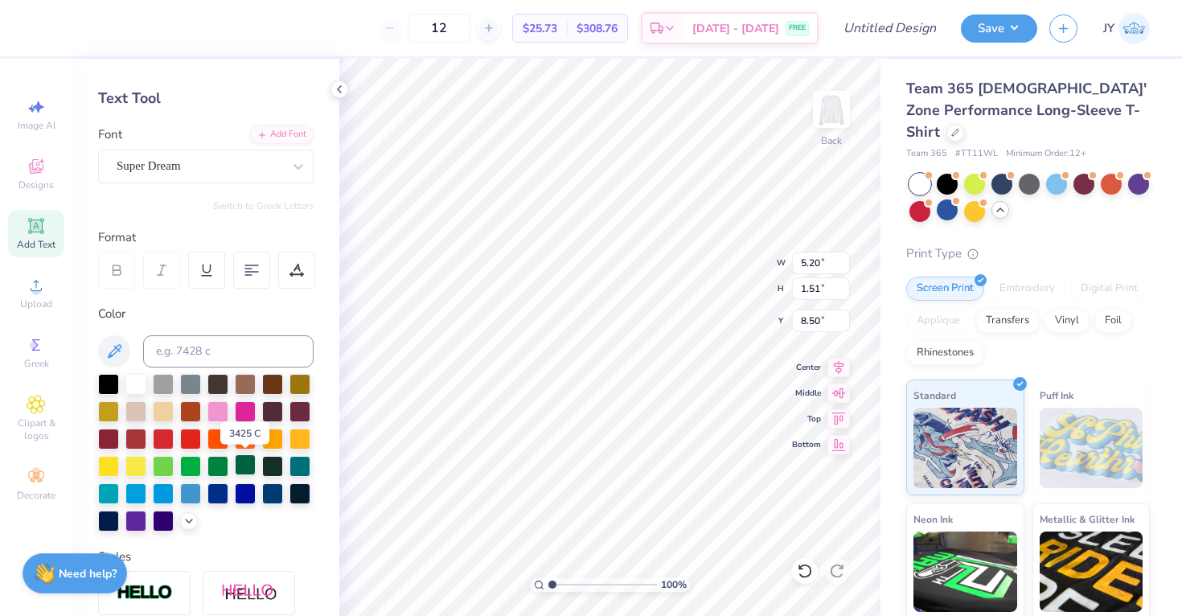
click at [249, 462] on div at bounding box center [245, 464] width 21 height 21
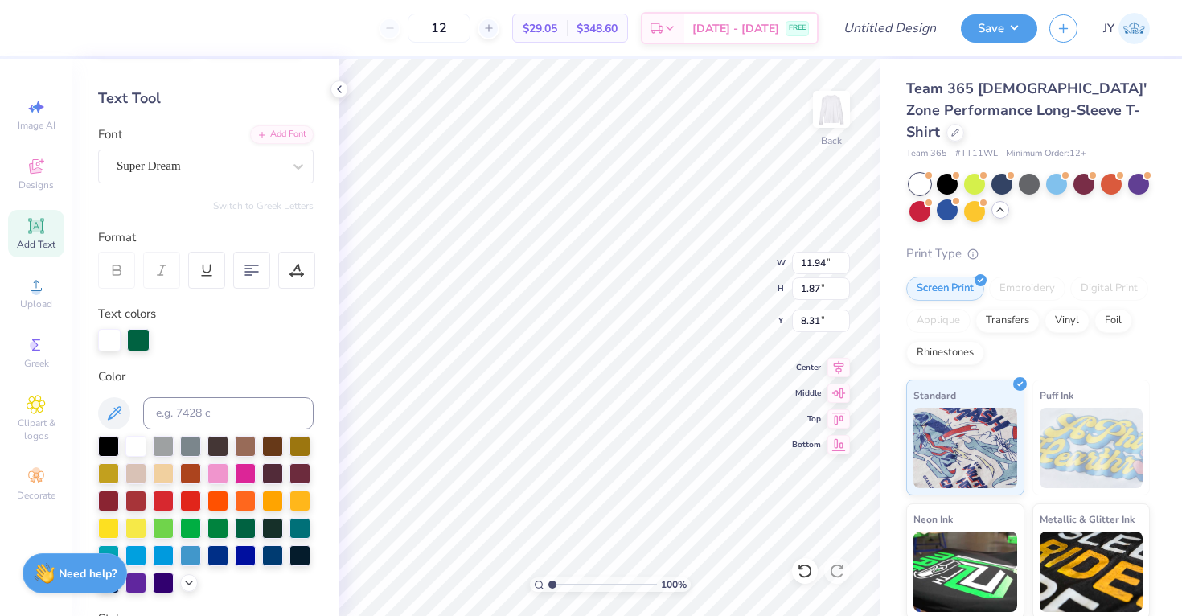
type input "0.50"
type textarea "Binghamton"
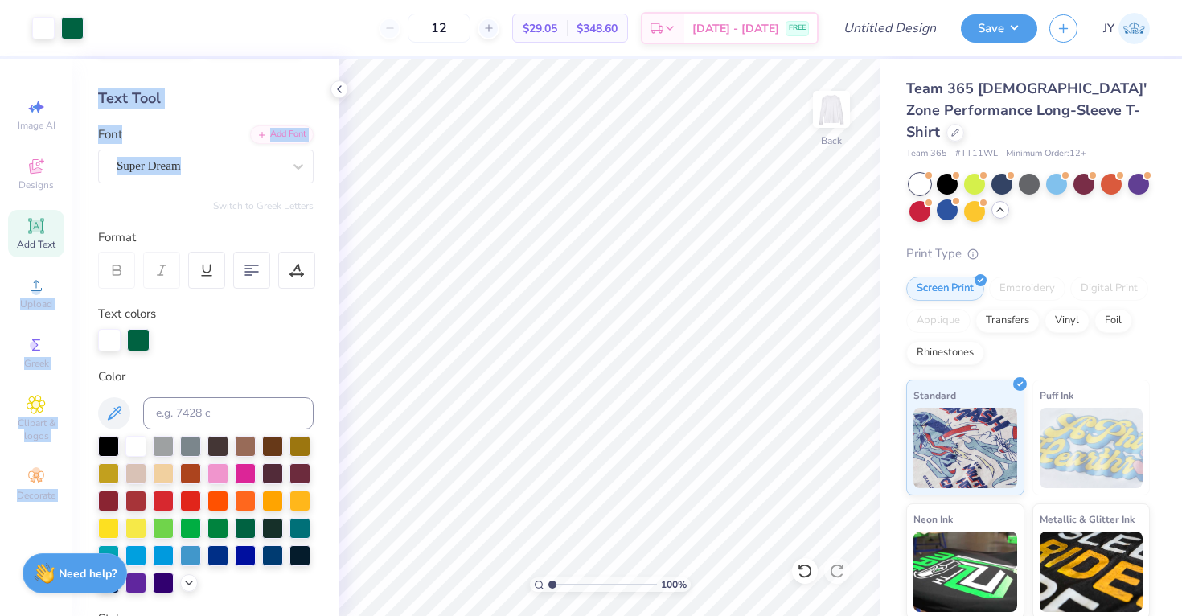
drag, startPoint x: 40, startPoint y: 286, endPoint x: 185, endPoint y: 191, distance: 173.1
click at [185, 191] on div "Art colors 12 $29.05 Per Item $348.60 Total Est. Delivery [DATE] - [DATE] FREE …" at bounding box center [591, 308] width 1182 height 616
click at [180, 215] on div "Personalized Names Personalized Numbers Text Tool Add Font Font Super Dream Swi…" at bounding box center [205, 337] width 267 height 557
click at [48, 243] on span "Add Text" at bounding box center [36, 244] width 39 height 13
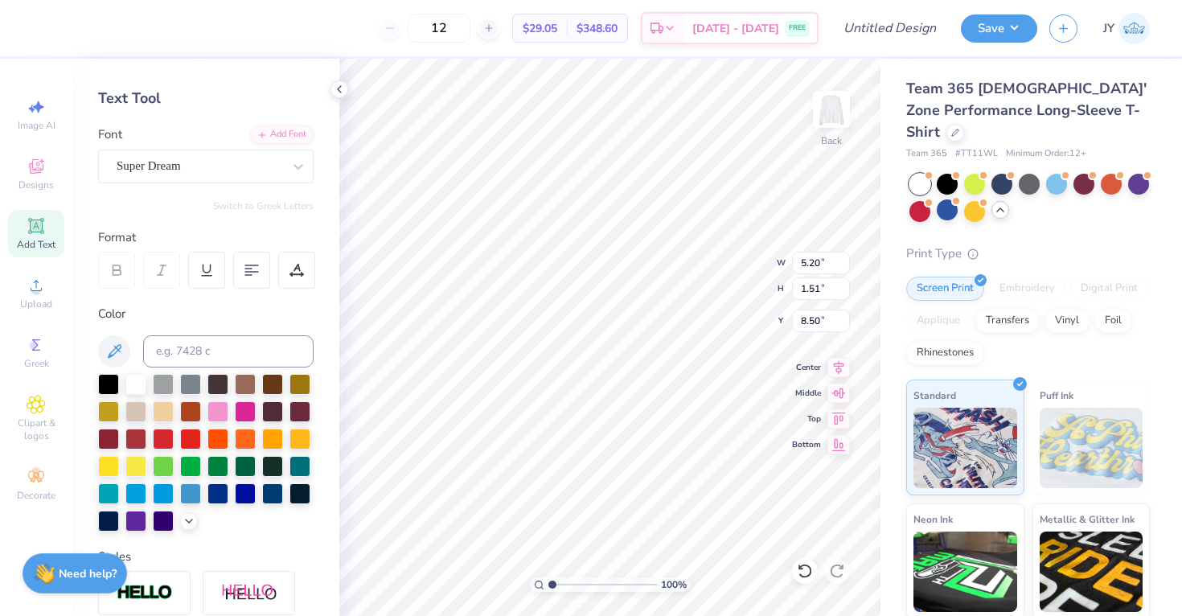
scroll to position [0, 4]
type textarea "Club Basketball"
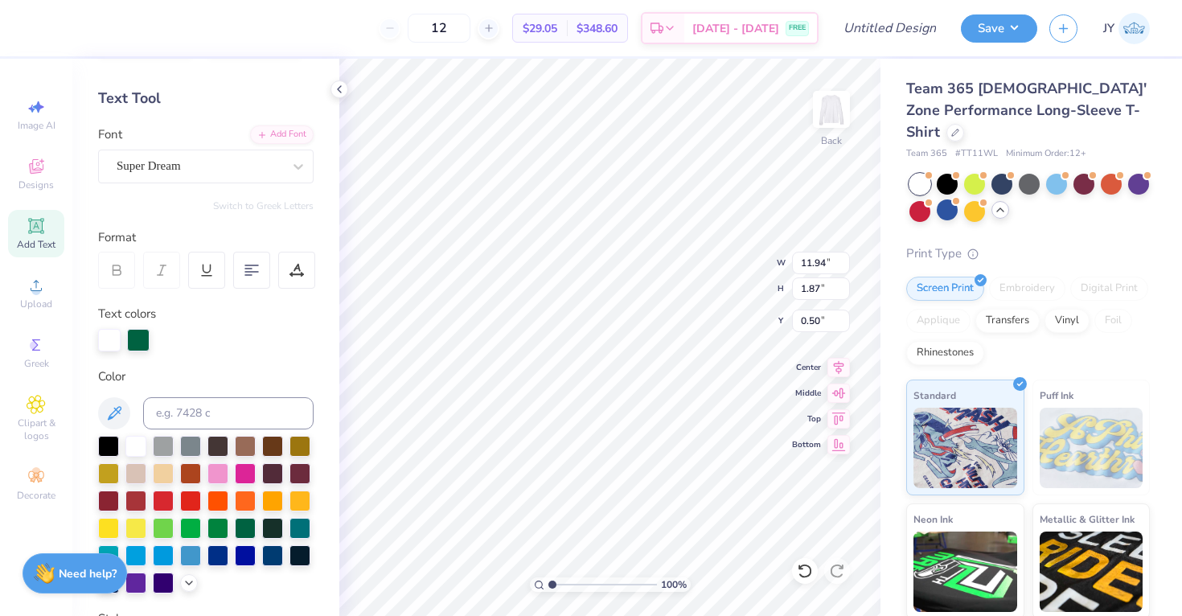
type input "11.94"
type input "1.87"
type input "0.50"
type input "12.83"
type input "1.24"
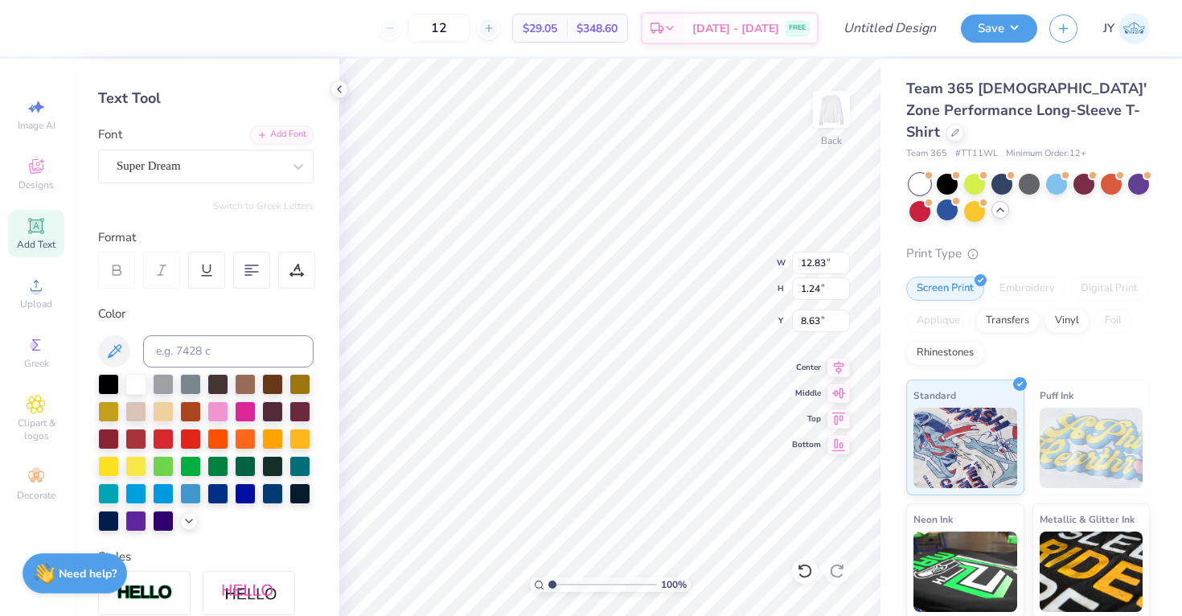
type input "2.38"
click at [244, 465] on div at bounding box center [245, 464] width 21 height 21
type input "11.43"
type input "1.10"
type input "2.45"
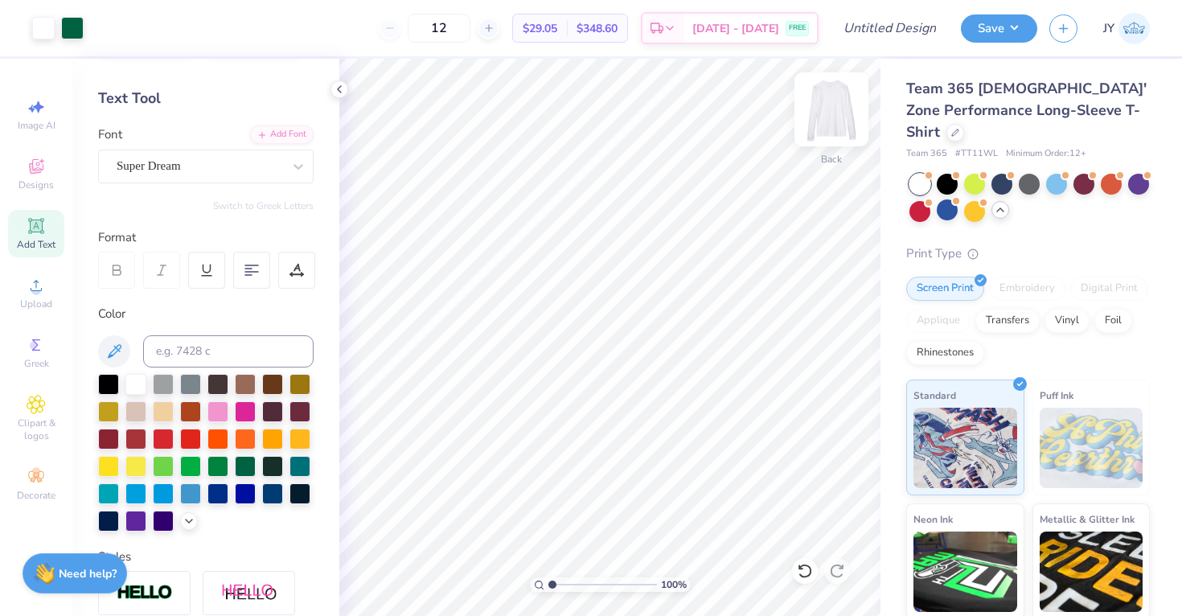
click at [824, 115] on img at bounding box center [831, 109] width 64 height 64
click at [824, 115] on img at bounding box center [832, 109] width 32 height 32
click at [31, 291] on circle at bounding box center [35, 290] width 9 height 9
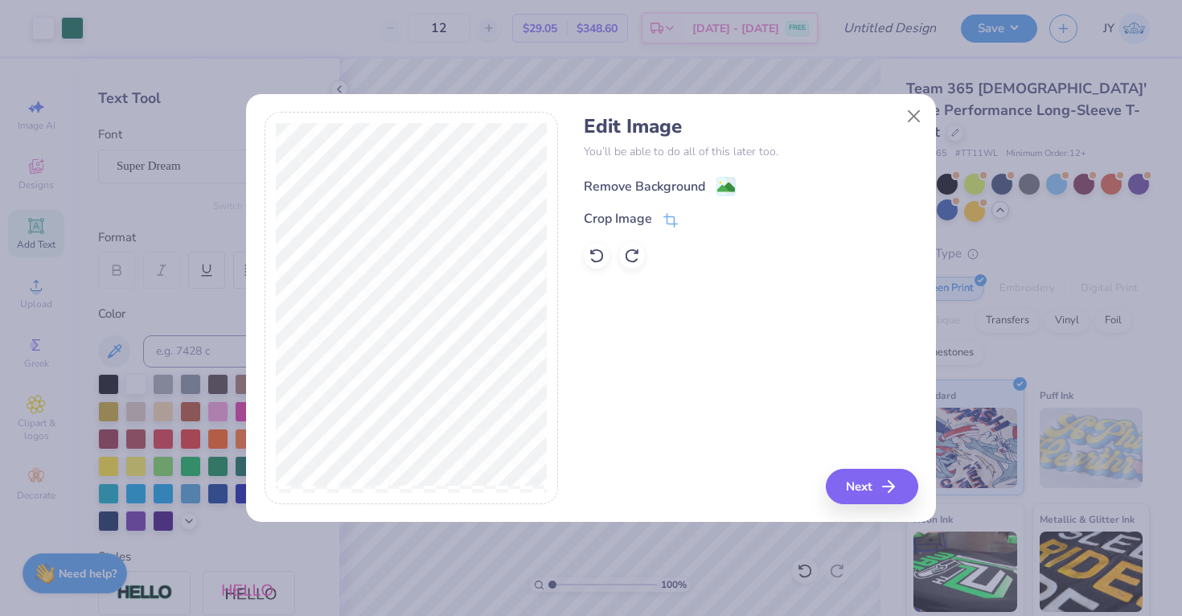
click at [677, 184] on div "Remove Background" at bounding box center [644, 186] width 121 height 19
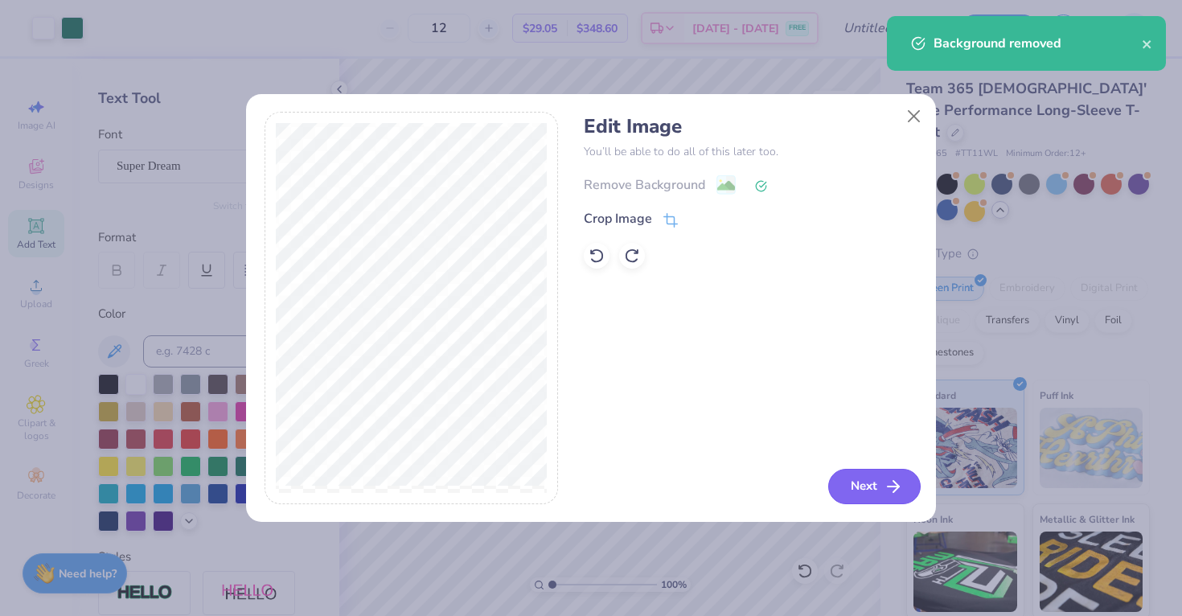
click at [877, 480] on button "Next" at bounding box center [874, 486] width 92 height 35
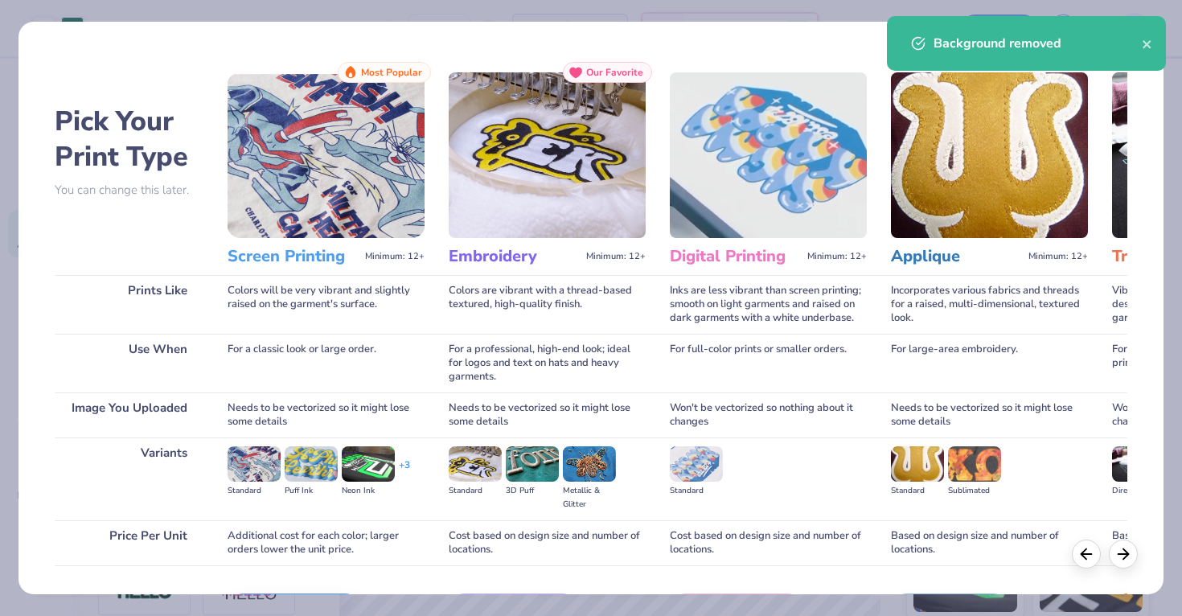
scroll to position [105, 0]
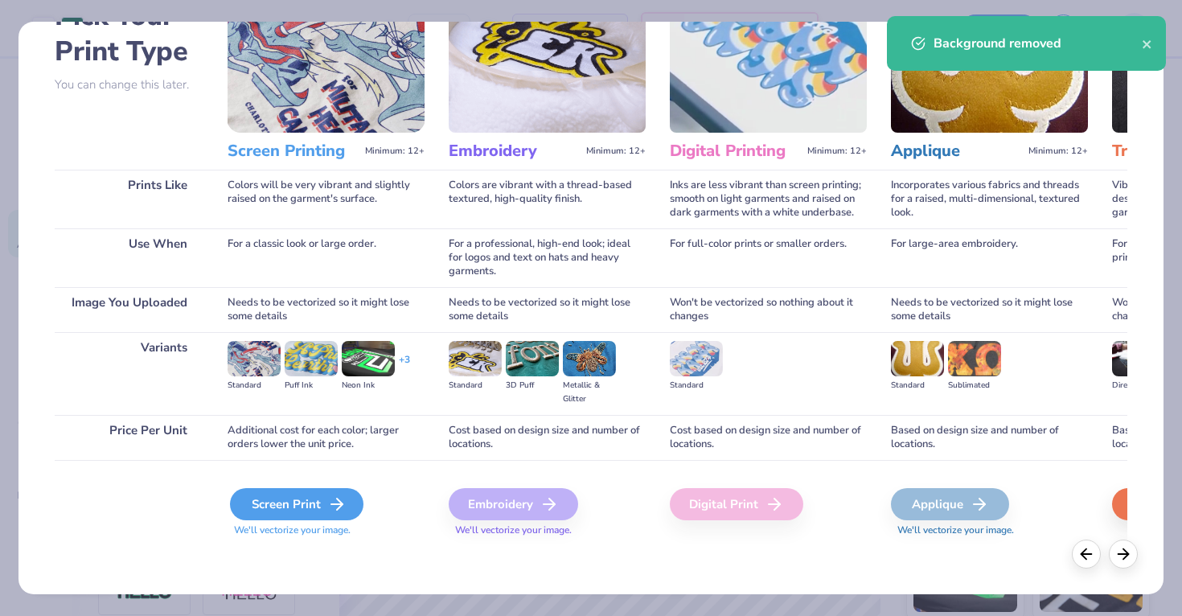
click at [308, 507] on div "Screen Print" at bounding box center [297, 504] width 134 height 32
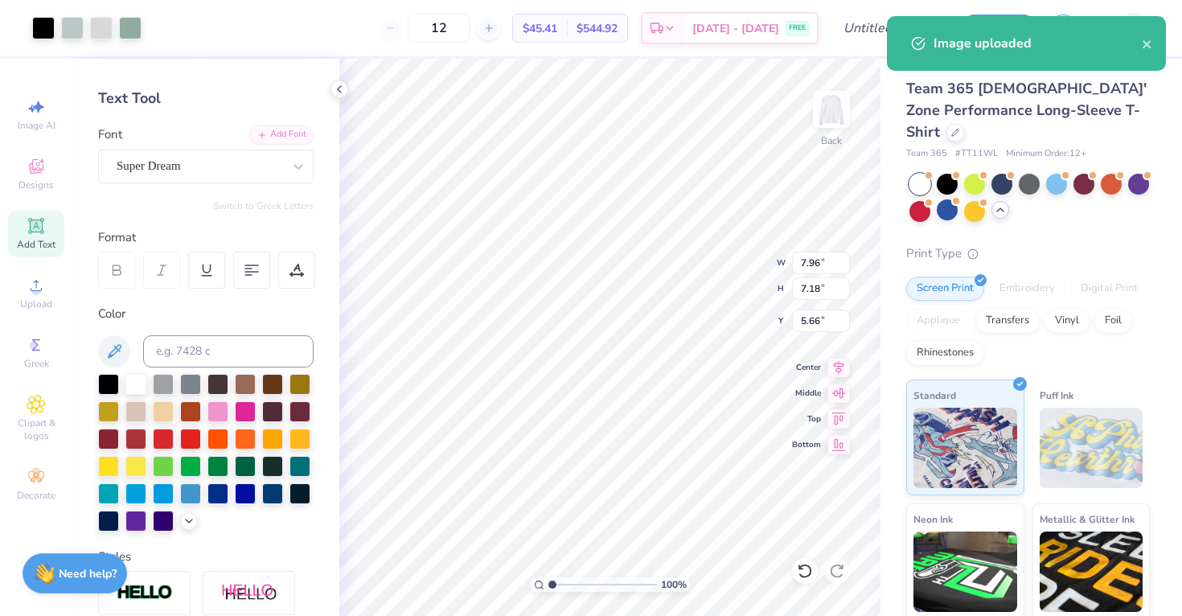
type input "4.04"
